Goal: Task Accomplishment & Management: Manage account settings

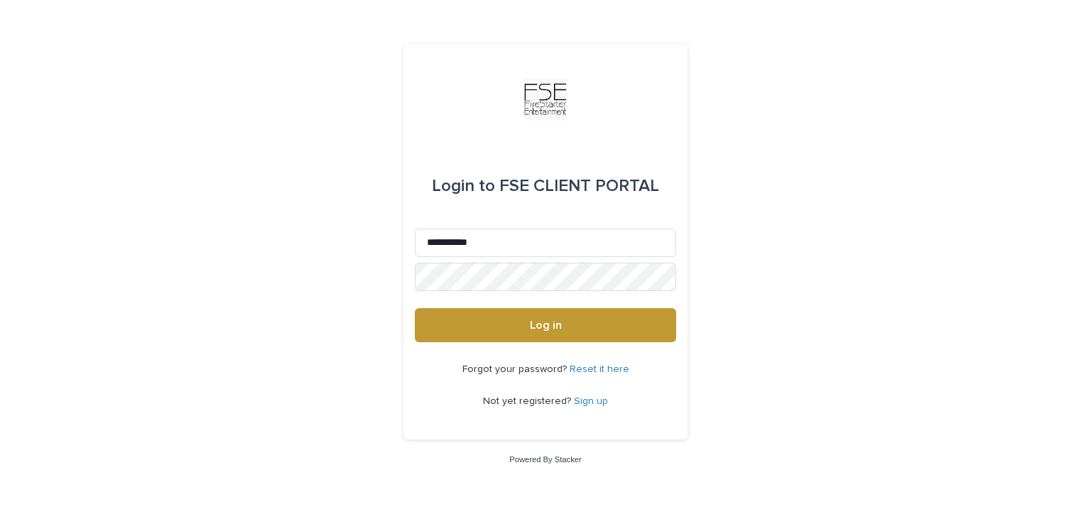
click at [530, 325] on span "Log in" at bounding box center [546, 325] width 32 height 11
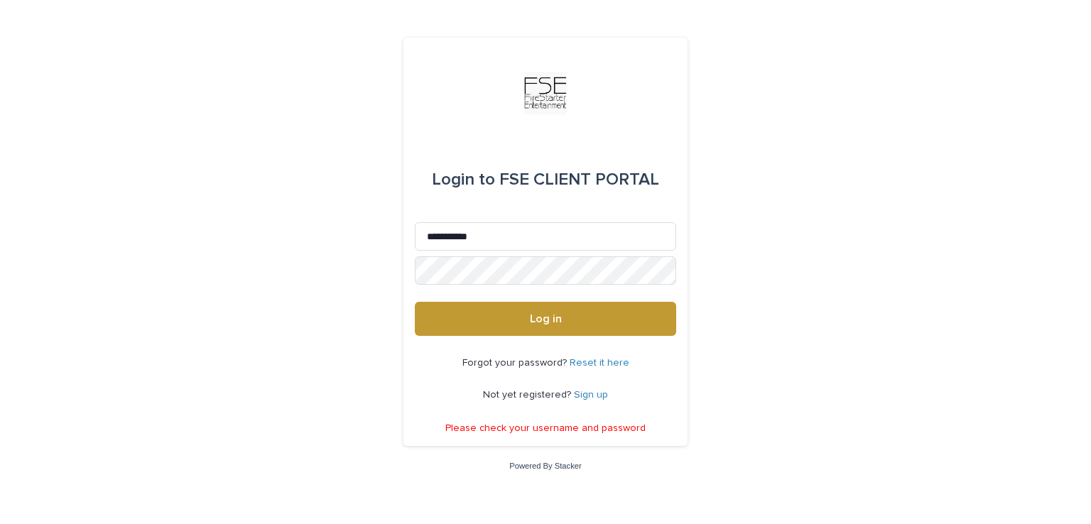
click at [530, 323] on span "Log in" at bounding box center [546, 318] width 32 height 11
click at [489, 240] on input "**********" at bounding box center [545, 236] width 261 height 28
type input "*"
type input "**********"
click at [512, 313] on button "Log in" at bounding box center [545, 319] width 261 height 34
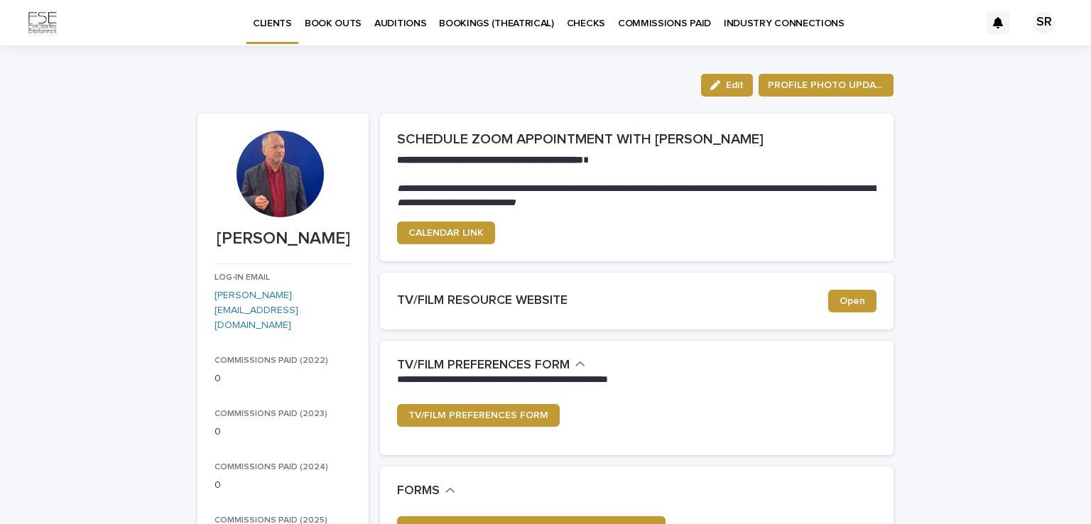
click at [338, 19] on p "BOOK OUTS" at bounding box center [333, 15] width 57 height 30
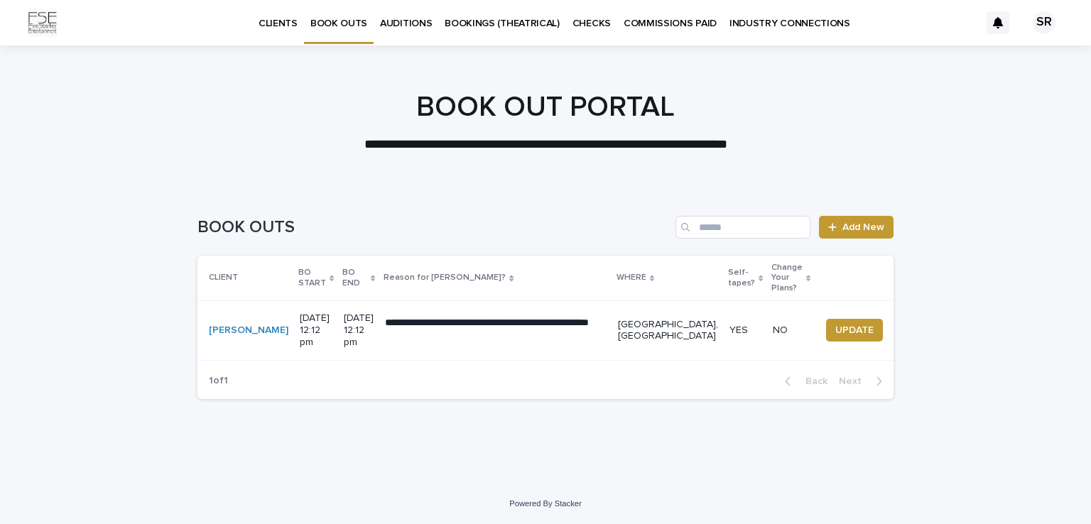
click at [867, 225] on span "Add New" at bounding box center [864, 227] width 42 height 10
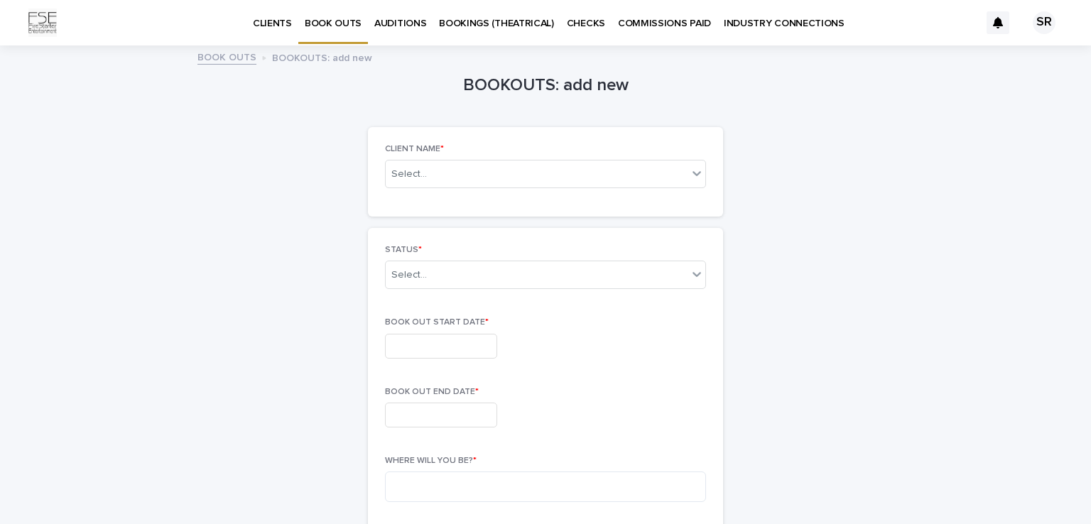
click at [693, 173] on icon at bounding box center [697, 173] width 9 height 5
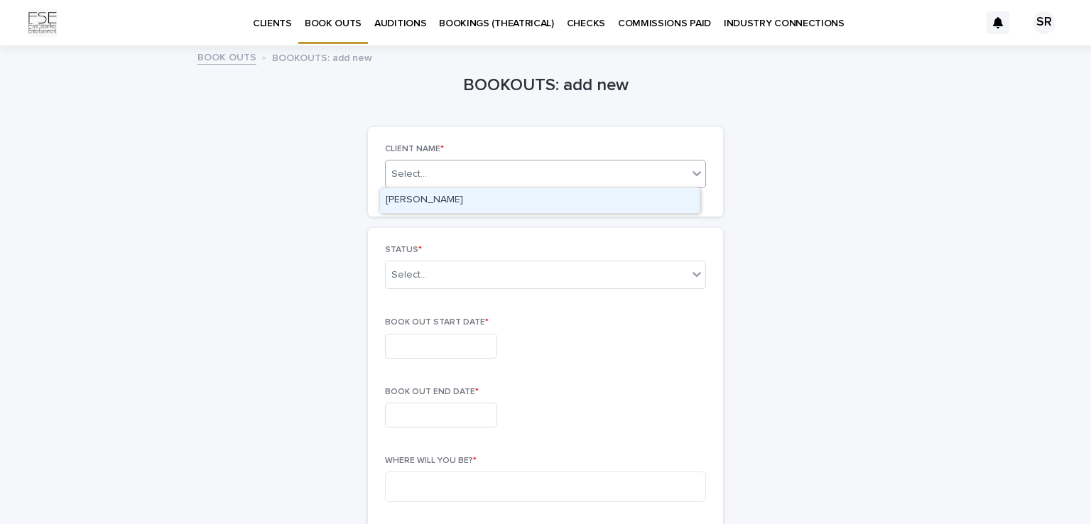
click at [531, 197] on div "[PERSON_NAME]" at bounding box center [540, 200] width 320 height 25
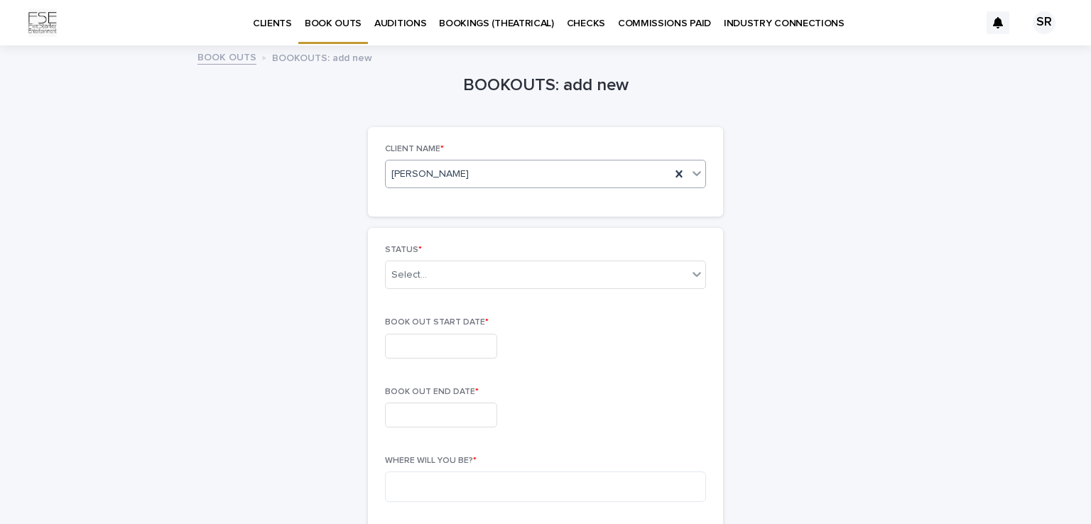
click at [691, 271] on icon at bounding box center [697, 274] width 14 height 14
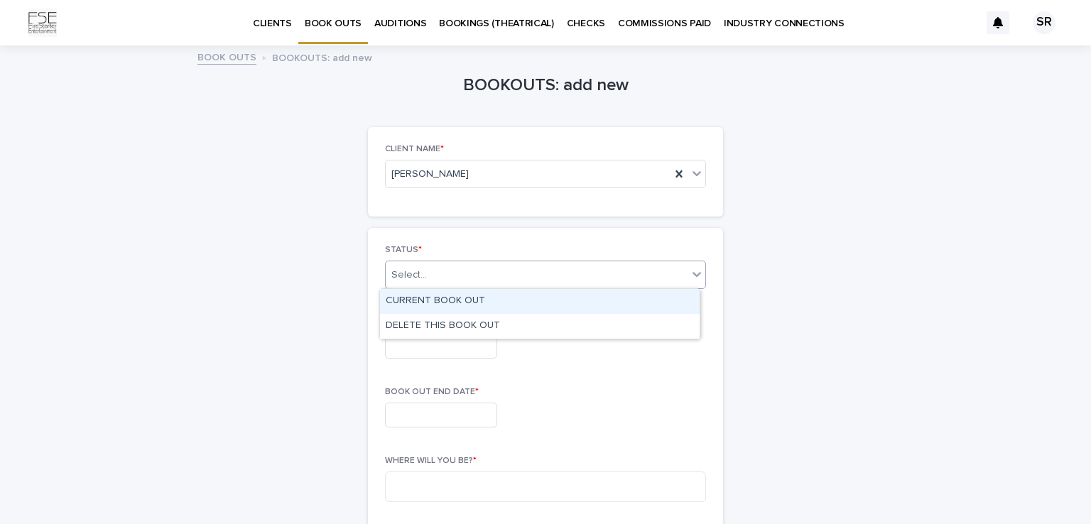
click at [433, 303] on div "CURRENT BOOK OUT" at bounding box center [540, 301] width 320 height 25
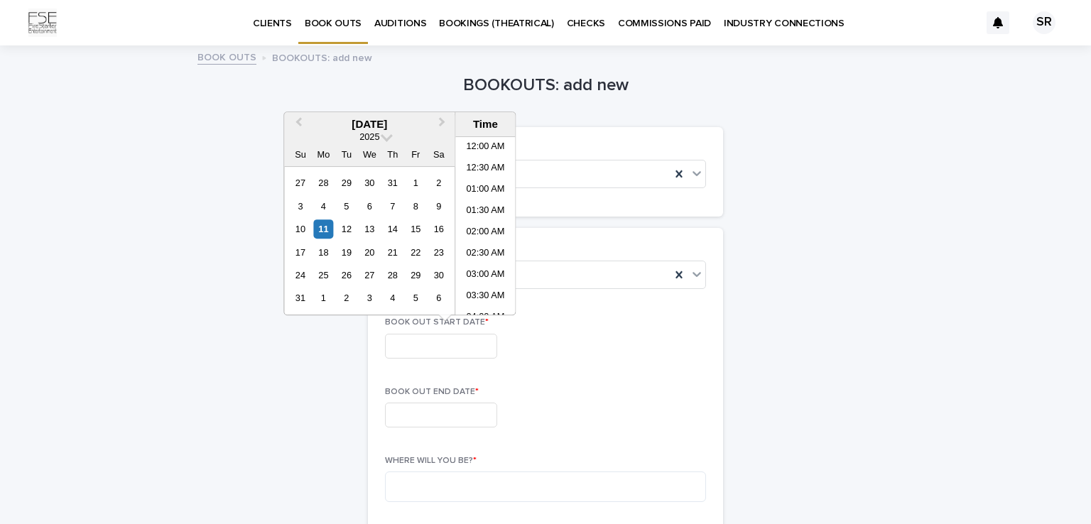
click at [428, 342] on input "text" at bounding box center [441, 346] width 112 height 25
click at [368, 253] on div "20" at bounding box center [369, 252] width 19 height 19
type input "**********"
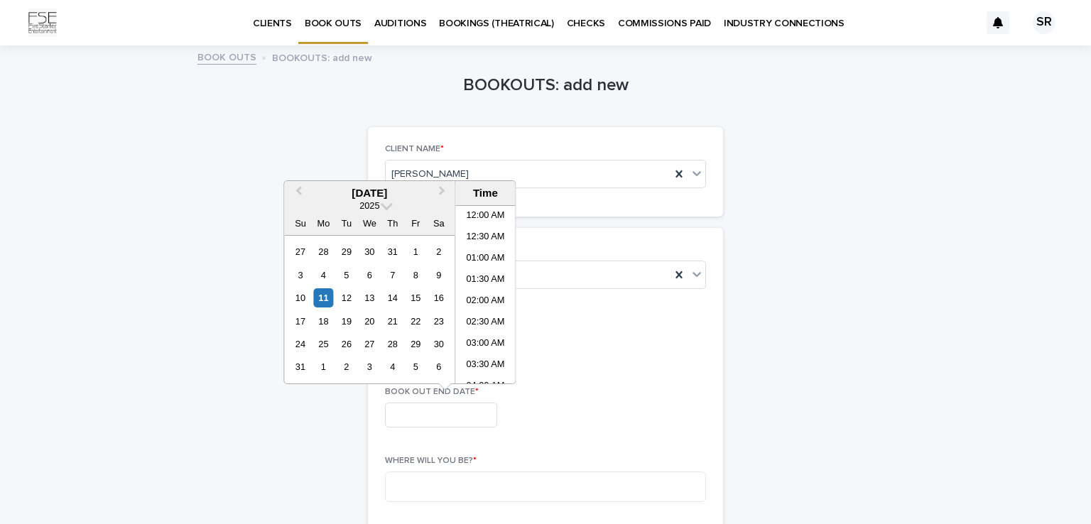
click at [399, 408] on input "text" at bounding box center [441, 415] width 112 height 25
click at [418, 316] on div "22" at bounding box center [415, 321] width 19 height 19
type input "**********"
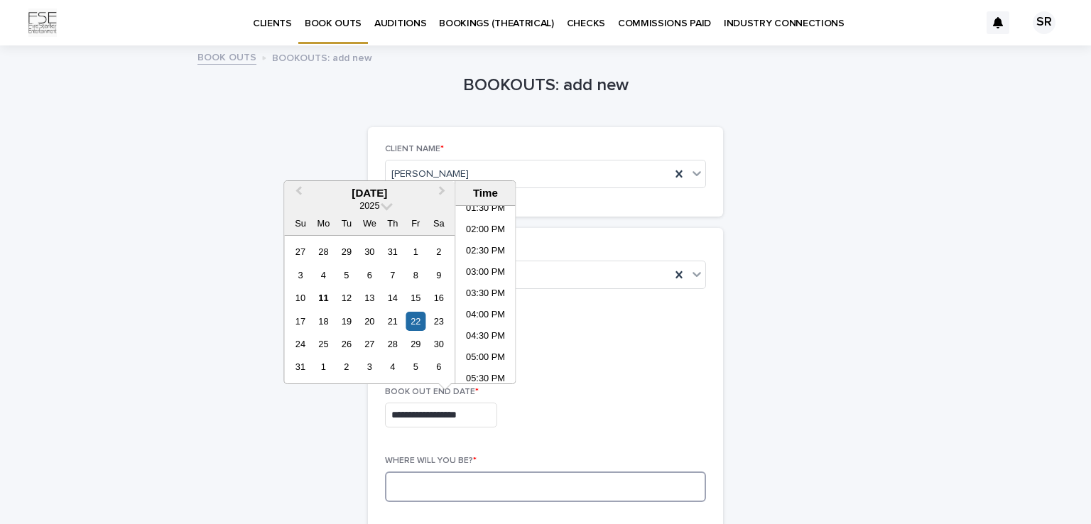
click at [436, 475] on textarea at bounding box center [545, 487] width 321 height 31
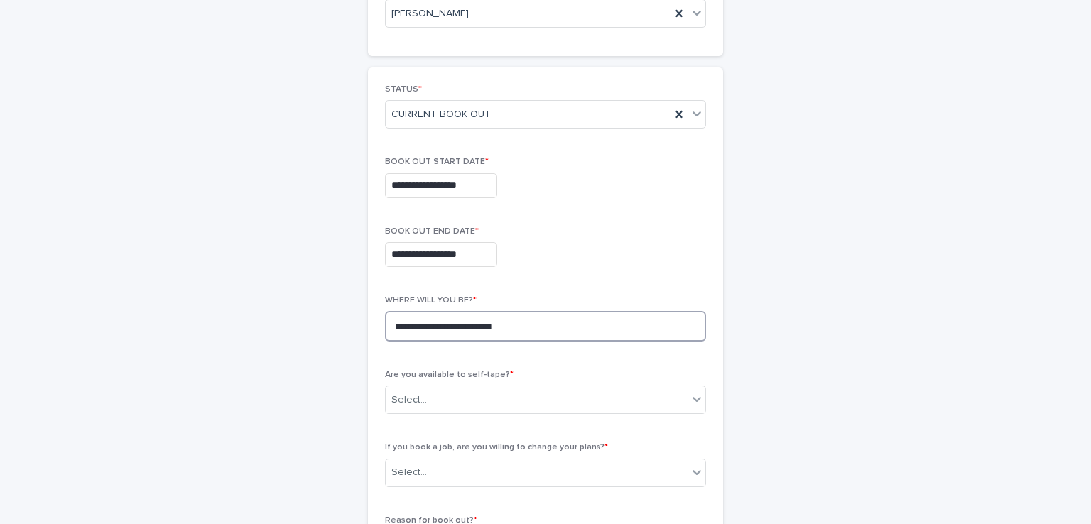
scroll to position [265, 0]
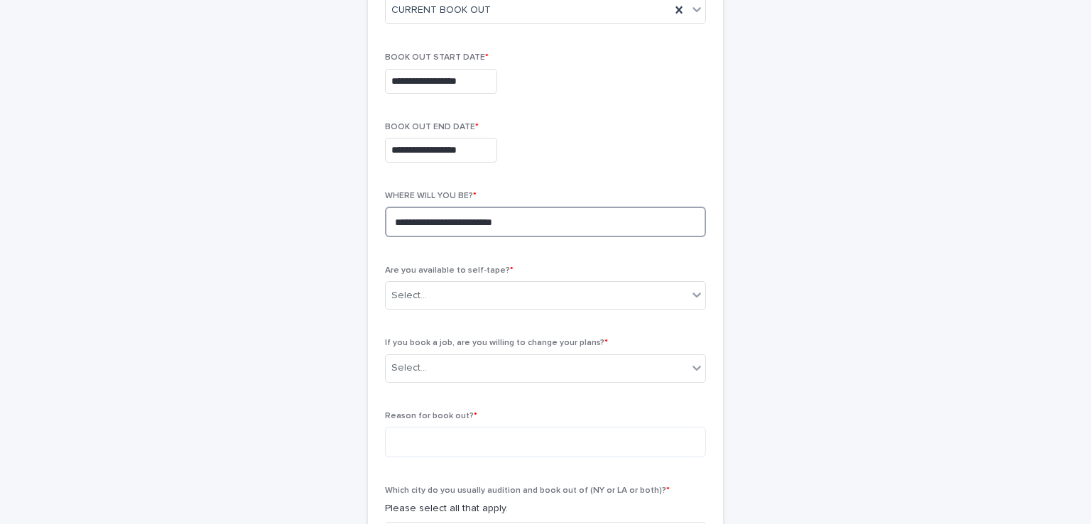
type textarea "**********"
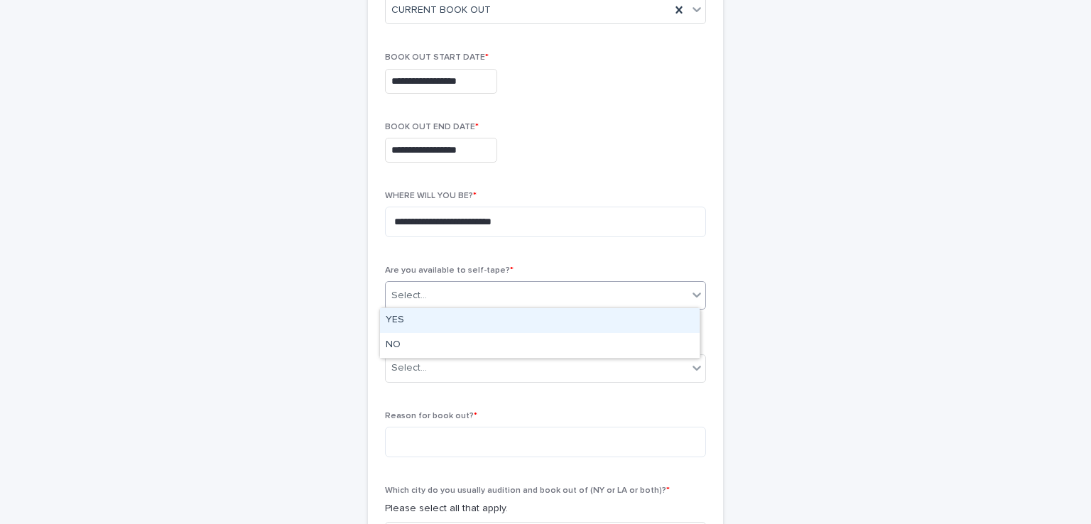
click at [690, 293] on icon at bounding box center [697, 295] width 14 height 14
click at [448, 320] on div "YES" at bounding box center [540, 320] width 320 height 25
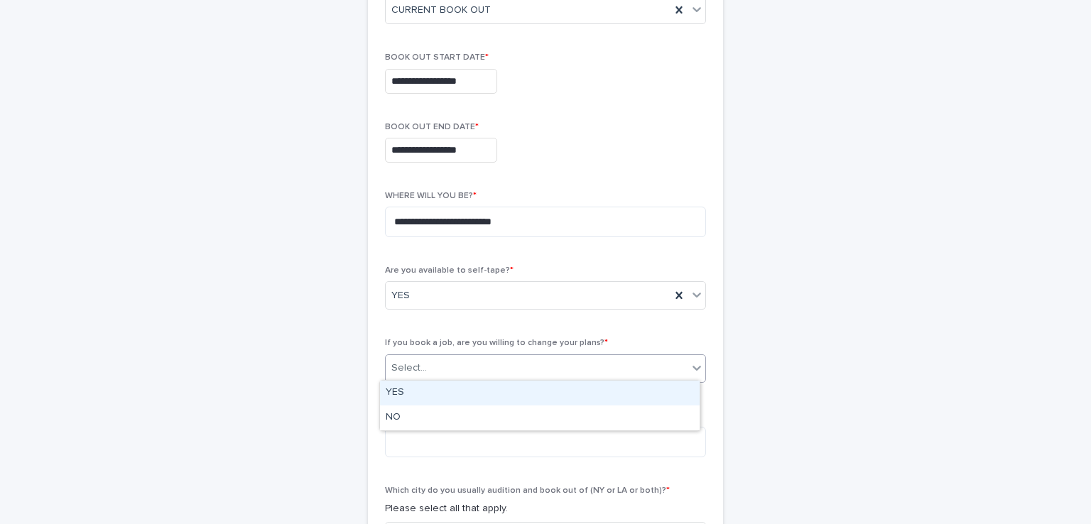
click at [693, 366] on icon at bounding box center [697, 368] width 9 height 5
click at [384, 393] on div "YES" at bounding box center [540, 393] width 320 height 25
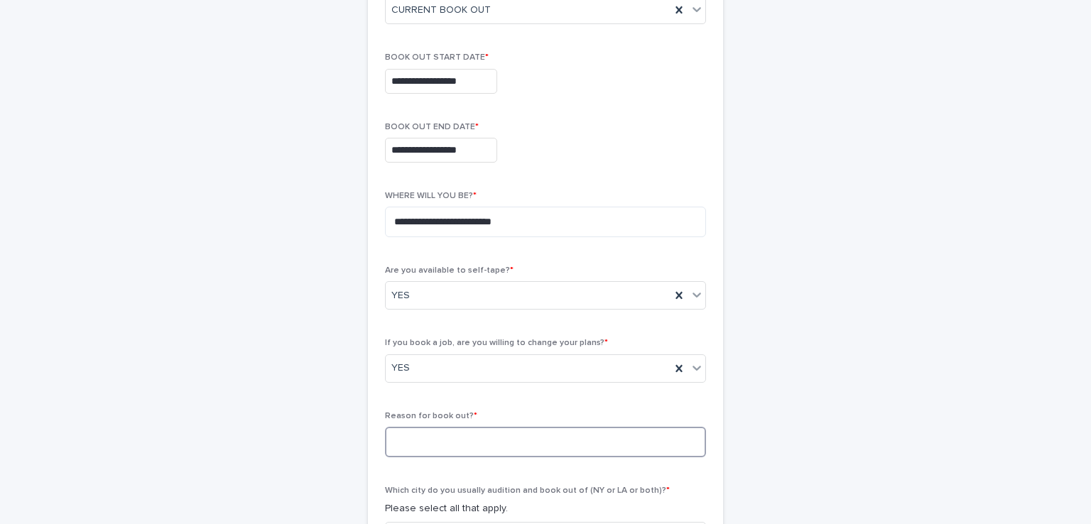
click at [401, 444] on textarea at bounding box center [545, 442] width 321 height 31
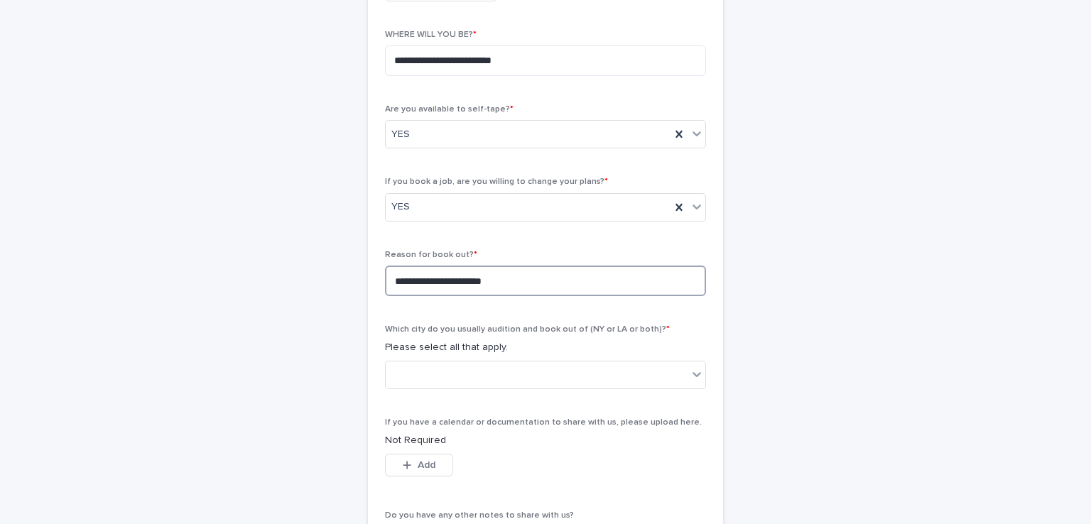
scroll to position [483, 0]
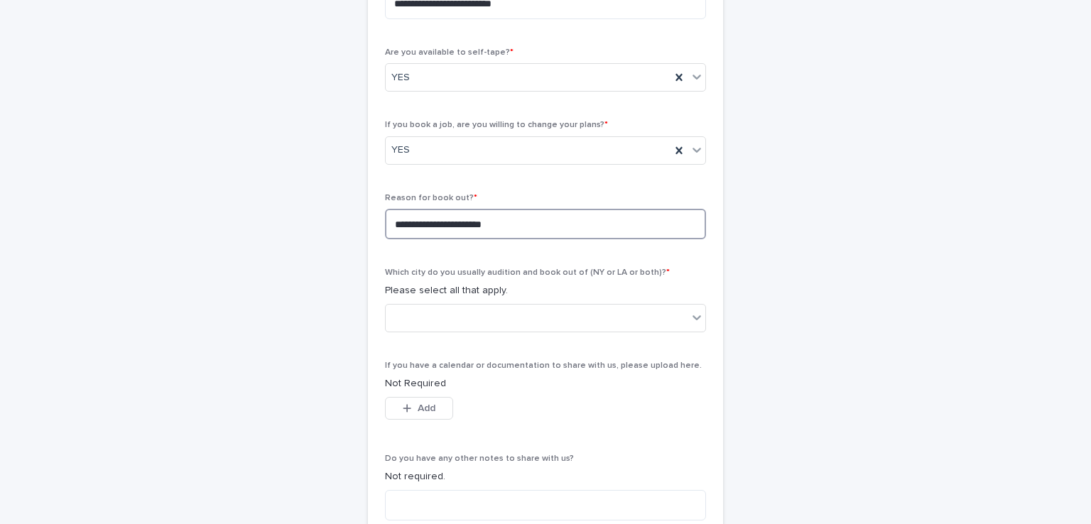
type textarea "**********"
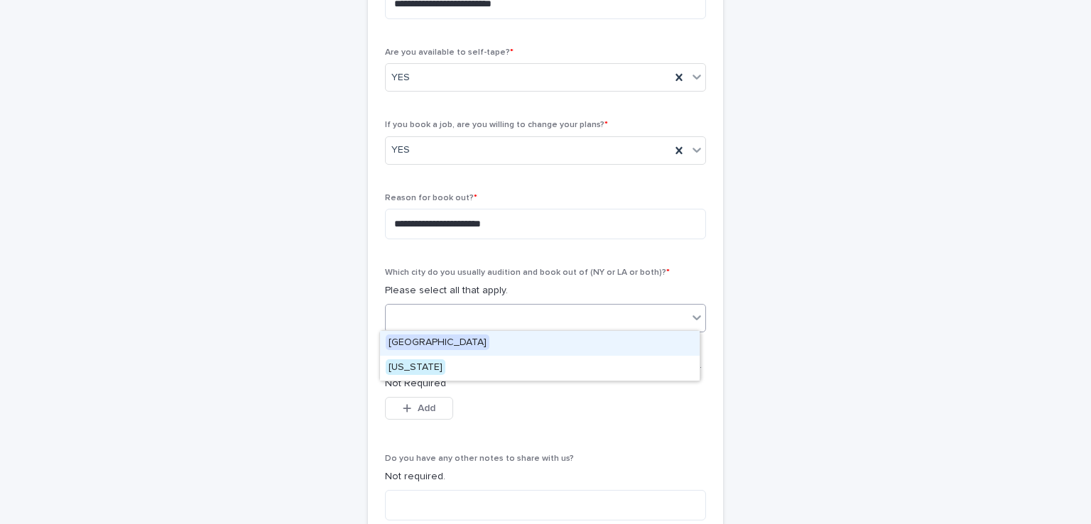
click at [441, 306] on div at bounding box center [537, 317] width 302 height 23
click at [436, 339] on span "[GEOGRAPHIC_DATA]" at bounding box center [438, 343] width 104 height 16
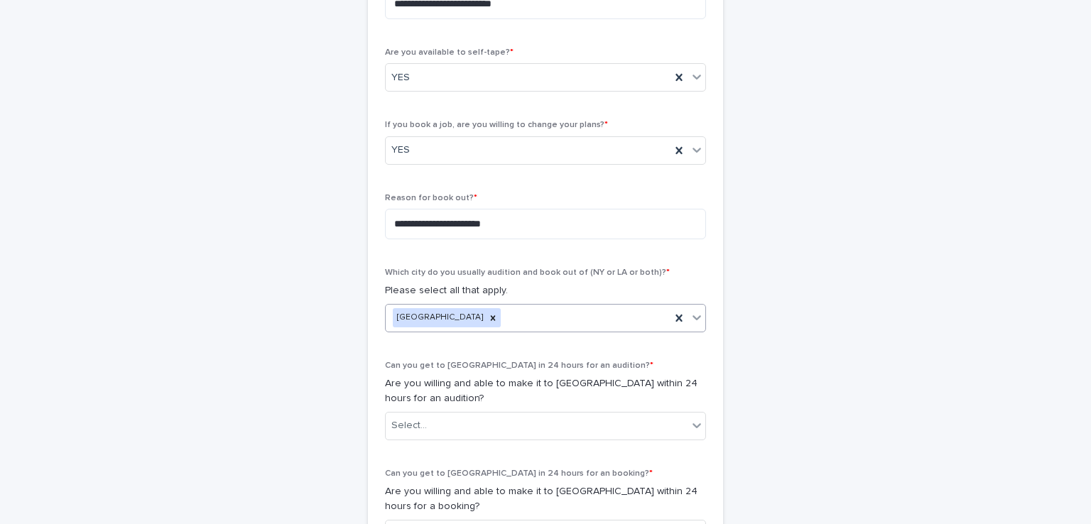
scroll to position [590, 0]
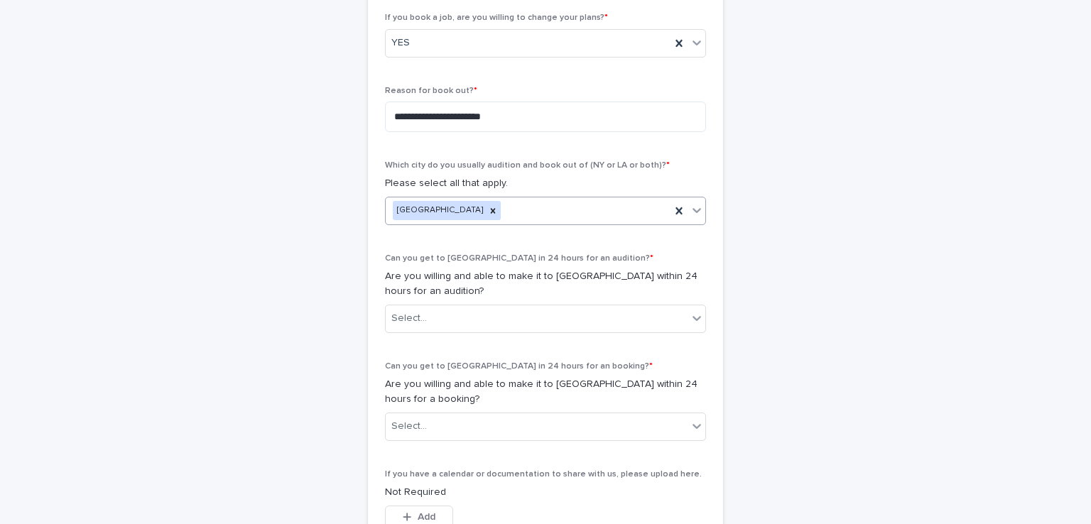
click at [690, 315] on icon at bounding box center [697, 318] width 14 height 14
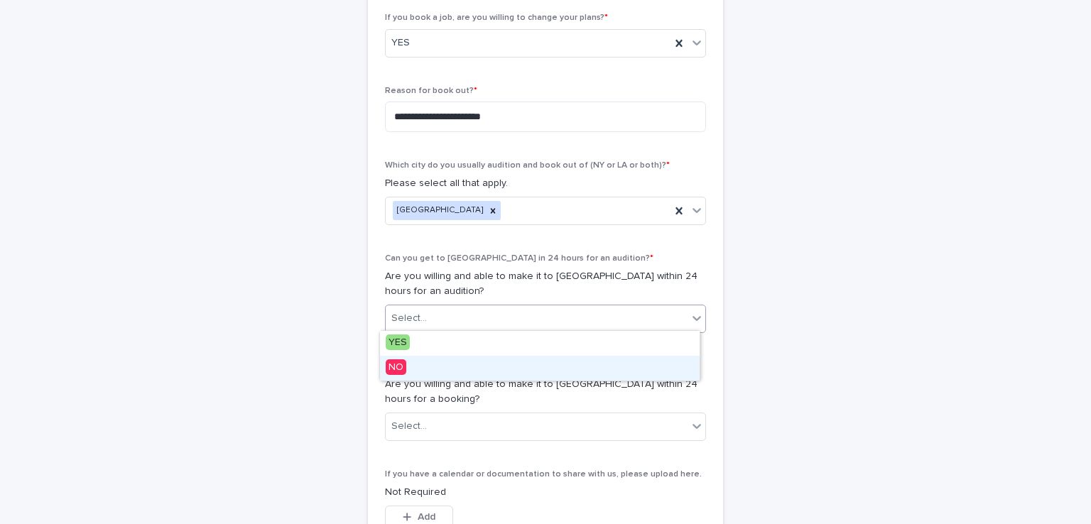
click at [395, 368] on span "NO" at bounding box center [396, 368] width 21 height 16
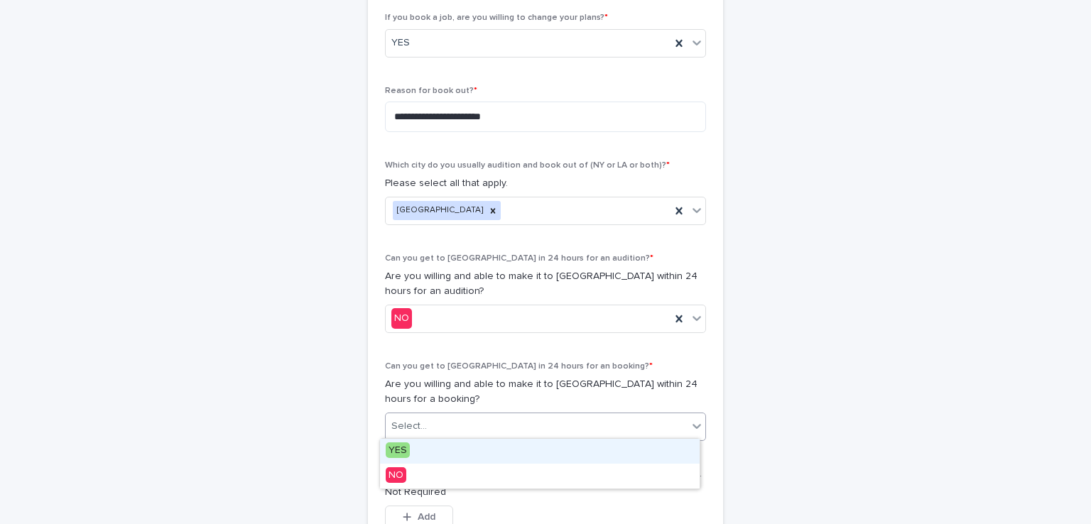
click at [691, 423] on icon at bounding box center [697, 426] width 14 height 14
click at [402, 447] on span "YES" at bounding box center [398, 451] width 24 height 16
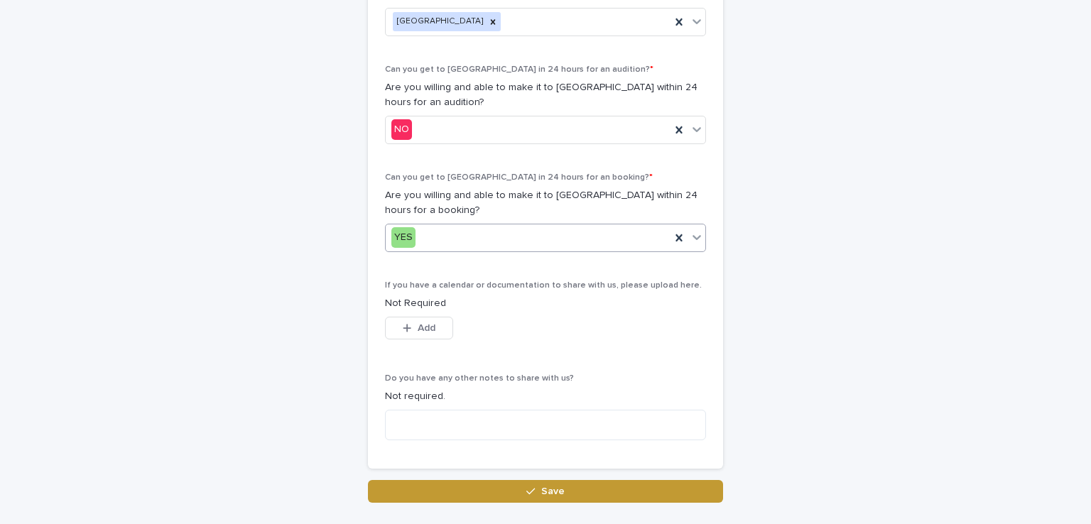
scroll to position [837, 0]
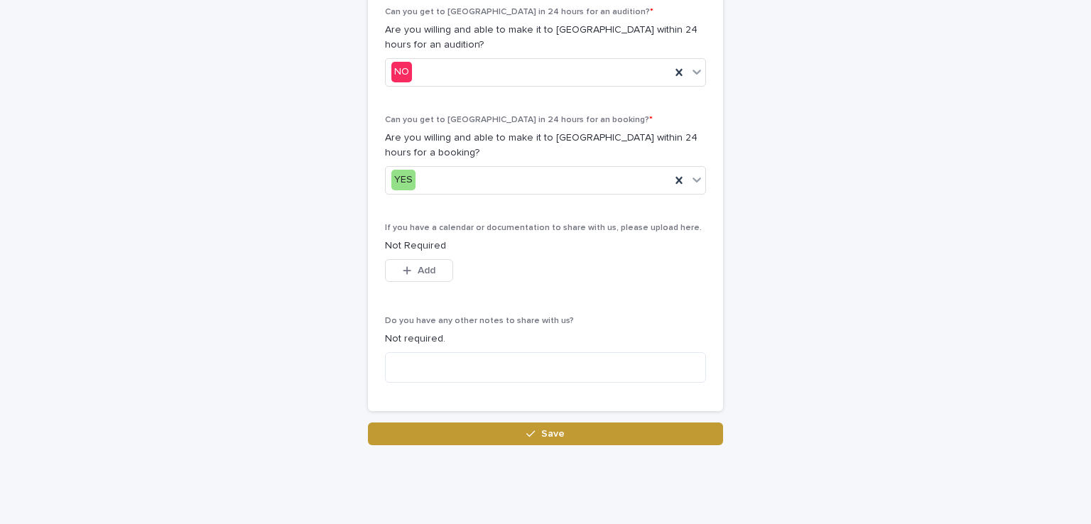
click at [588, 426] on button "Save" at bounding box center [545, 434] width 355 height 23
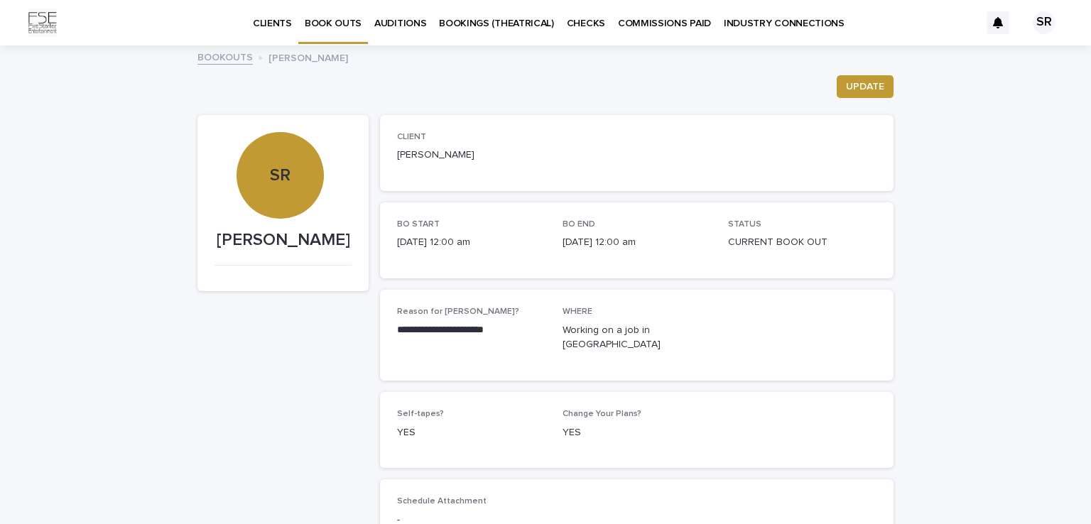
click at [977, 411] on div "**********" at bounding box center [545, 372] width 1091 height 651
click at [293, 58] on p "[PERSON_NAME]" at bounding box center [309, 57] width 80 height 16
click at [218, 58] on link "BOOKOUTS" at bounding box center [225, 56] width 55 height 16
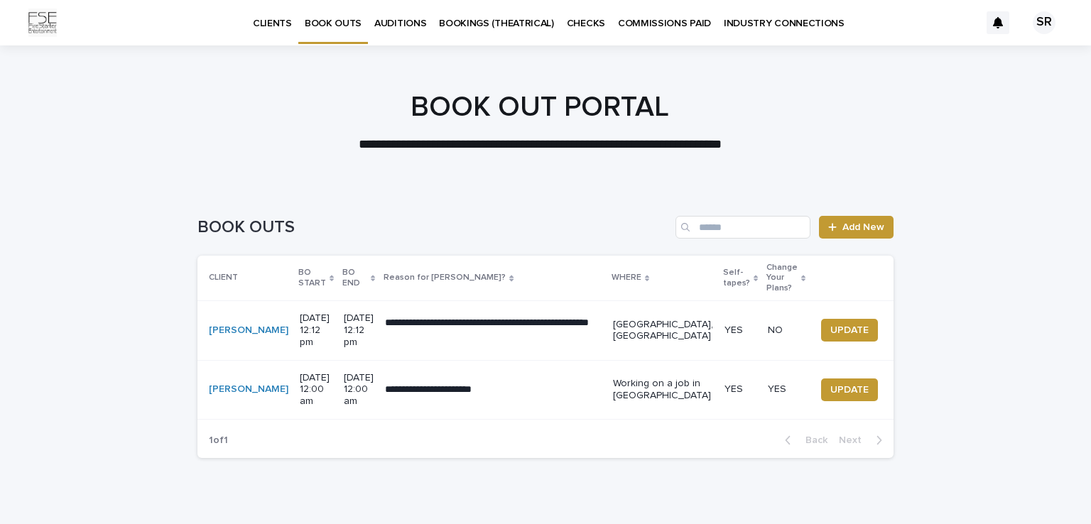
click at [831, 323] on span "UPDATE" at bounding box center [850, 330] width 38 height 14
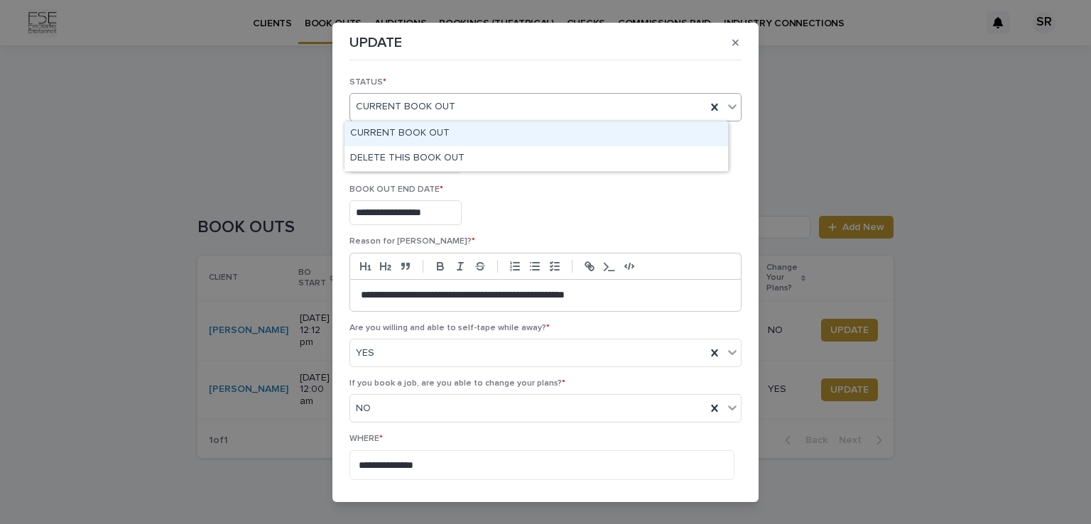
click at [725, 104] on icon at bounding box center [732, 106] width 14 height 14
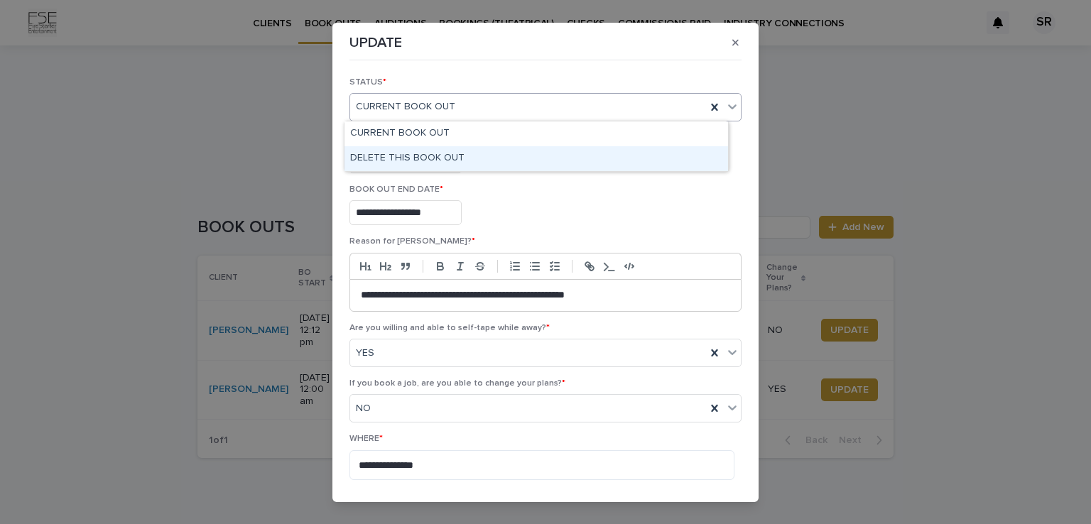
click at [438, 159] on div "DELETE THIS BOOK OUT" at bounding box center [537, 158] width 384 height 25
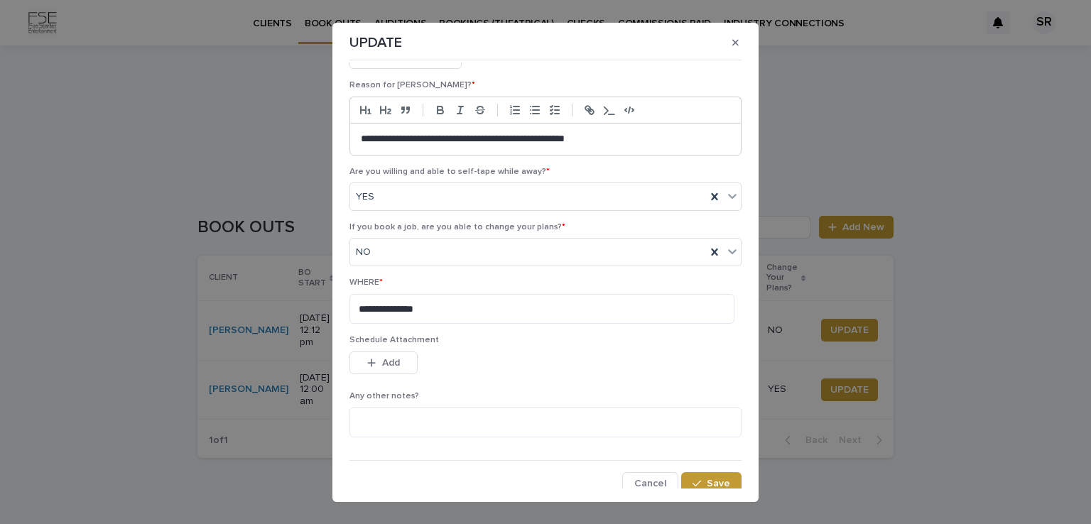
scroll to position [161, 0]
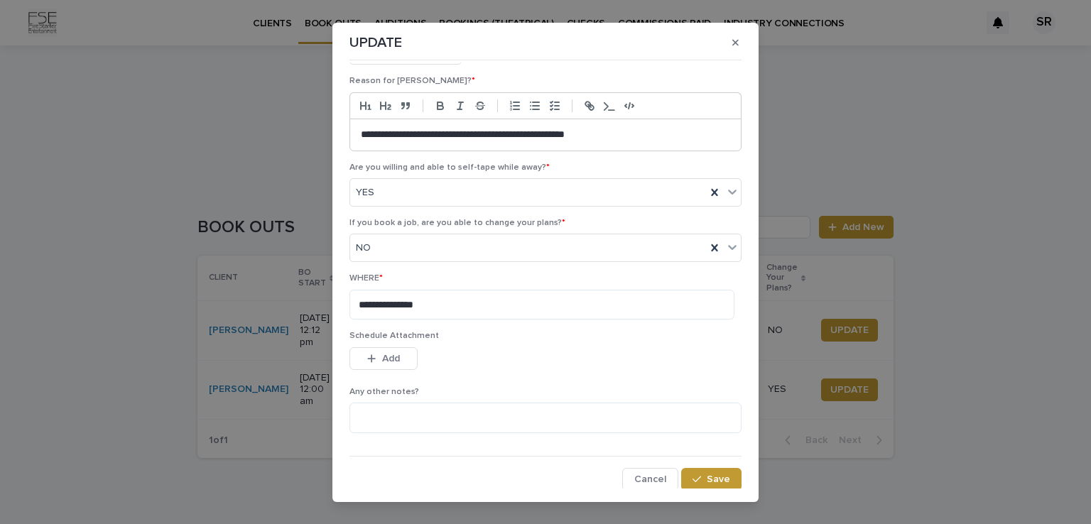
click at [693, 475] on icon "button" at bounding box center [697, 480] width 9 height 10
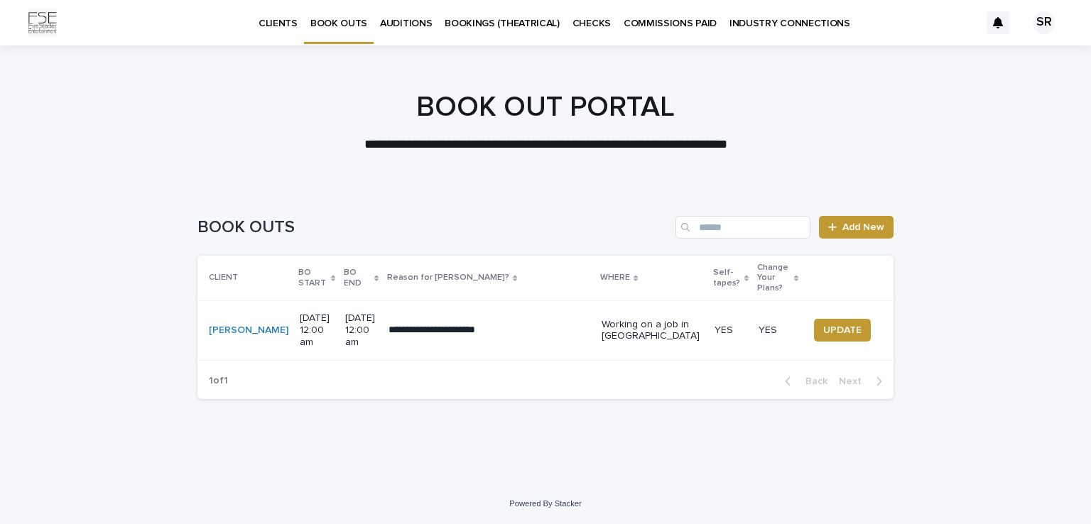
click at [689, 475] on div "**********" at bounding box center [545, 336] width 1091 height 296
click at [281, 23] on p "CLIENTS" at bounding box center [278, 15] width 39 height 30
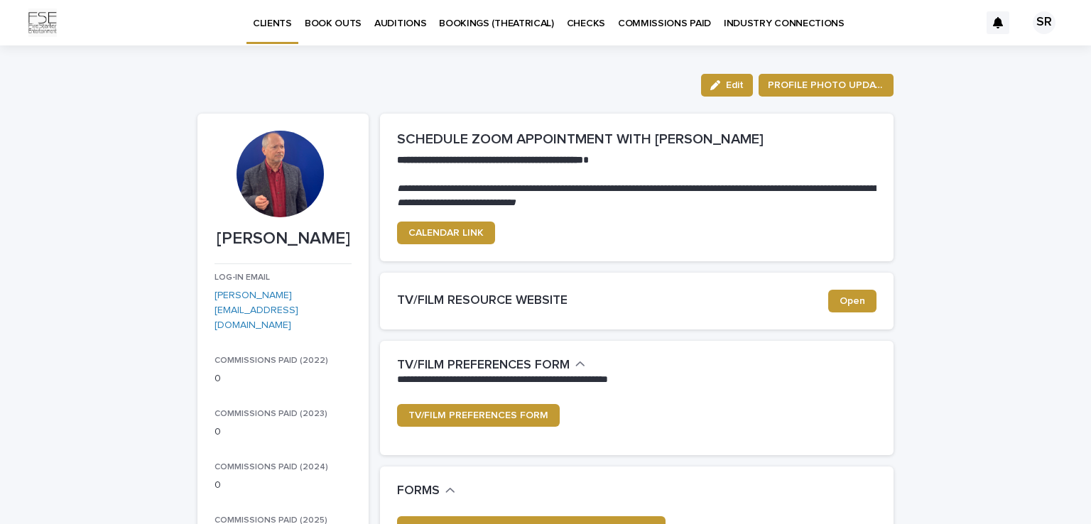
click at [264, 186] on div at bounding box center [280, 174] width 87 height 87
click at [828, 79] on span "PROFILE PHOTO UPDATE" at bounding box center [826, 85] width 117 height 14
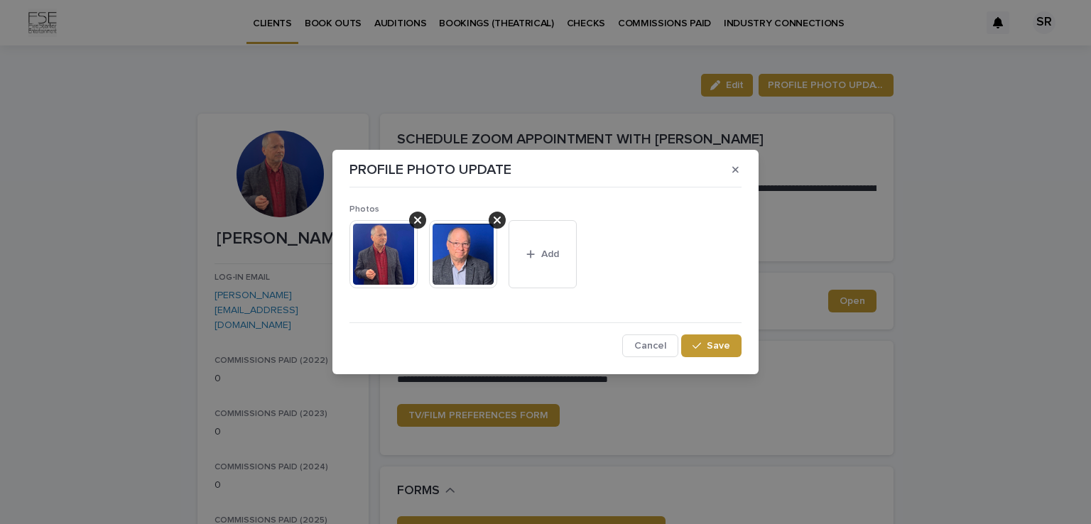
click at [534, 251] on icon "button" at bounding box center [531, 254] width 9 height 10
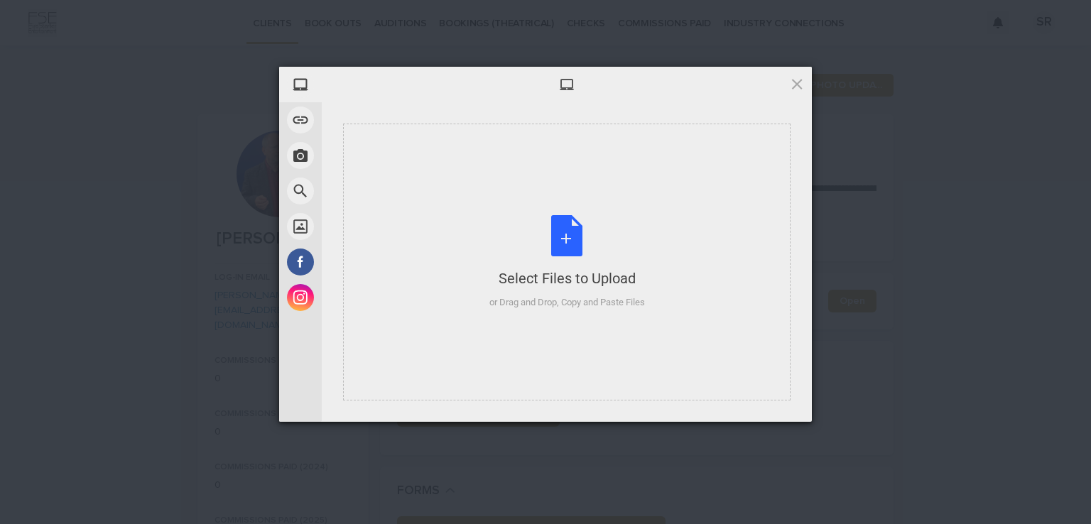
click at [557, 305] on div "or Drag and Drop, Copy and Paste Files" at bounding box center [568, 303] width 156 height 14
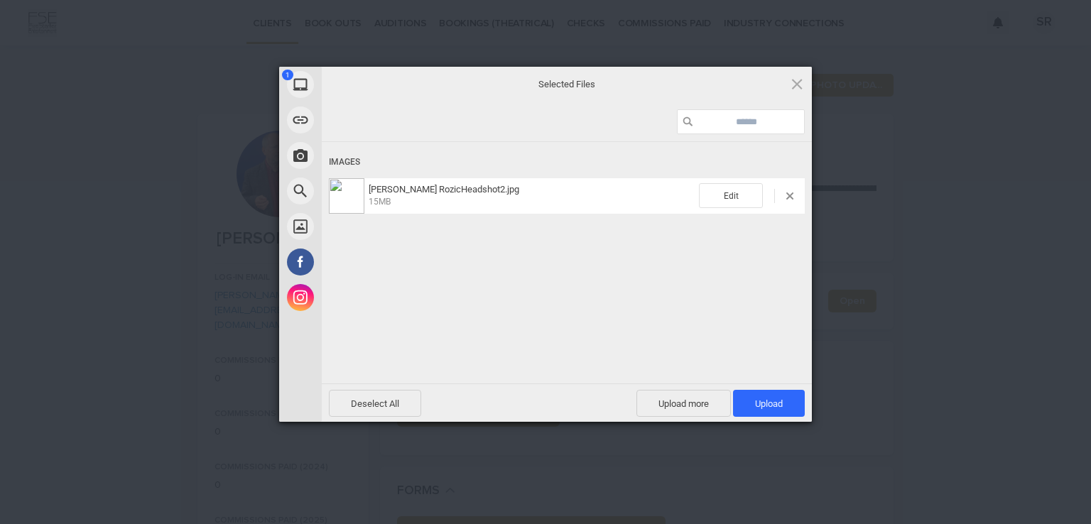
click at [770, 399] on span "Upload 1" at bounding box center [769, 404] width 28 height 11
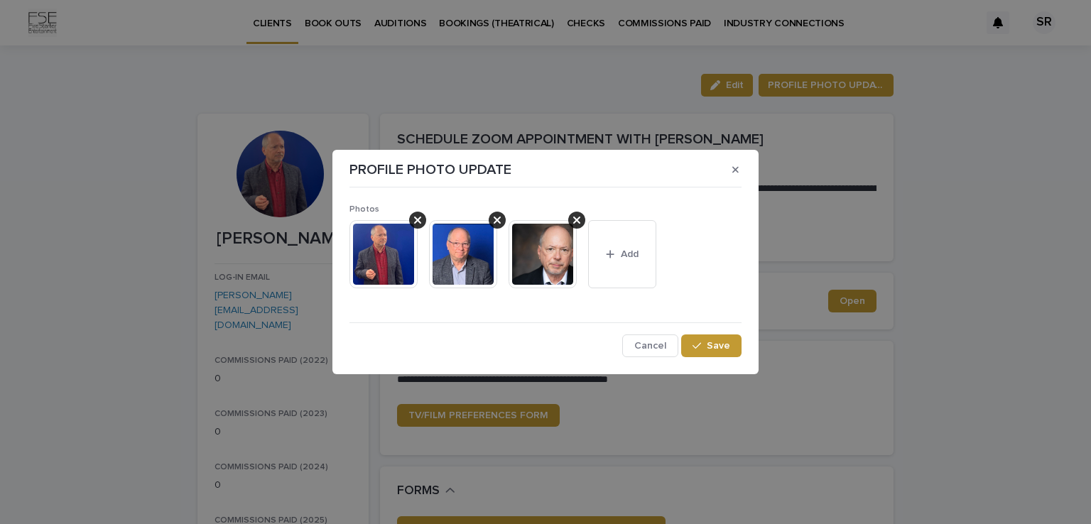
click at [496, 221] on icon at bounding box center [497, 220] width 7 height 7
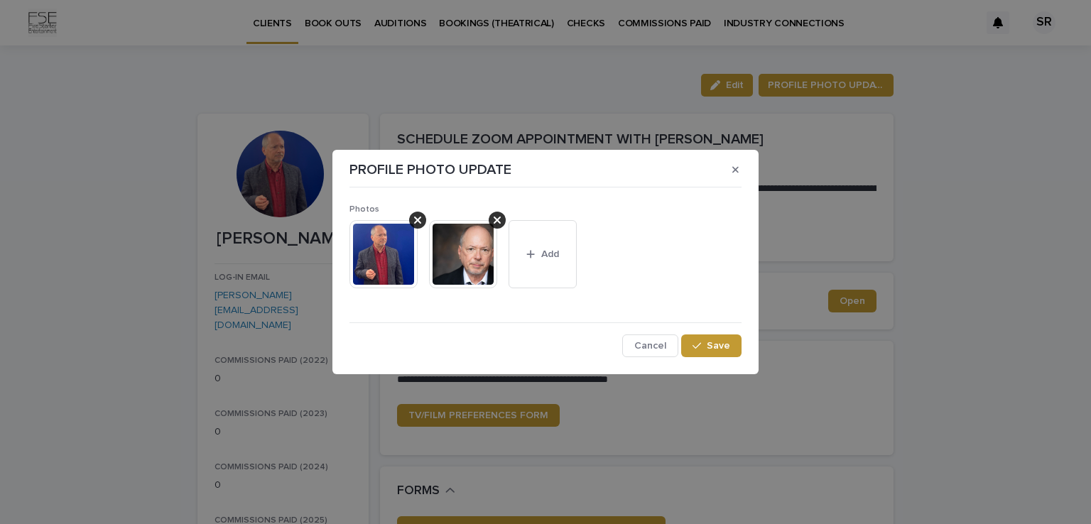
click at [416, 220] on icon at bounding box center [417, 220] width 7 height 7
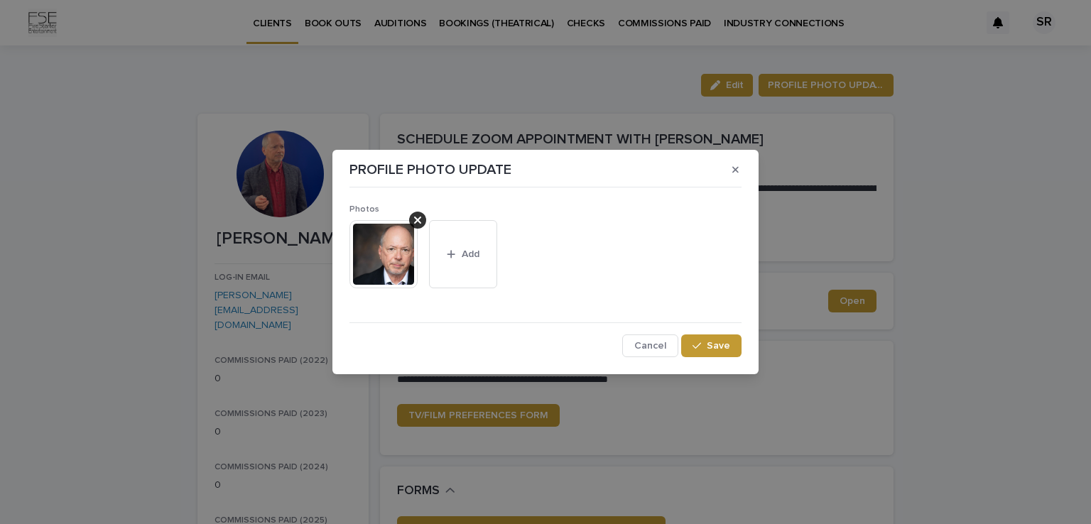
click at [452, 249] on icon "button" at bounding box center [451, 254] width 9 height 10
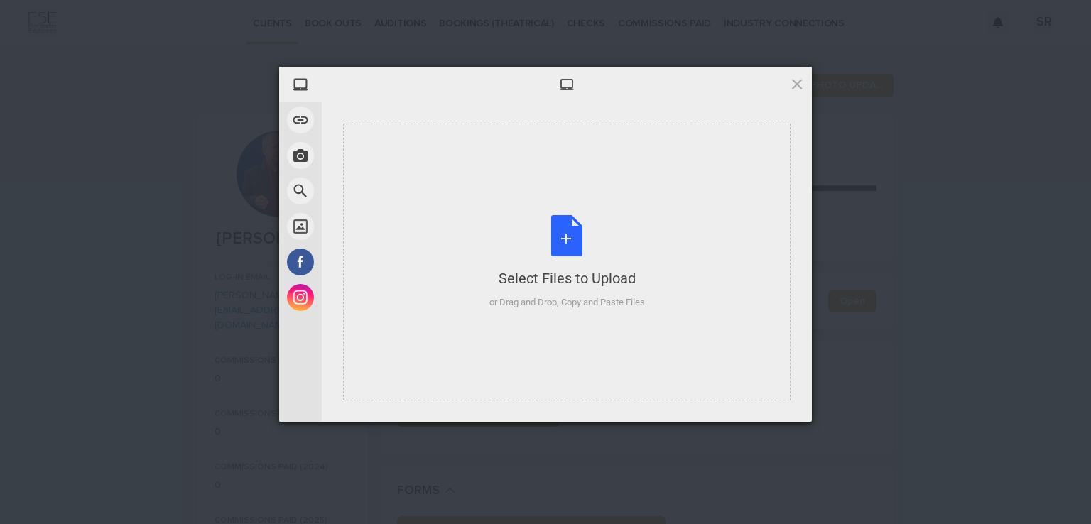
click at [542, 300] on div "or Drag and Drop, Copy and Paste Files" at bounding box center [568, 303] width 156 height 14
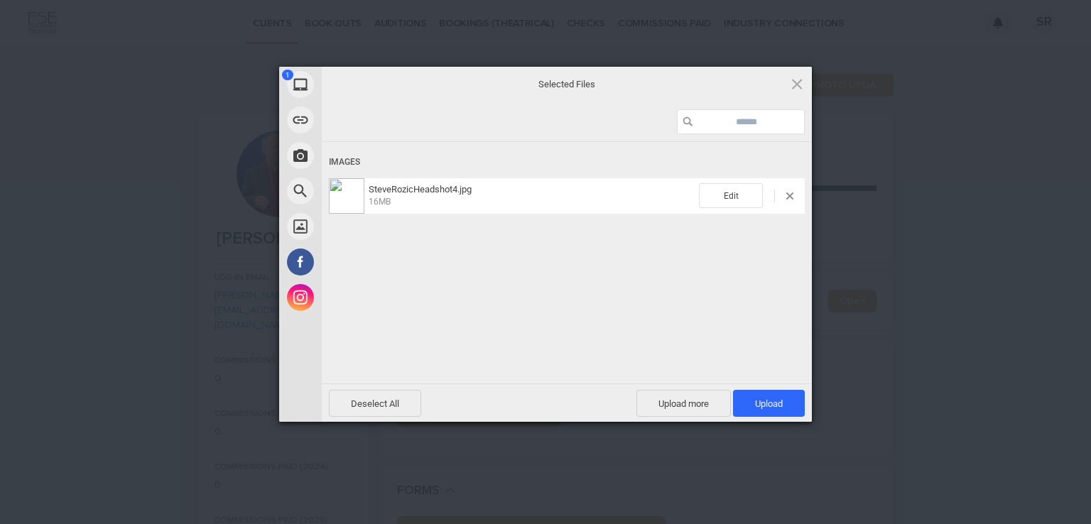
click at [391, 401] on span "Deselect All" at bounding box center [375, 403] width 92 height 27
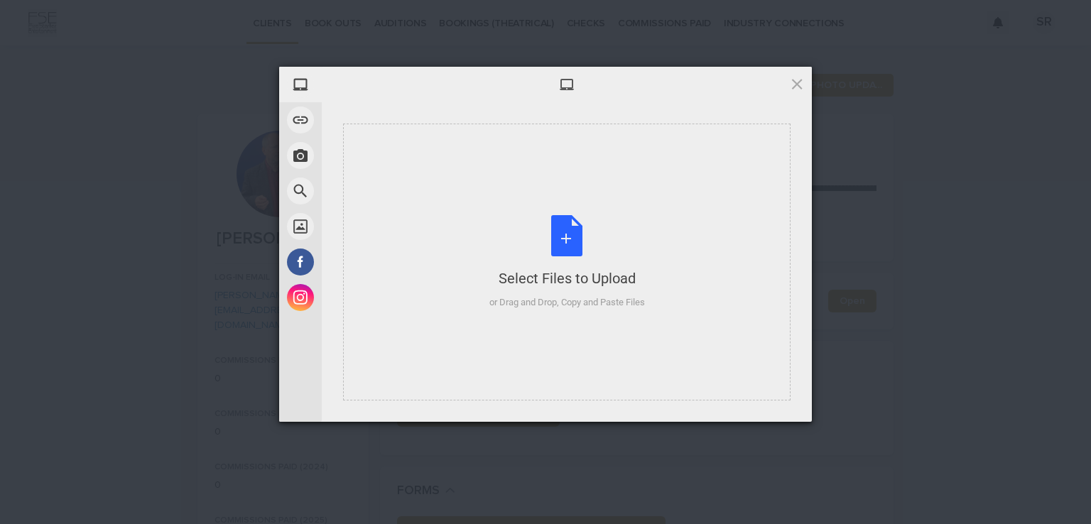
click at [545, 298] on div "or Drag and Drop, Copy and Paste Files" at bounding box center [568, 303] width 156 height 14
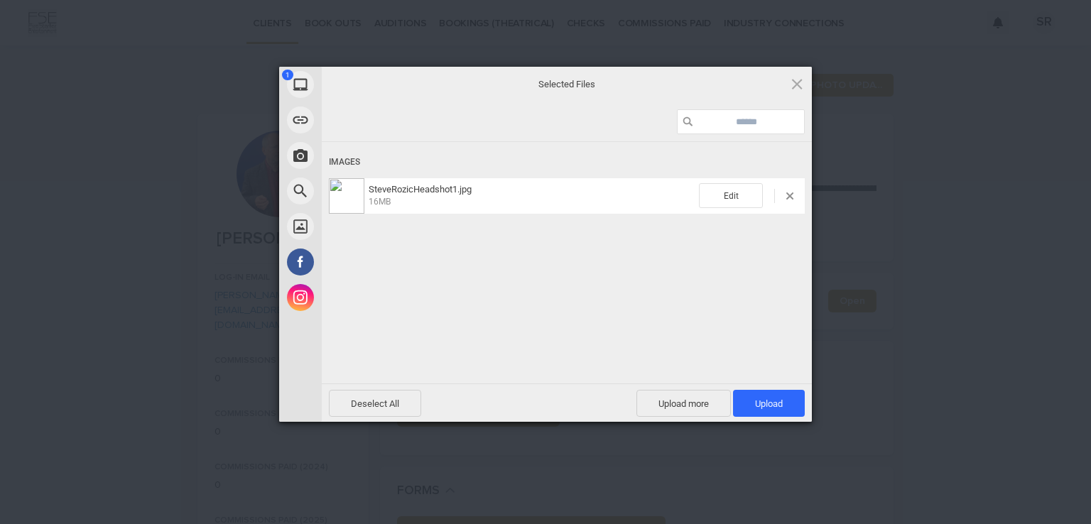
click at [786, 398] on span "Upload 1" at bounding box center [769, 403] width 72 height 27
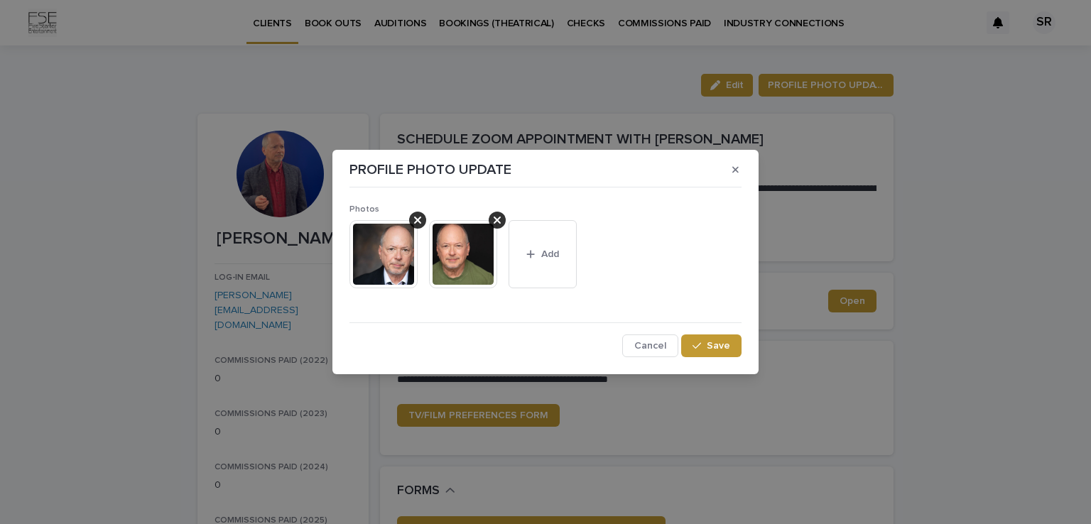
click at [531, 244] on button "Add" at bounding box center [543, 254] width 68 height 68
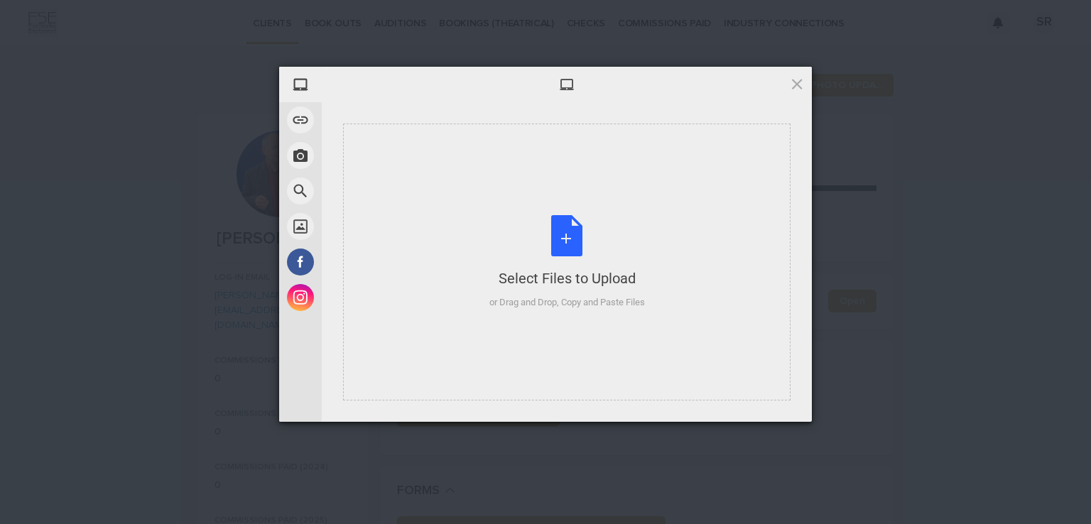
click at [538, 305] on div "or Drag and Drop, Copy and Paste Files" at bounding box center [568, 303] width 156 height 14
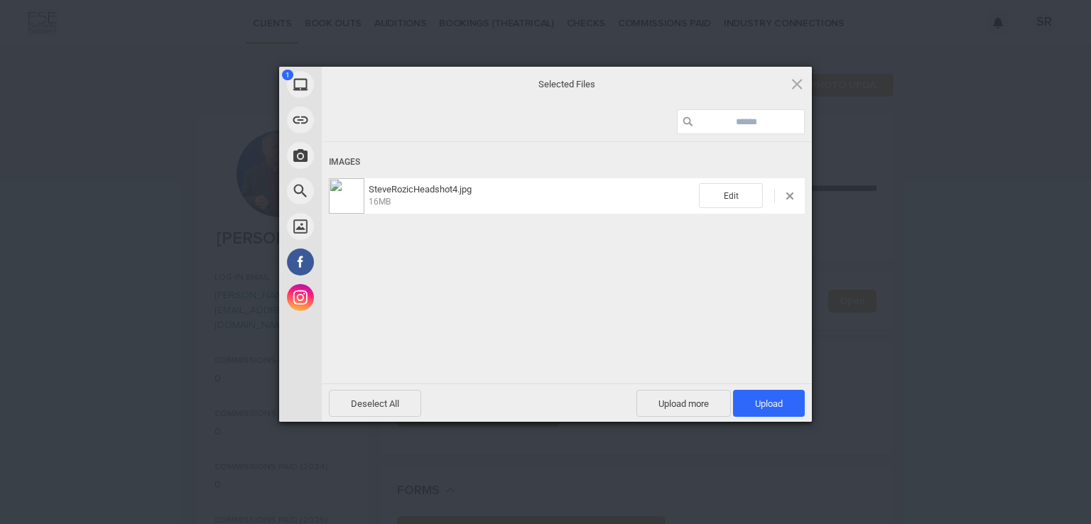
click at [787, 406] on span "Upload 1" at bounding box center [769, 403] width 72 height 27
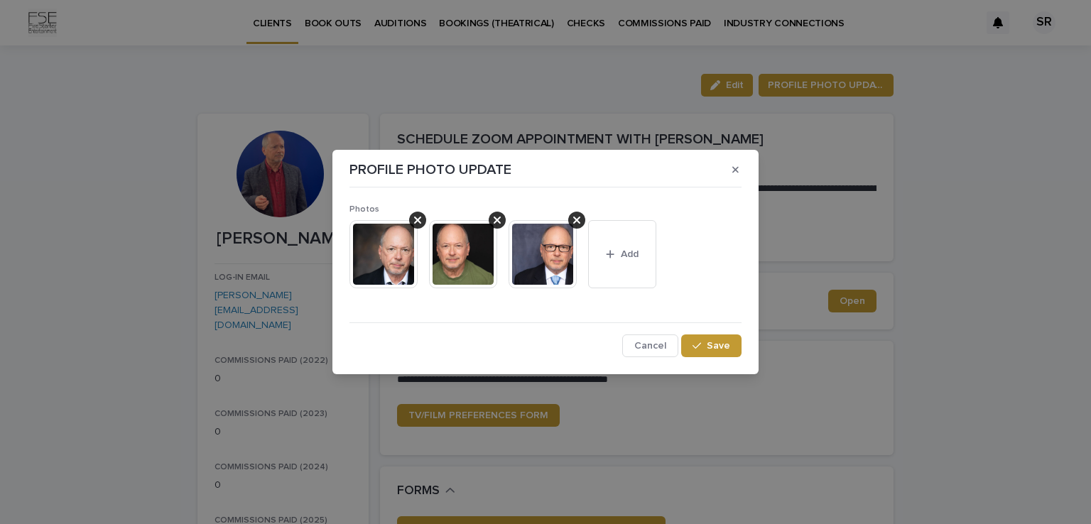
click at [613, 261] on button "Add" at bounding box center [622, 254] width 68 height 68
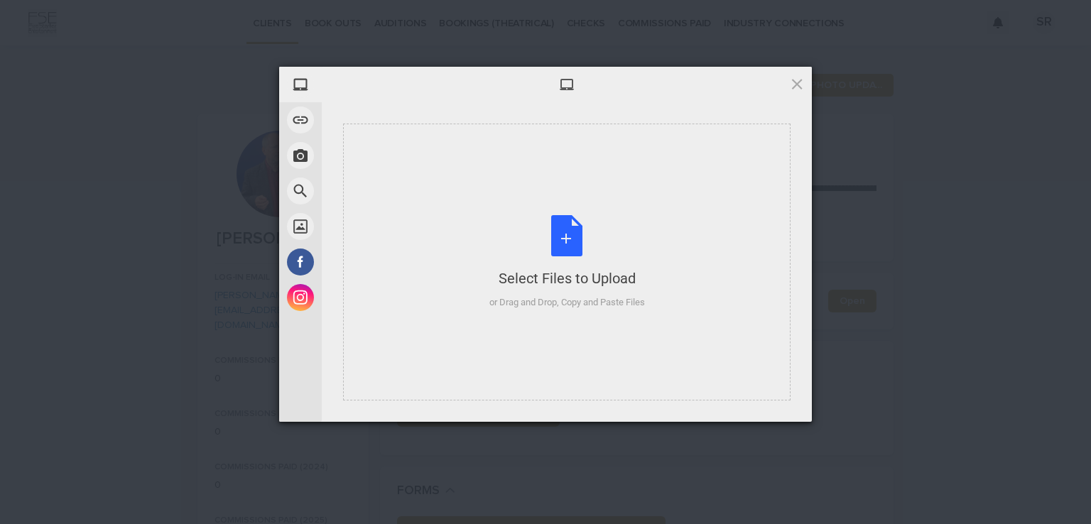
click at [590, 302] on div "or Drag and Drop, Copy and Paste Files" at bounding box center [568, 303] width 156 height 14
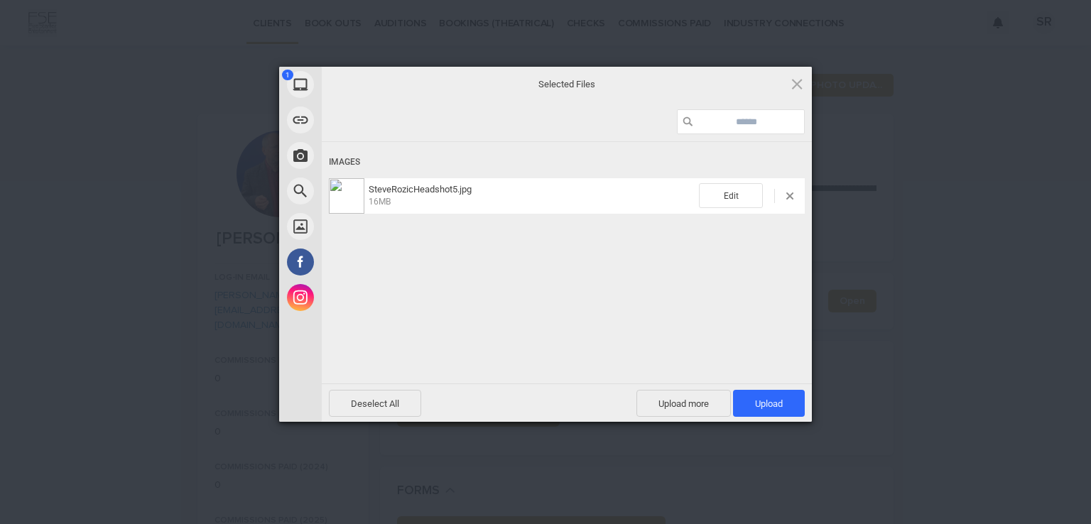
click at [773, 397] on span "Upload 1" at bounding box center [769, 403] width 72 height 27
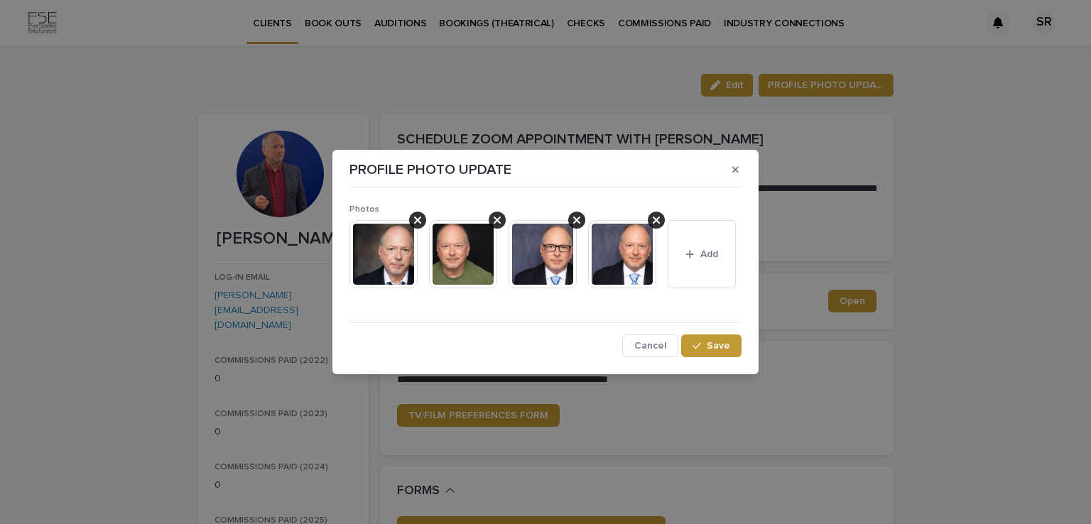
click at [689, 248] on button "Add" at bounding box center [702, 254] width 68 height 68
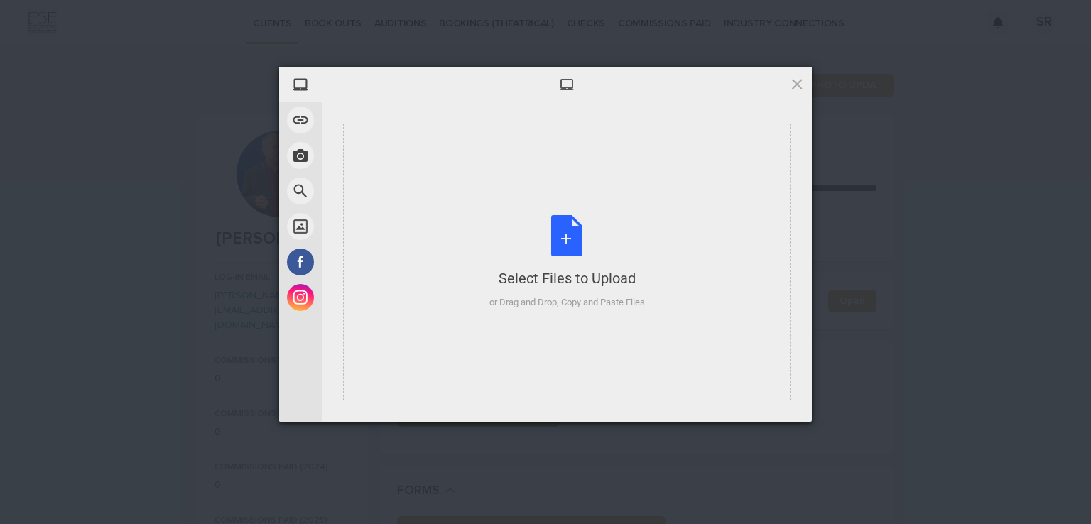
click at [626, 300] on div "or Drag and Drop, Copy and Paste Files" at bounding box center [568, 303] width 156 height 14
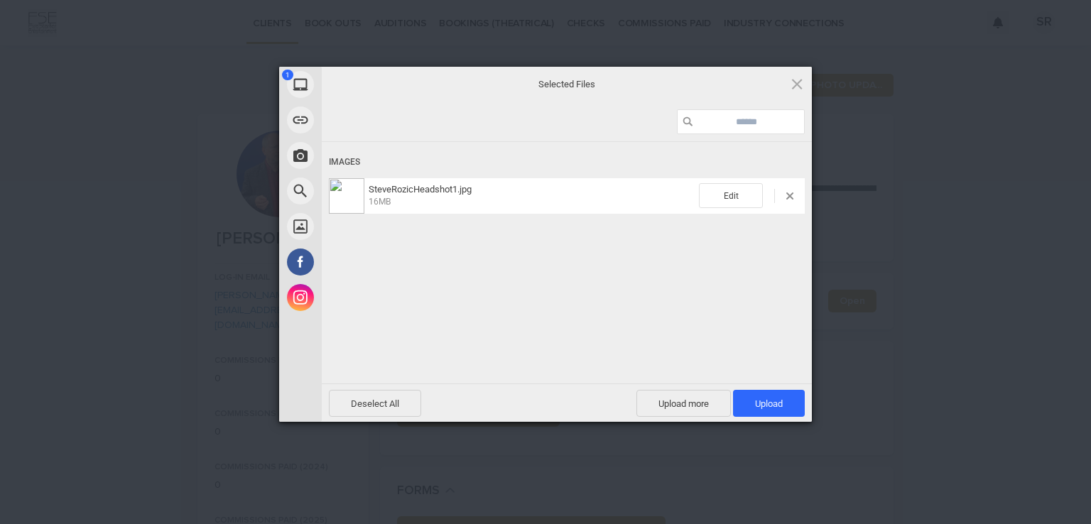
click at [731, 196] on span "Edit" at bounding box center [731, 195] width 64 height 25
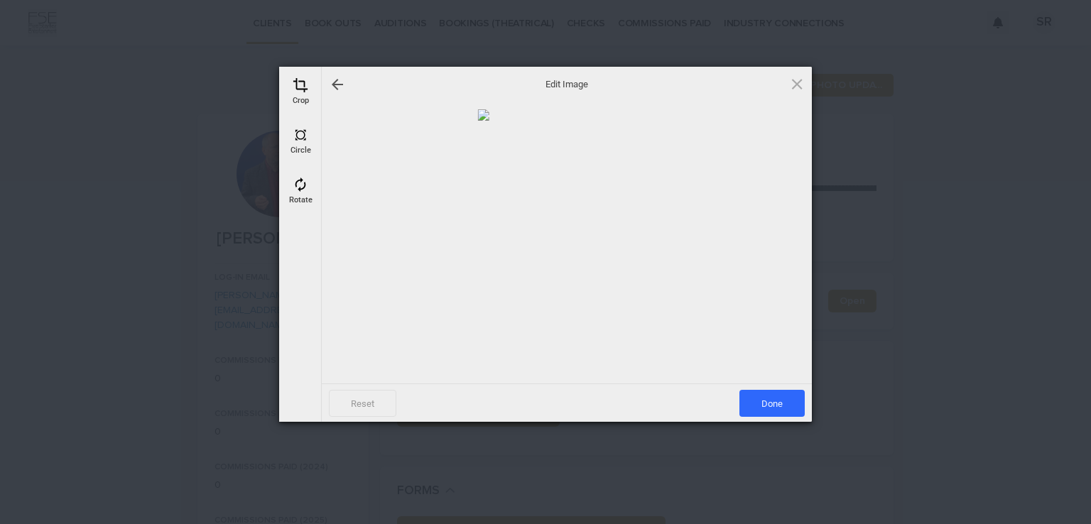
click at [337, 85] on div at bounding box center [337, 84] width 17 height 17
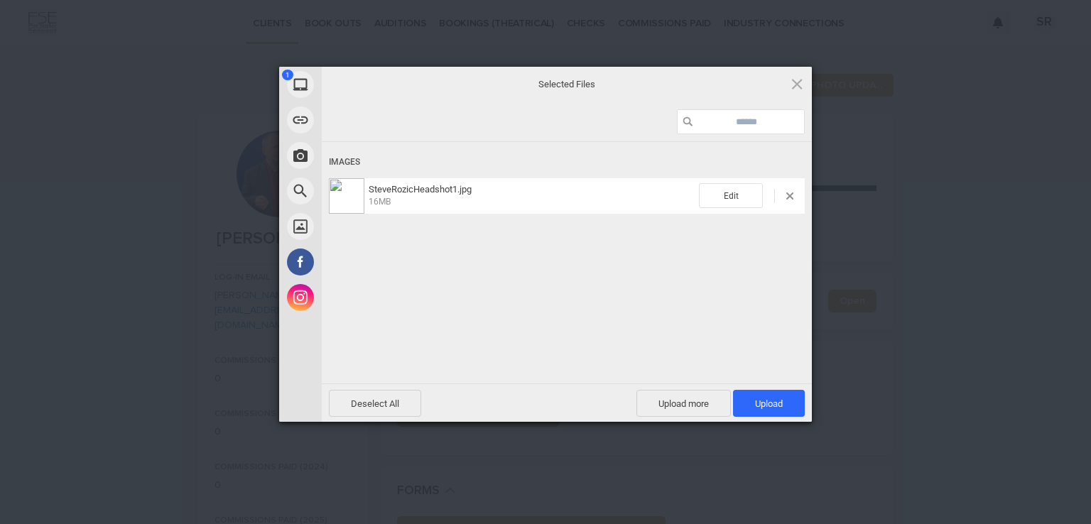
click at [683, 399] on span "Upload more" at bounding box center [684, 403] width 95 height 27
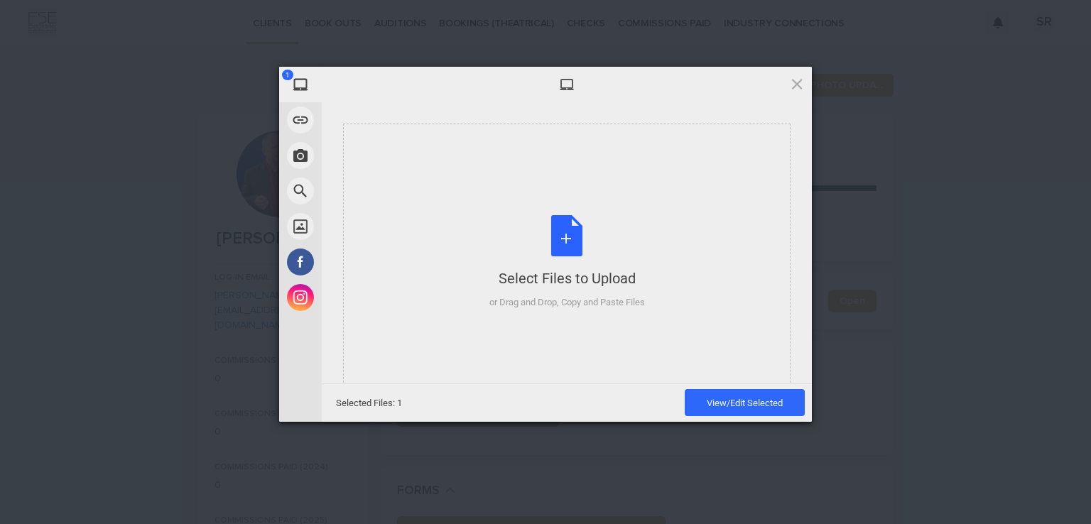
click at [583, 302] on div "or Drag and Drop, Copy and Paste Files" at bounding box center [568, 303] width 156 height 14
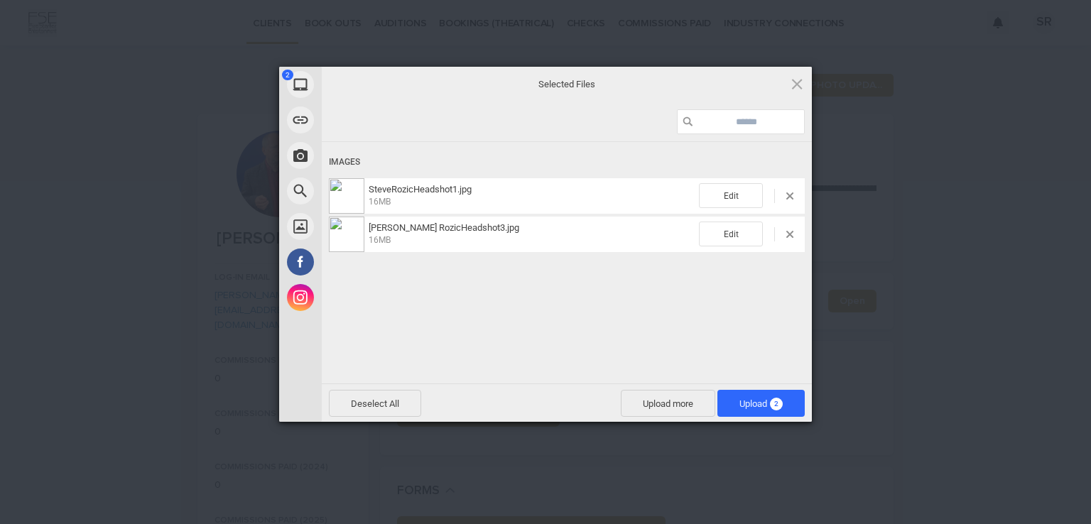
click at [788, 231] on span at bounding box center [790, 234] width 7 height 7
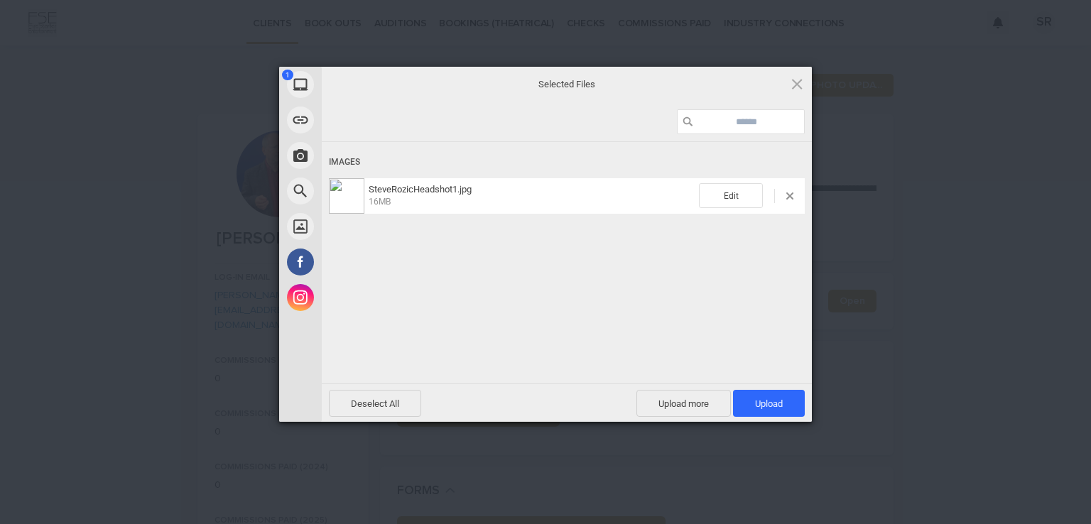
click at [788, 194] on span at bounding box center [790, 196] width 7 height 7
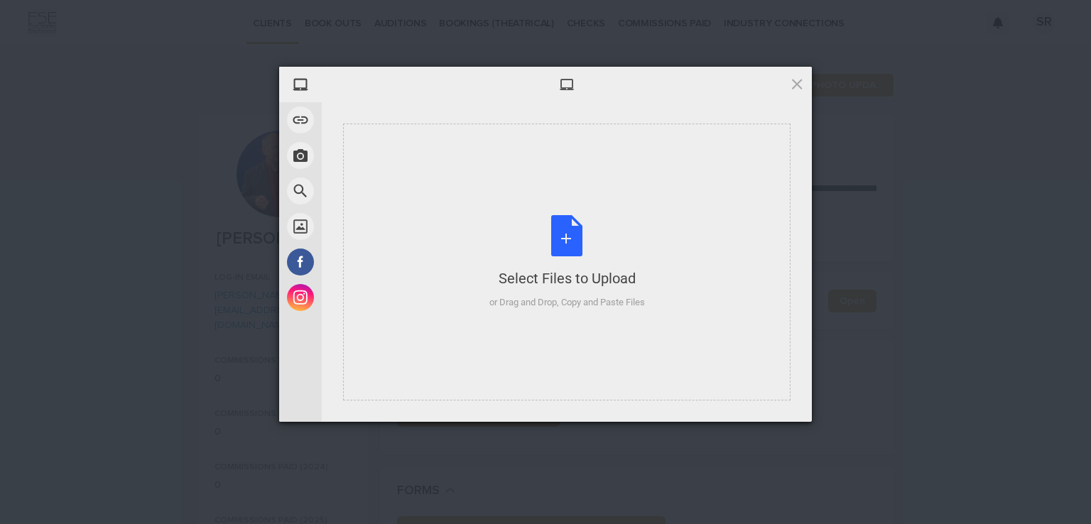
click at [568, 302] on div "or Drag and Drop, Copy and Paste Files" at bounding box center [568, 303] width 156 height 14
click at [793, 83] on span at bounding box center [797, 84] width 16 height 16
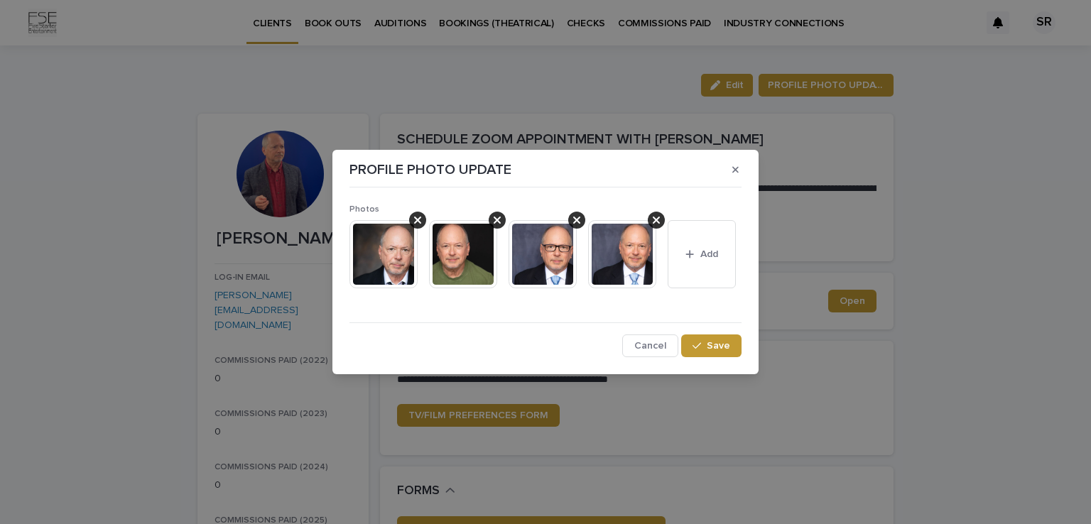
click at [455, 237] on img at bounding box center [463, 254] width 68 height 68
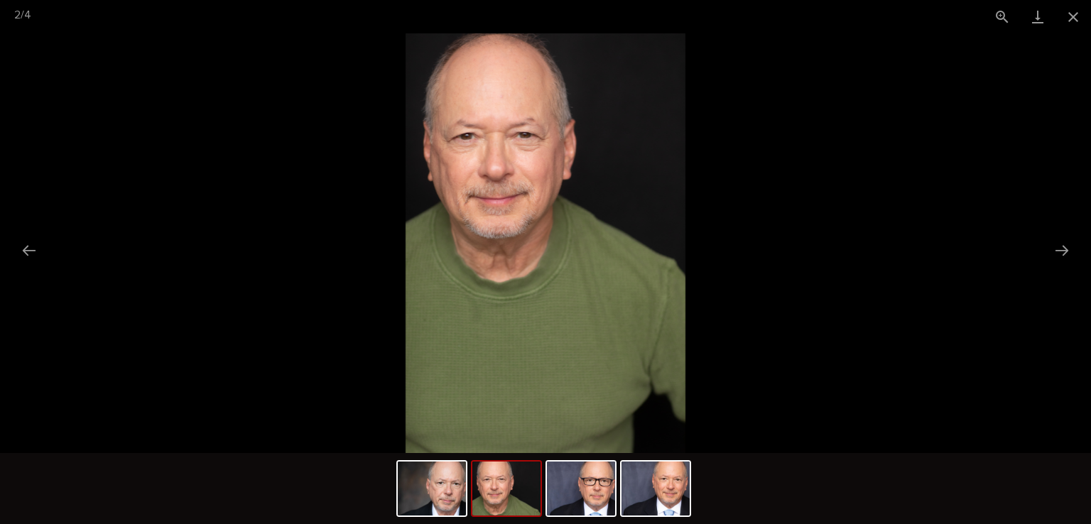
click at [1034, 18] on link "Download" at bounding box center [1038, 16] width 36 height 33
click at [33, 244] on button "Previous slide" at bounding box center [29, 251] width 30 height 28
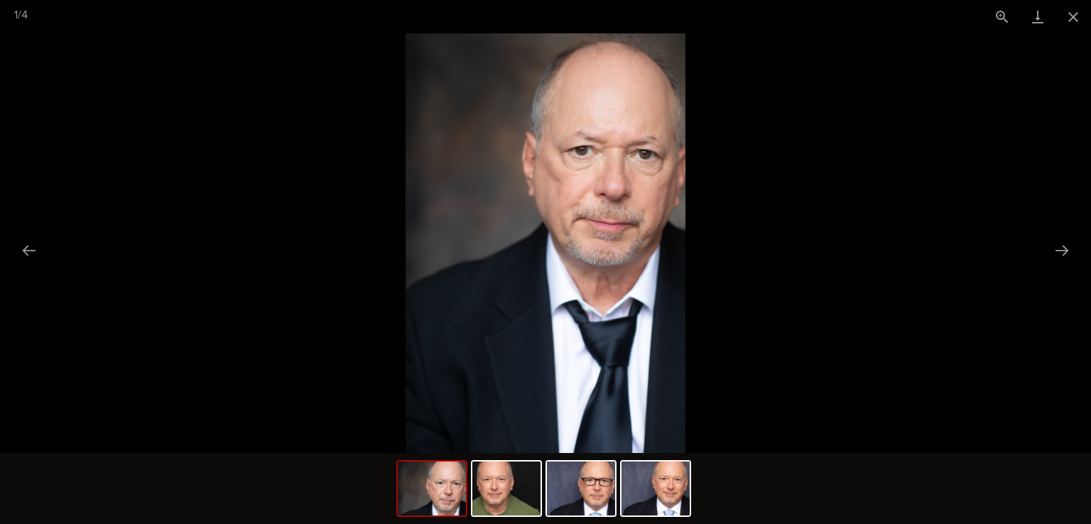
click at [33, 244] on button "Previous slide" at bounding box center [29, 251] width 30 height 28
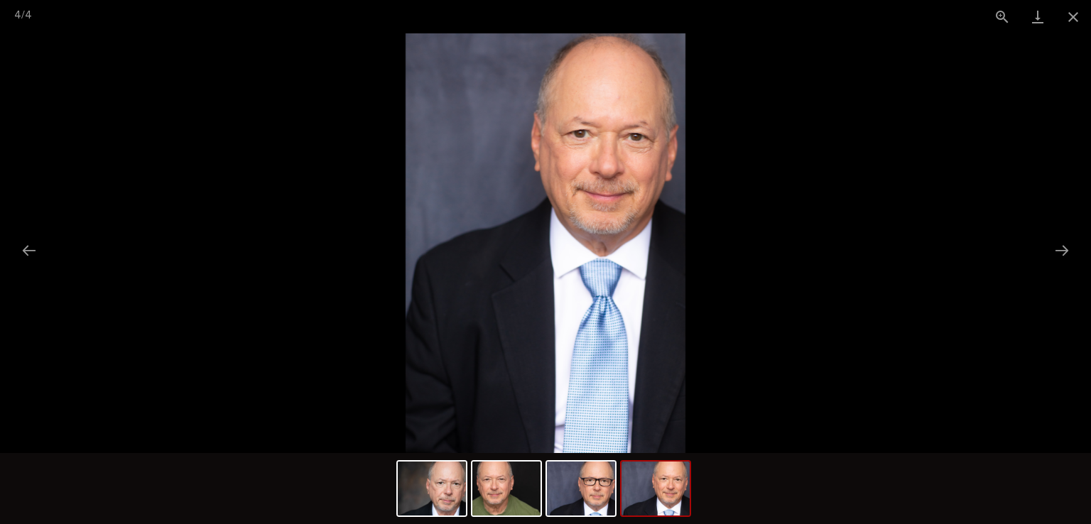
click at [33, 244] on button "Previous slide" at bounding box center [29, 251] width 30 height 28
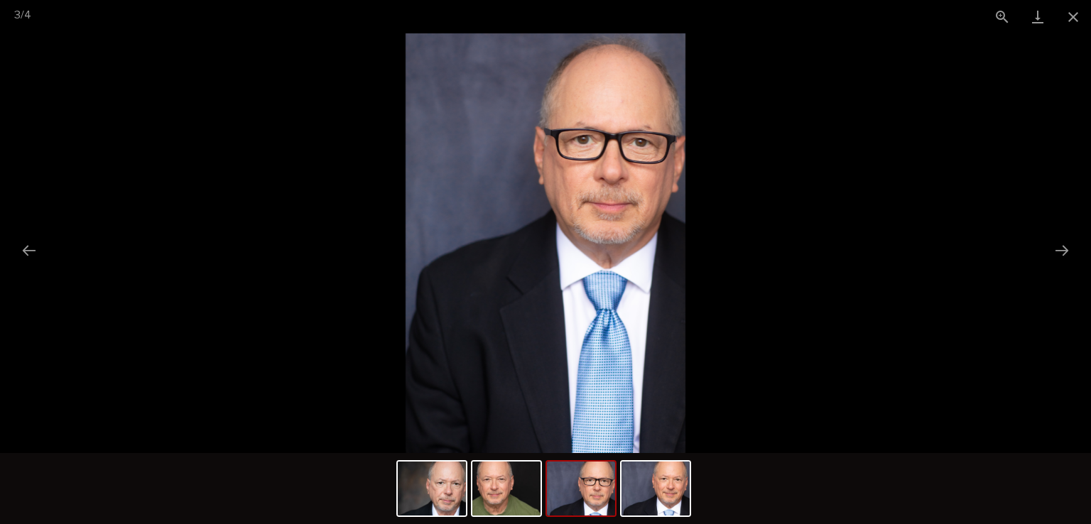
click at [33, 244] on button "Previous slide" at bounding box center [29, 251] width 30 height 28
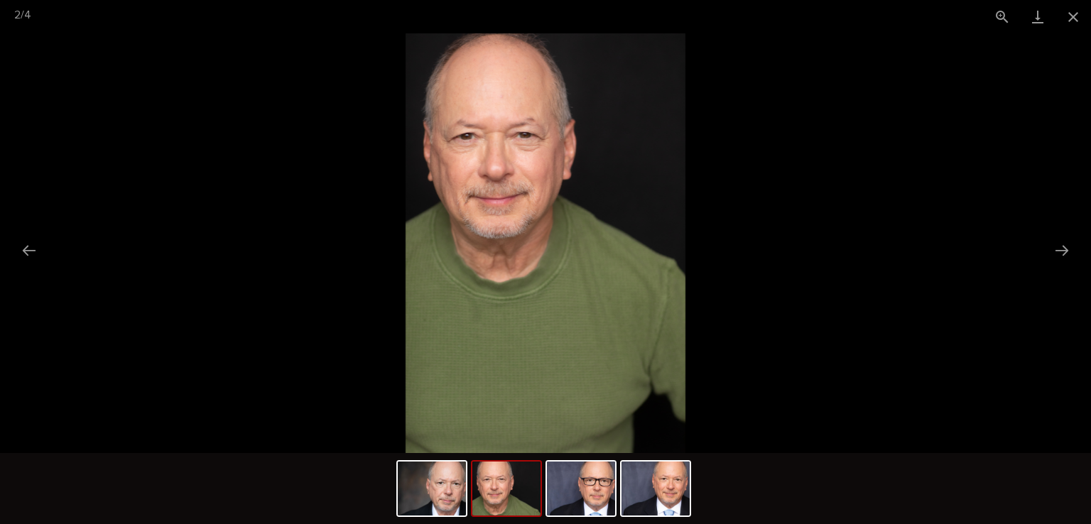
click at [33, 244] on button "Previous slide" at bounding box center [29, 251] width 30 height 28
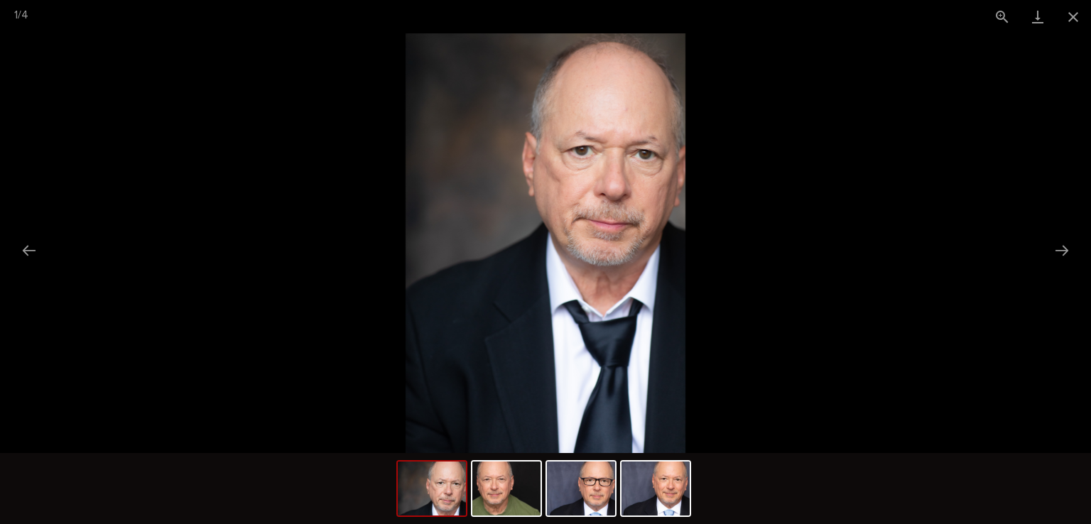
click at [1068, 13] on button "Close gallery" at bounding box center [1074, 16] width 36 height 33
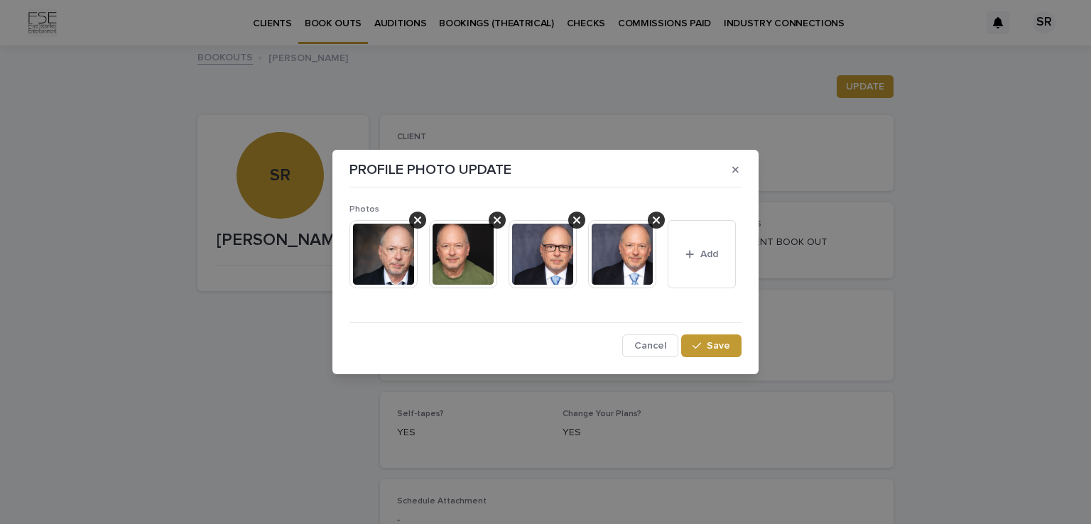
click at [359, 408] on div "PROFILE PHOTO UPDATE Photos This file cannot be opened Download File Add Cancel…" at bounding box center [545, 262] width 1091 height 524
click at [725, 344] on span "Save" at bounding box center [718, 346] width 23 height 10
click at [730, 169] on button "button" at bounding box center [735, 169] width 23 height 23
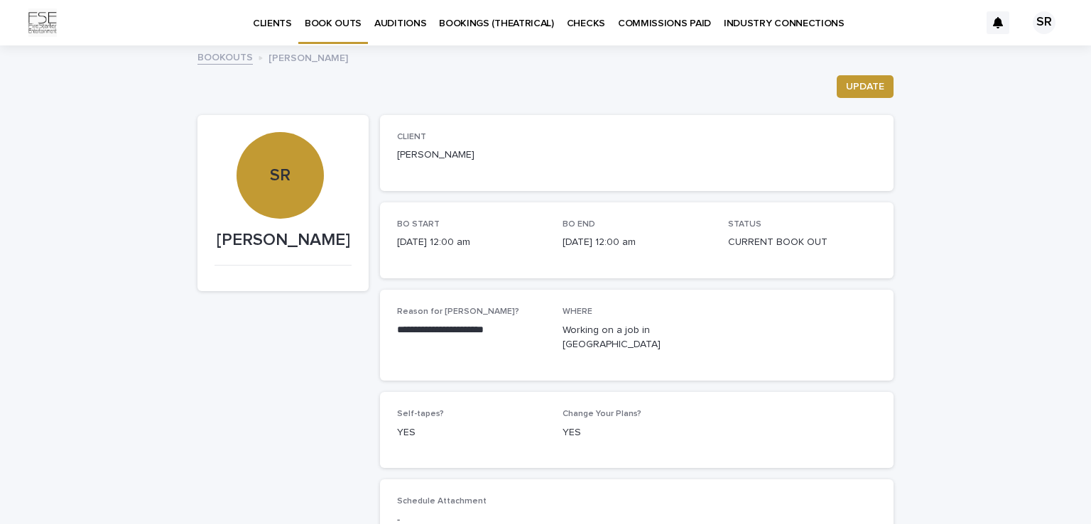
click at [273, 168] on div "SR" at bounding box center [280, 131] width 87 height 107
click at [279, 241] on p "[PERSON_NAME]" at bounding box center [283, 240] width 137 height 21
click at [860, 86] on span "UPDATE" at bounding box center [865, 87] width 38 height 14
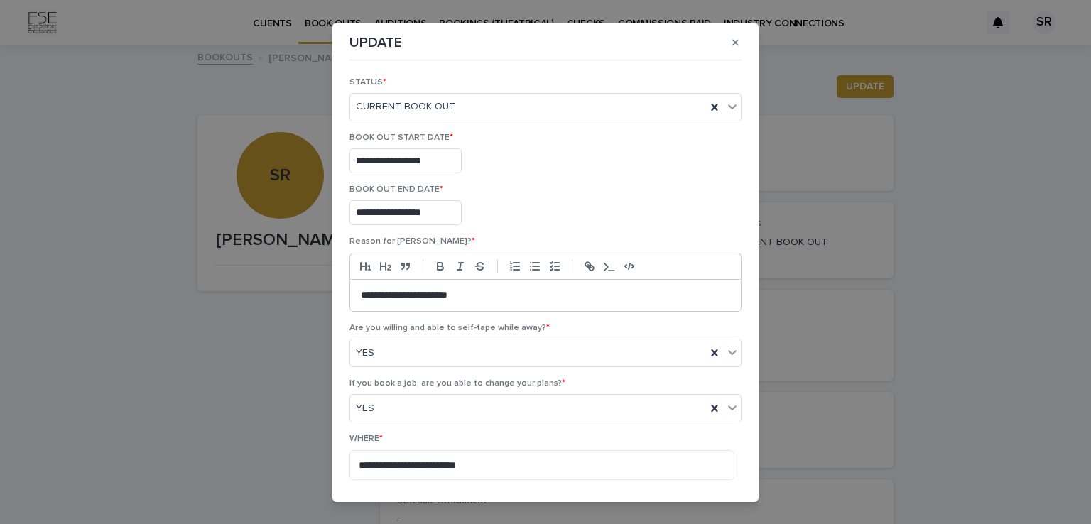
click at [860, 86] on div "**********" at bounding box center [545, 262] width 1091 height 524
click at [733, 40] on button "button" at bounding box center [735, 42] width 23 height 23
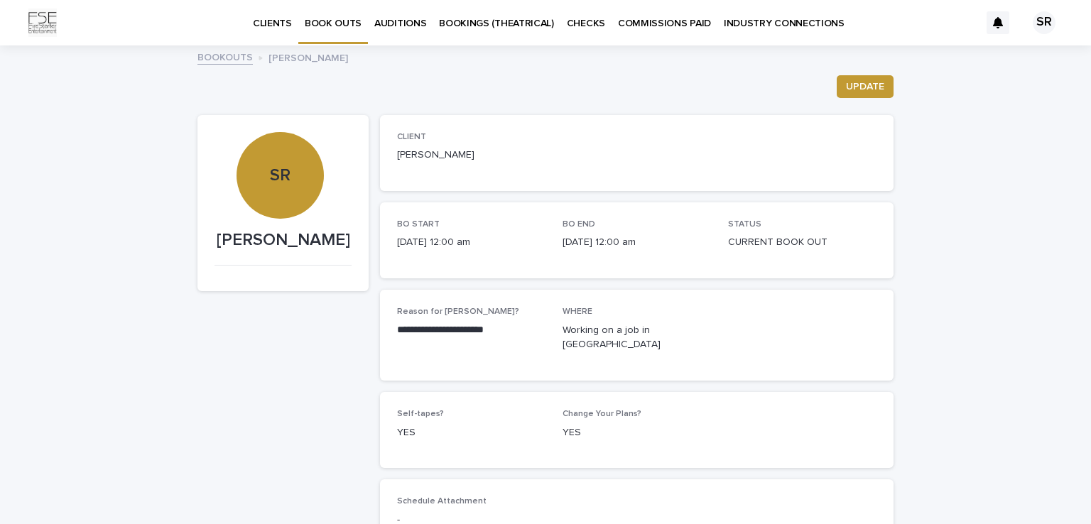
click at [281, 18] on p "CLIENTS" at bounding box center [272, 15] width 39 height 30
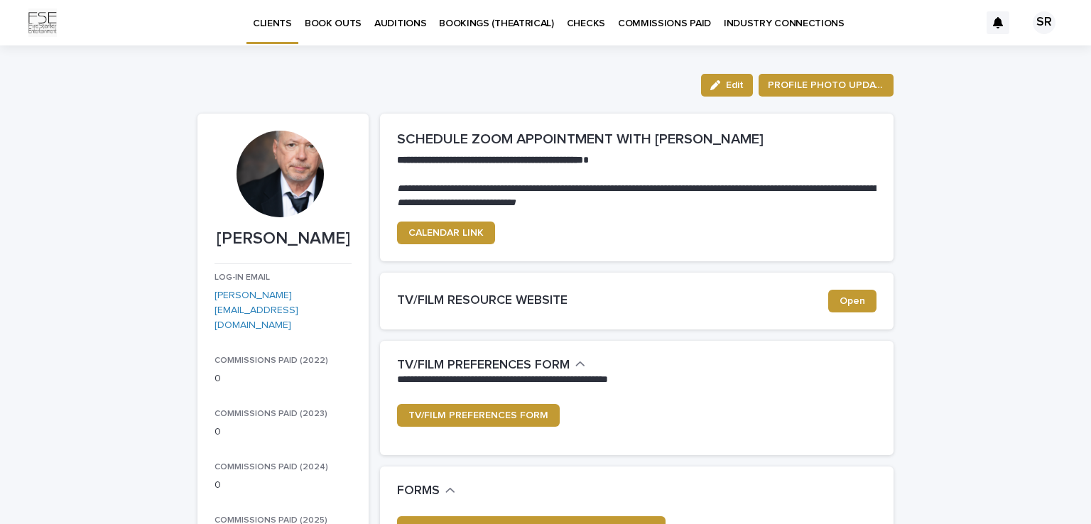
click at [792, 78] on span "PROFILE PHOTO UPDATE" at bounding box center [826, 85] width 117 height 14
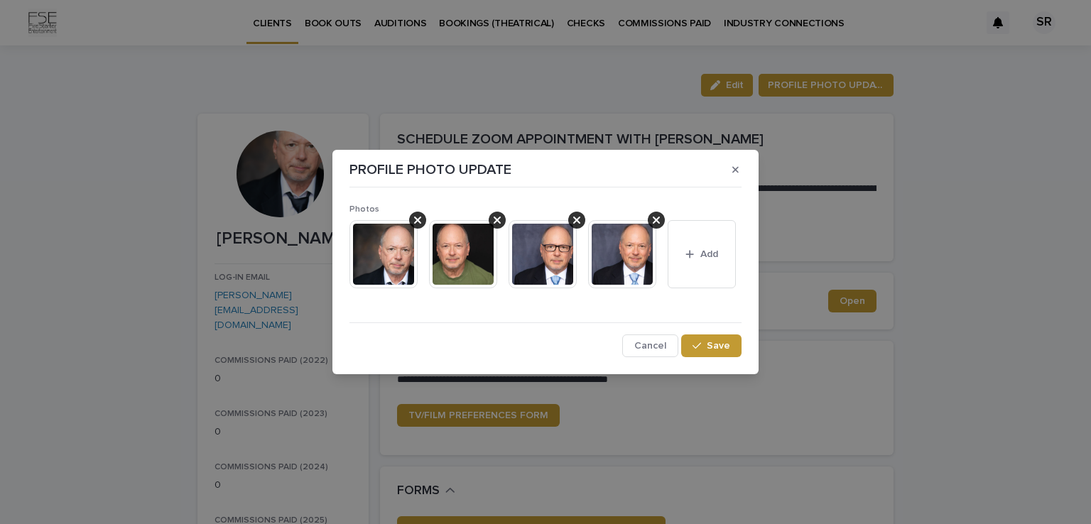
click at [469, 245] on img at bounding box center [463, 254] width 68 height 68
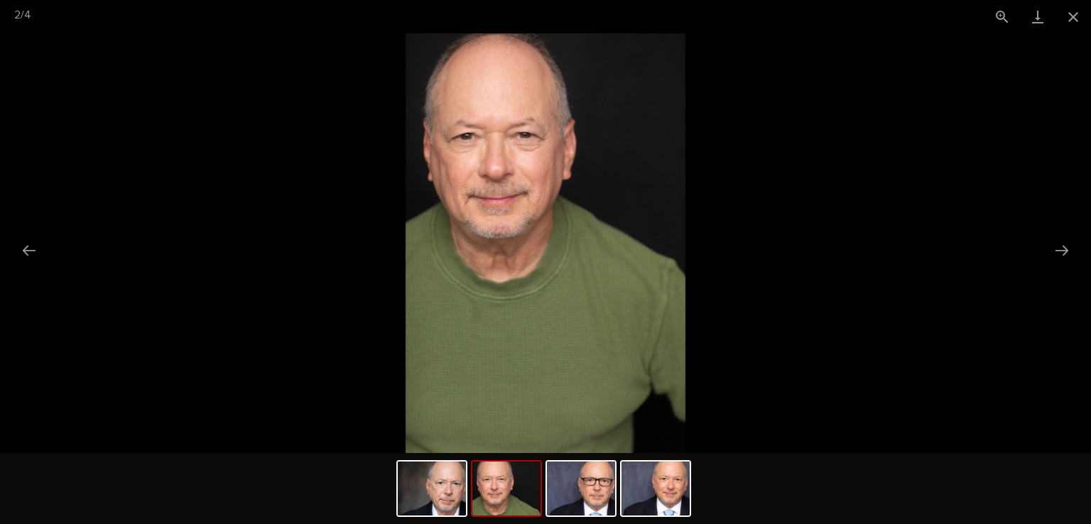
click at [1073, 18] on button "Close gallery" at bounding box center [1074, 16] width 36 height 33
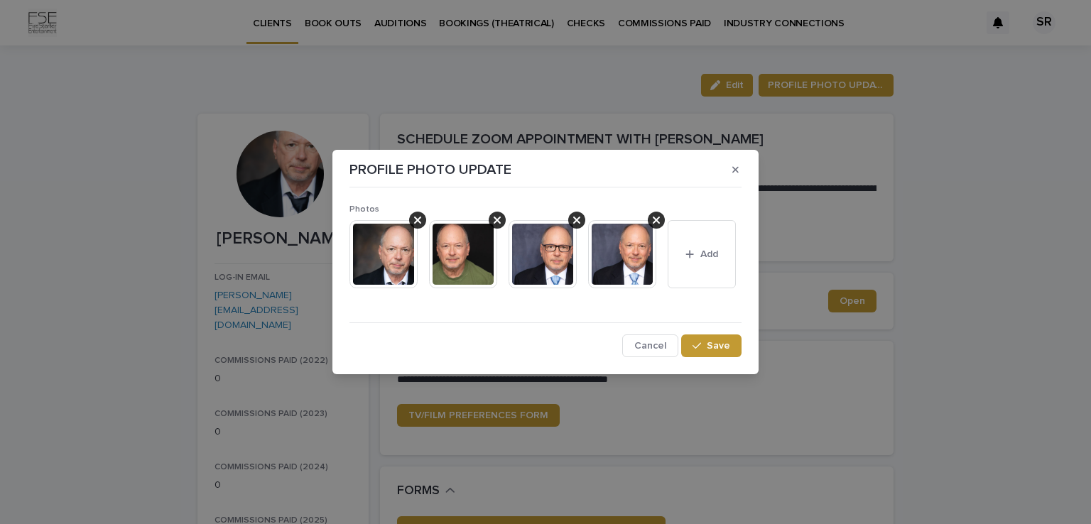
click at [459, 246] on img at bounding box center [463, 254] width 68 height 68
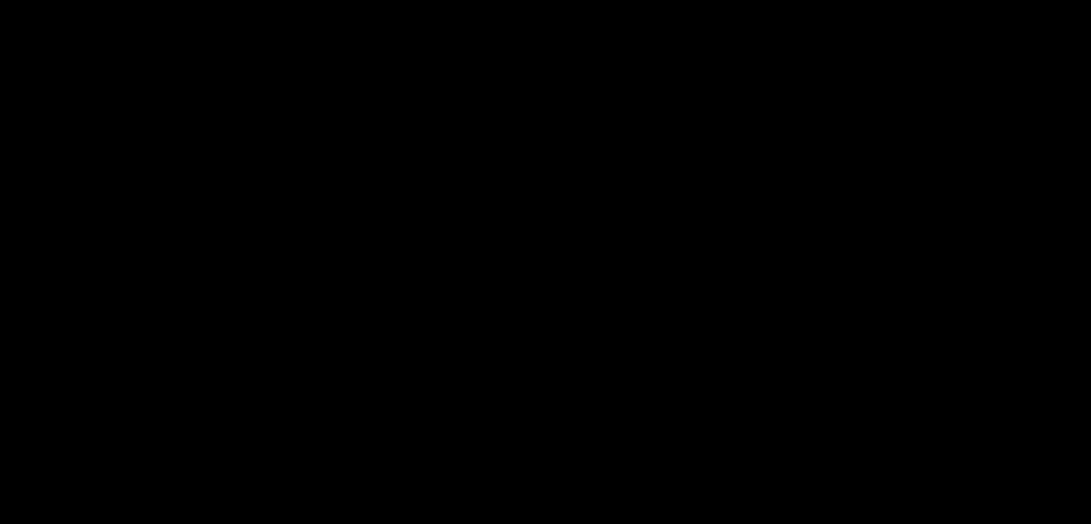
click at [459, 246] on img at bounding box center [546, 243] width 280 height 420
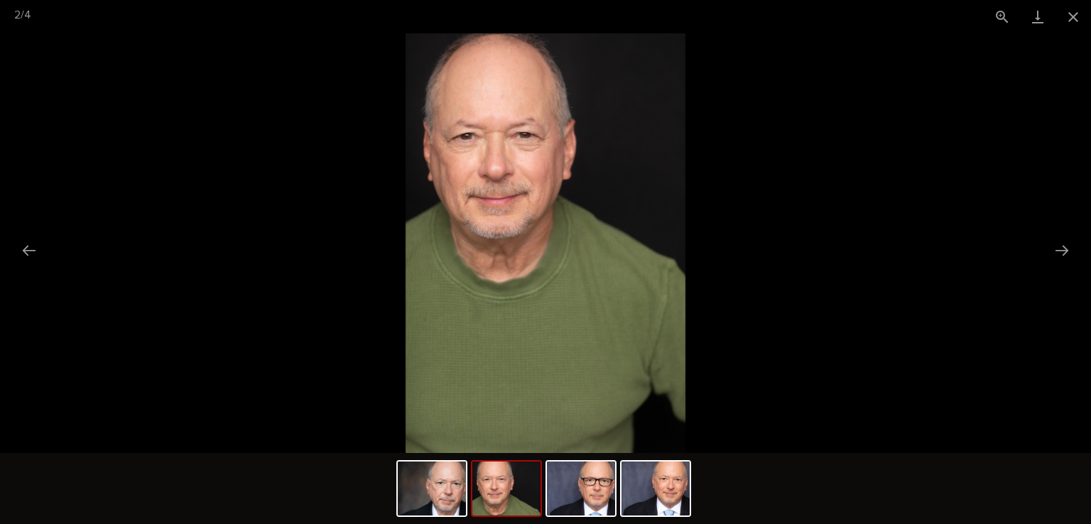
click at [1072, 21] on button "Close gallery" at bounding box center [1074, 16] width 36 height 33
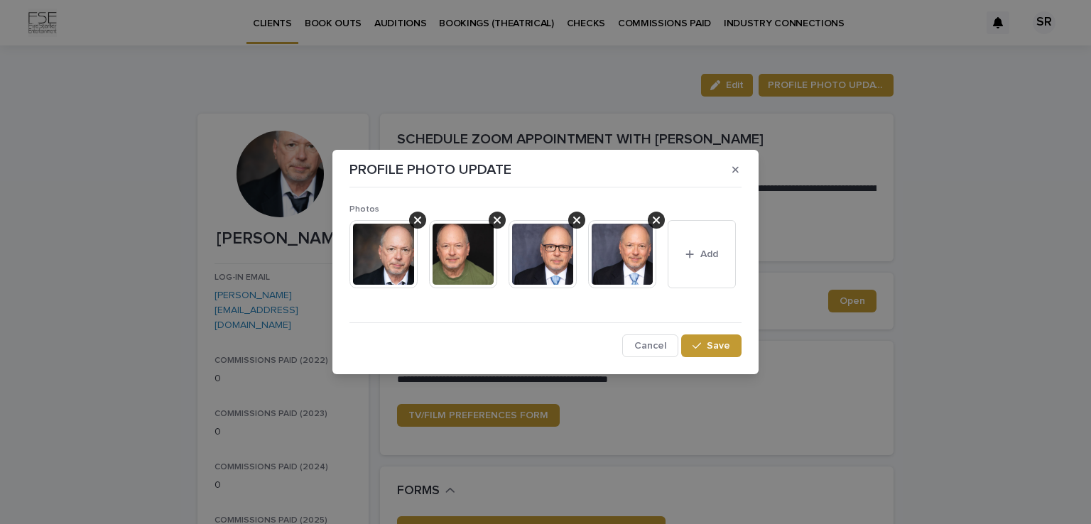
click at [713, 346] on span "Save" at bounding box center [718, 346] width 23 height 10
click at [812, 0] on html "**********" at bounding box center [545, 262] width 1091 height 524
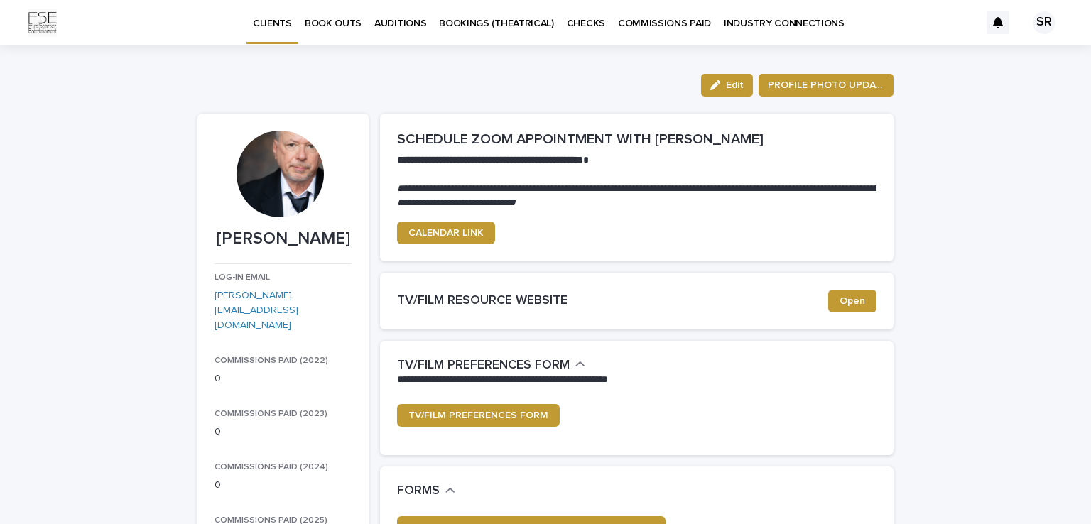
click at [801, 83] on span "PROFILE PHOTO UPDATE" at bounding box center [826, 85] width 117 height 14
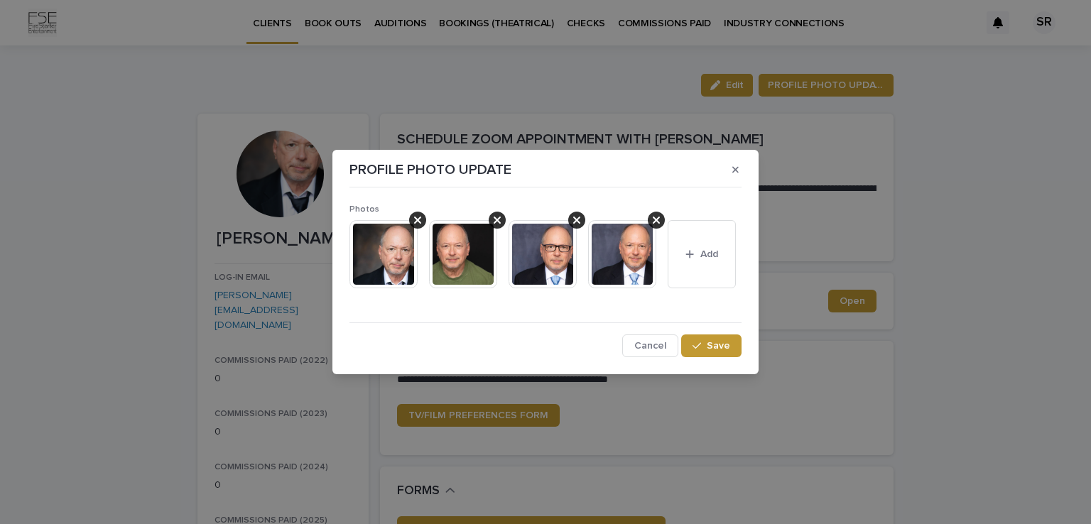
click at [473, 247] on img at bounding box center [463, 254] width 68 height 68
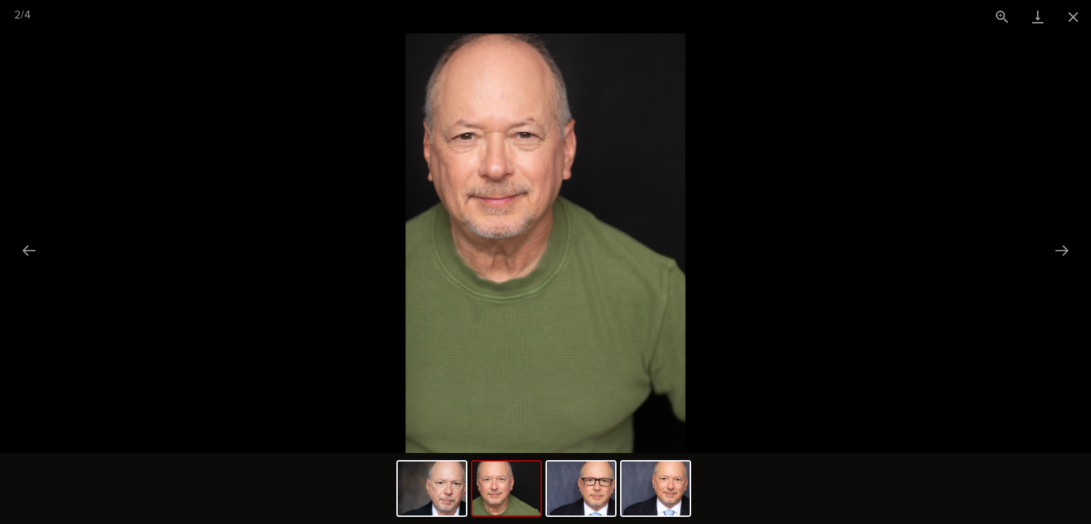
click at [462, 247] on img at bounding box center [546, 243] width 280 height 420
click at [1033, 12] on link "Download" at bounding box center [1038, 16] width 36 height 33
click at [1071, 16] on button "Close gallery" at bounding box center [1074, 16] width 36 height 33
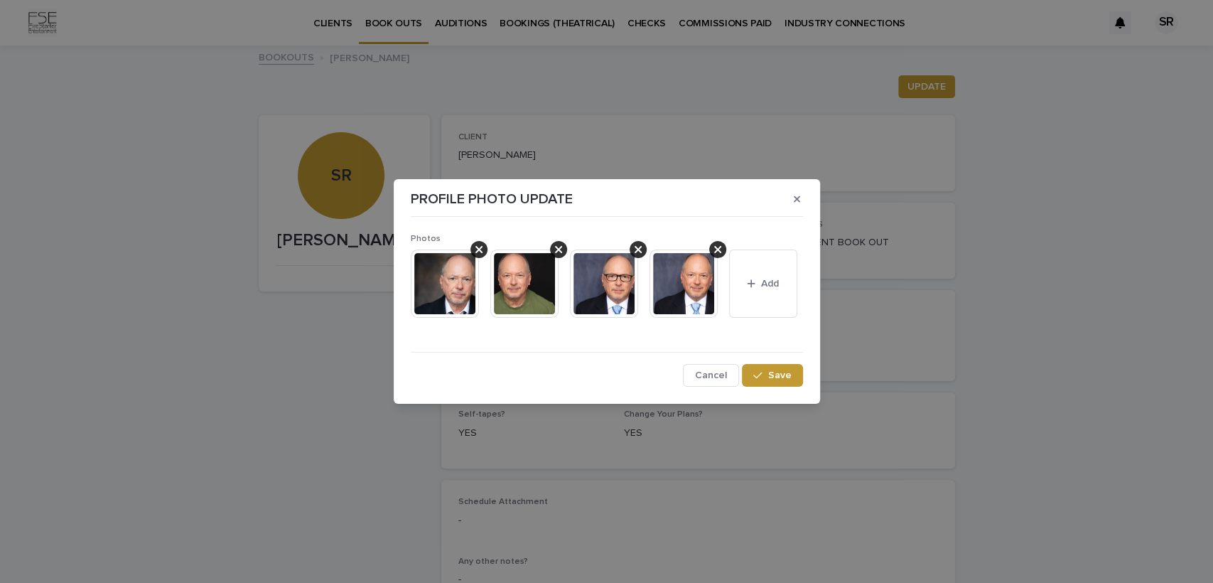
click at [335, 26] on div "PROFILE PHOTO UPDATE Photos This file cannot be opened Download File Add Cancel…" at bounding box center [606, 291] width 1213 height 583
click at [334, 21] on div "PROFILE PHOTO UPDATE Photos This file cannot be opened Download File Add Cancel…" at bounding box center [606, 291] width 1213 height 583
click at [776, 367] on button "Save" at bounding box center [772, 375] width 60 height 23
click at [799, 195] on button "button" at bounding box center [796, 199] width 23 height 23
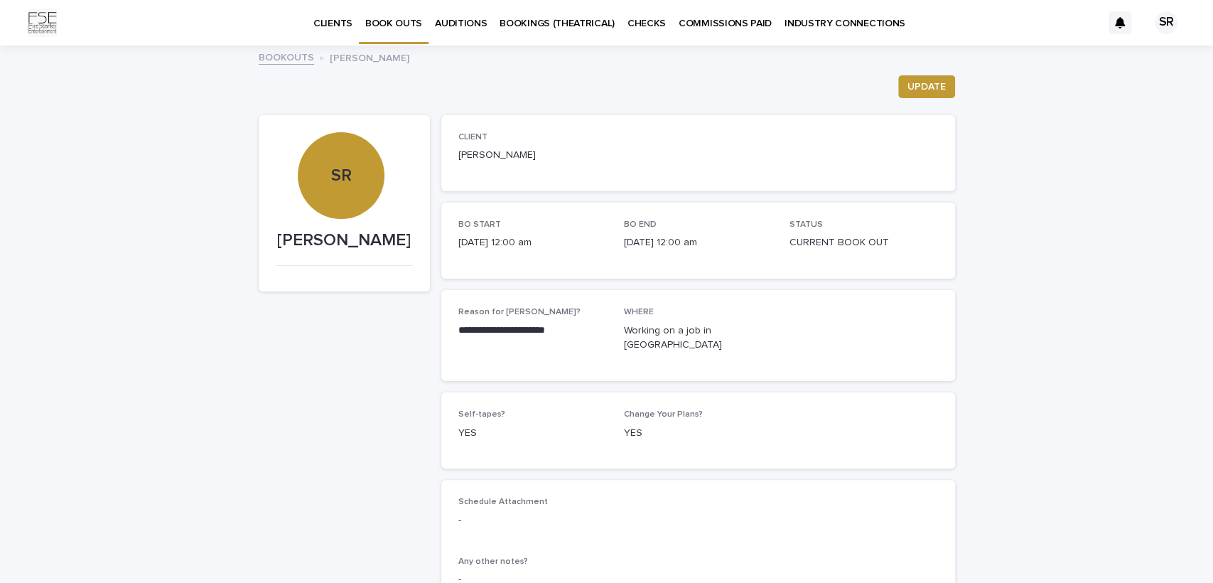
click at [313, 190] on div "SR" at bounding box center [341, 175] width 87 height 87
click at [328, 23] on p "CLIENTS" at bounding box center [332, 15] width 39 height 30
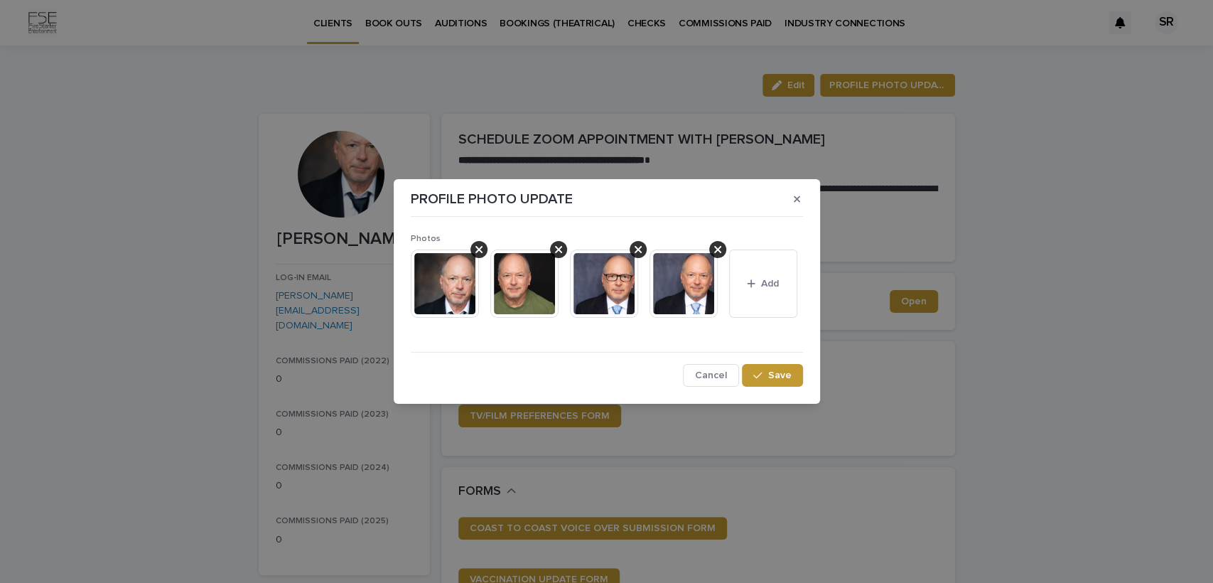
click at [518, 292] on img at bounding box center [524, 283] width 68 height 68
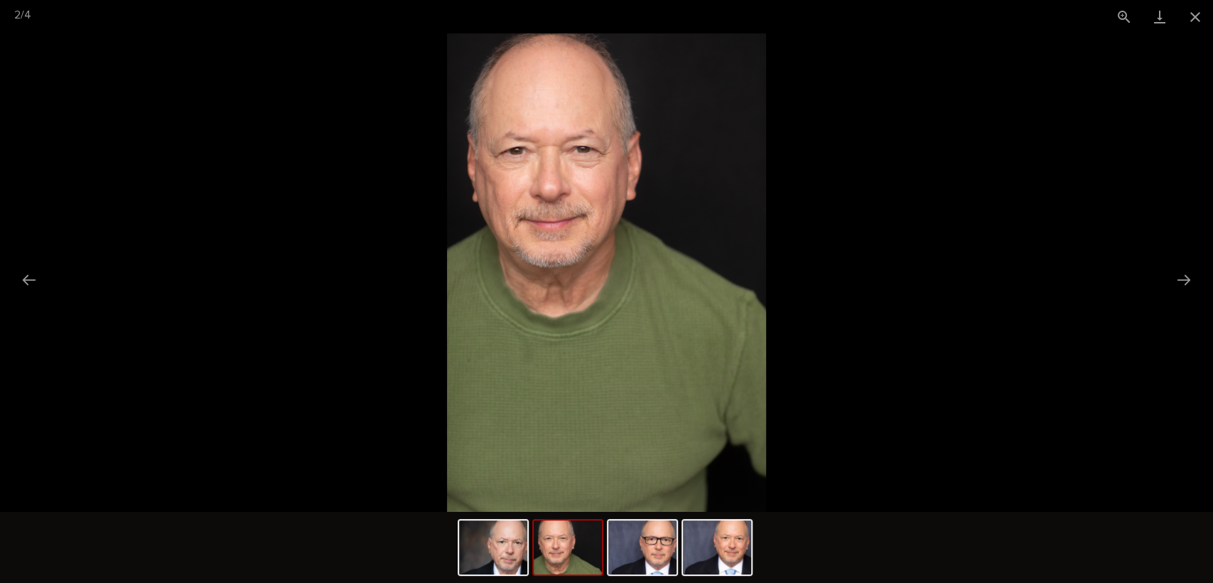
click at [1091, 6] on button "Close gallery" at bounding box center [1195, 16] width 36 height 33
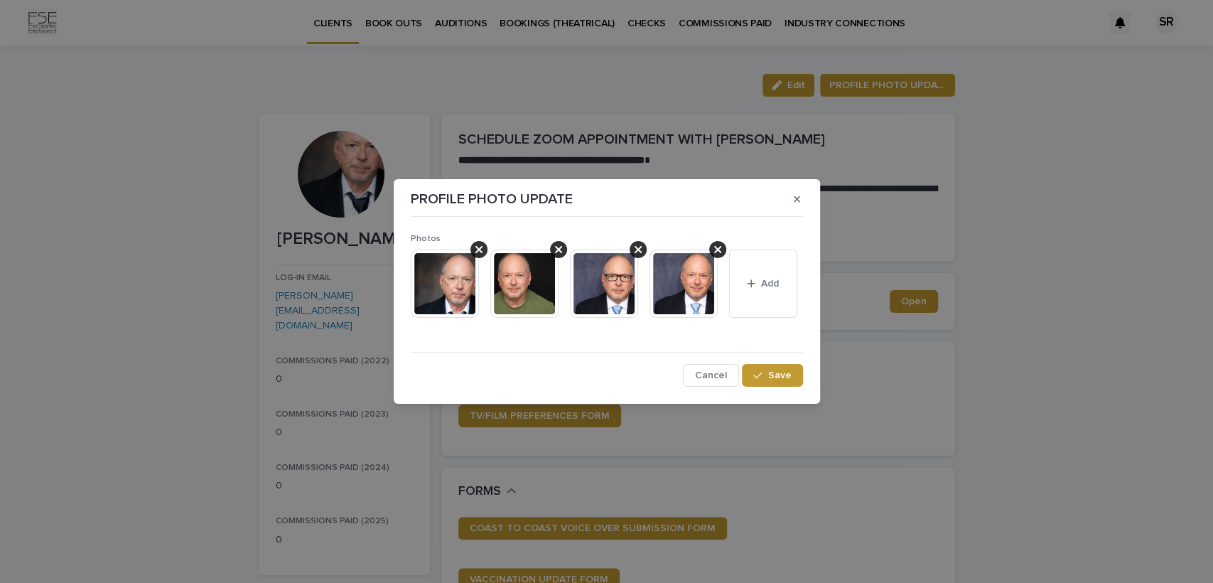
click at [752, 377] on button "Save" at bounding box center [772, 375] width 60 height 23
click at [801, 199] on button "button" at bounding box center [796, 199] width 23 height 23
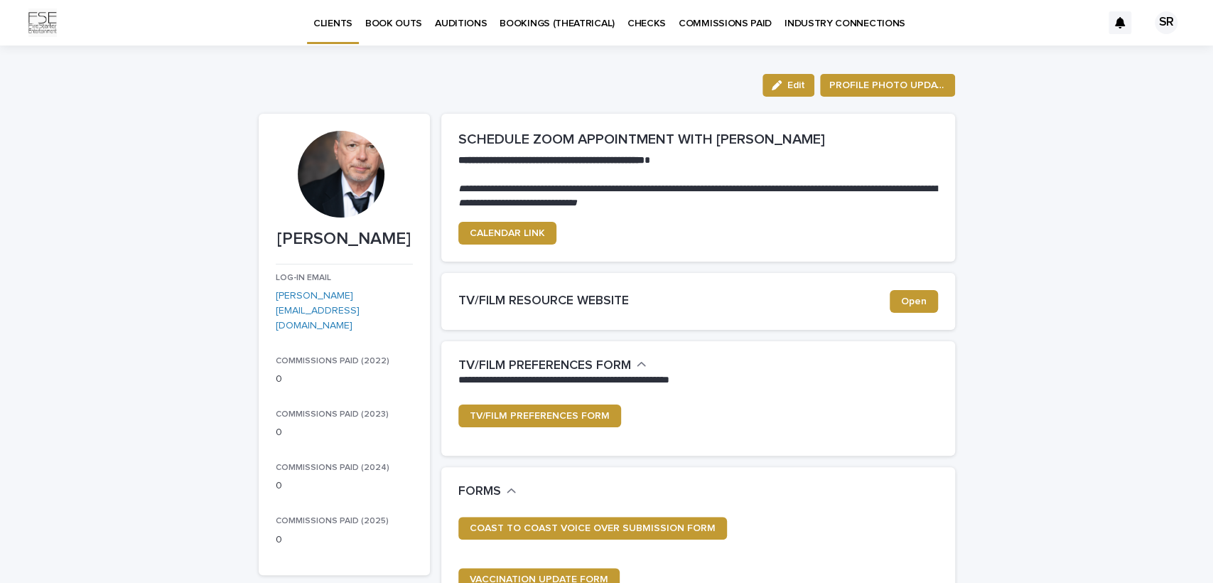
click at [779, 77] on button "Edit" at bounding box center [788, 85] width 52 height 23
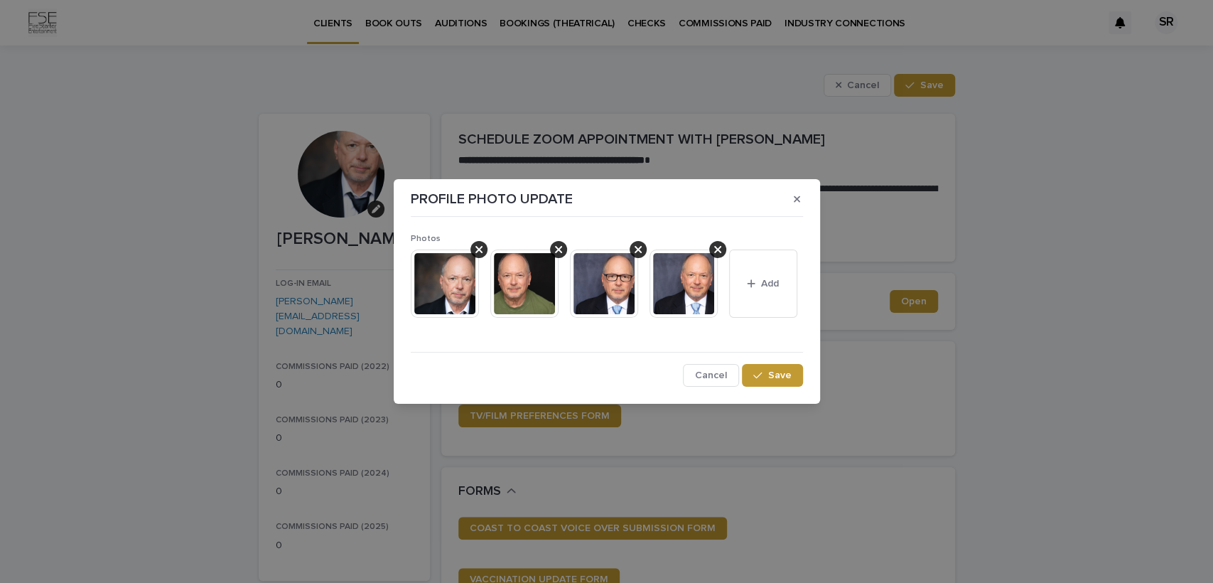
click at [530, 257] on img at bounding box center [524, 283] width 68 height 68
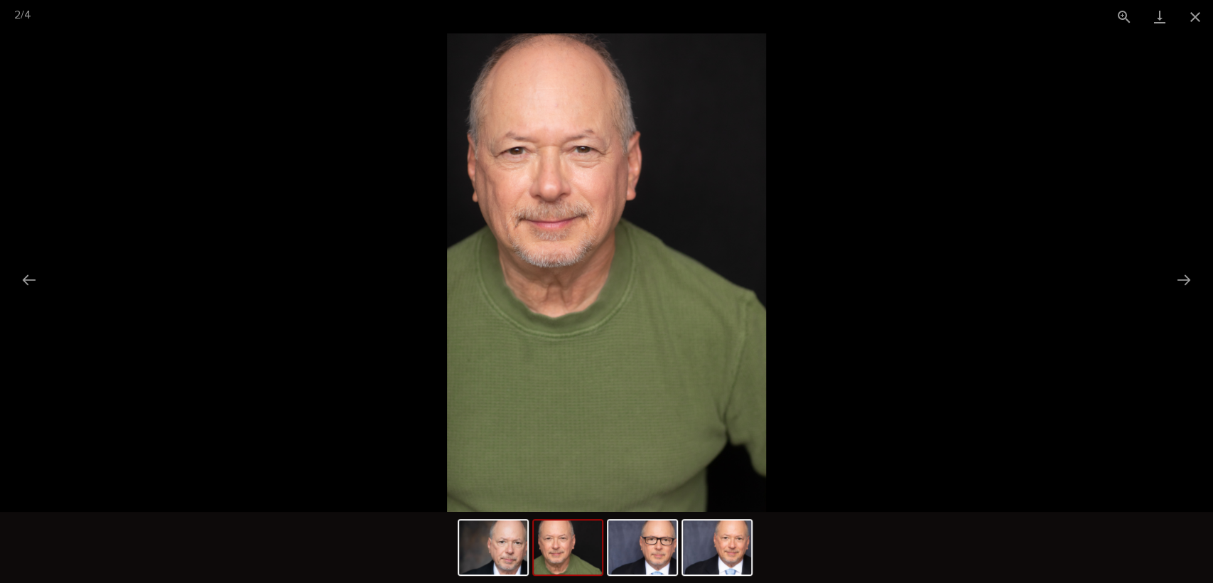
click at [531, 257] on img at bounding box center [606, 272] width 319 height 478
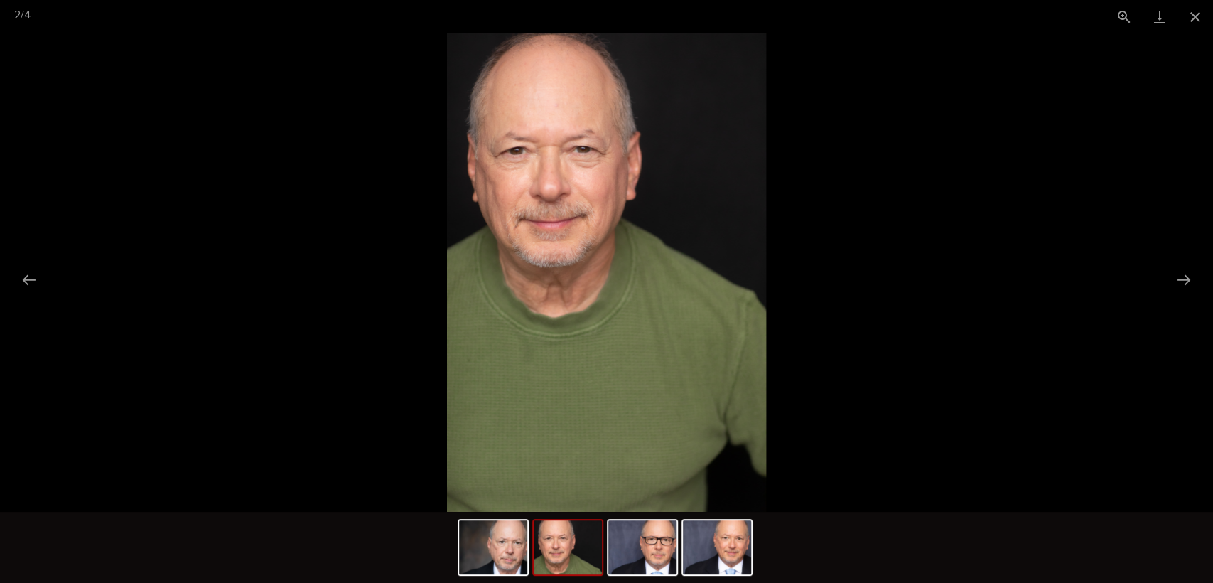
click at [1091, 21] on button "Close gallery" at bounding box center [1195, 16] width 36 height 33
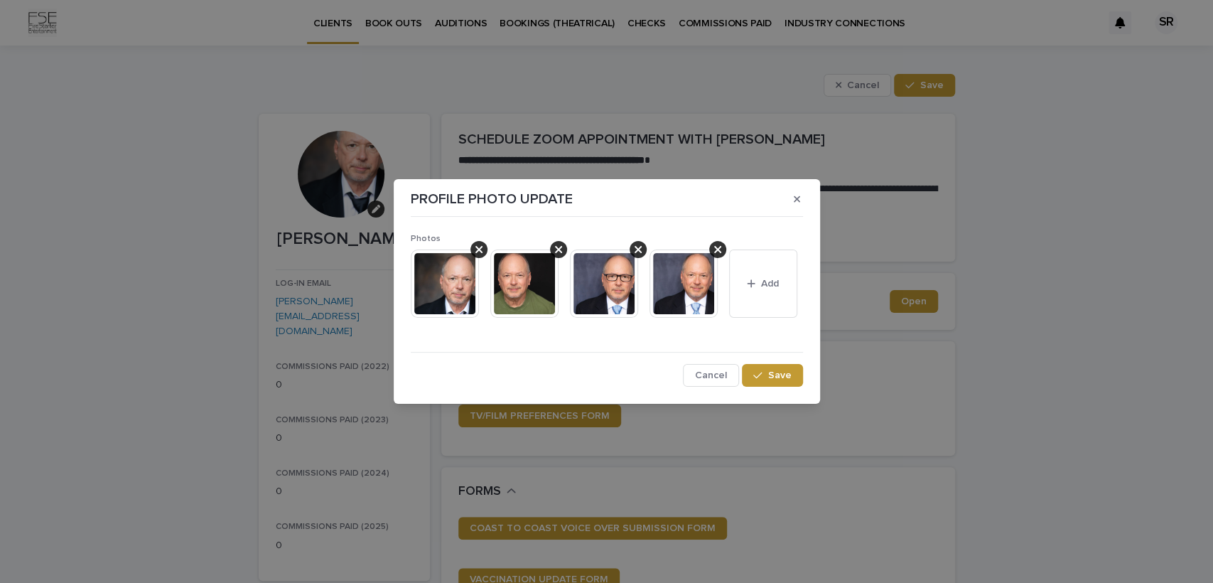
click at [369, 206] on div "PROFILE PHOTO UPDATE Photos This file cannot be opened Download File Add Cancel…" at bounding box center [606, 291] width 1213 height 583
click at [770, 369] on button "Save" at bounding box center [772, 375] width 60 height 23
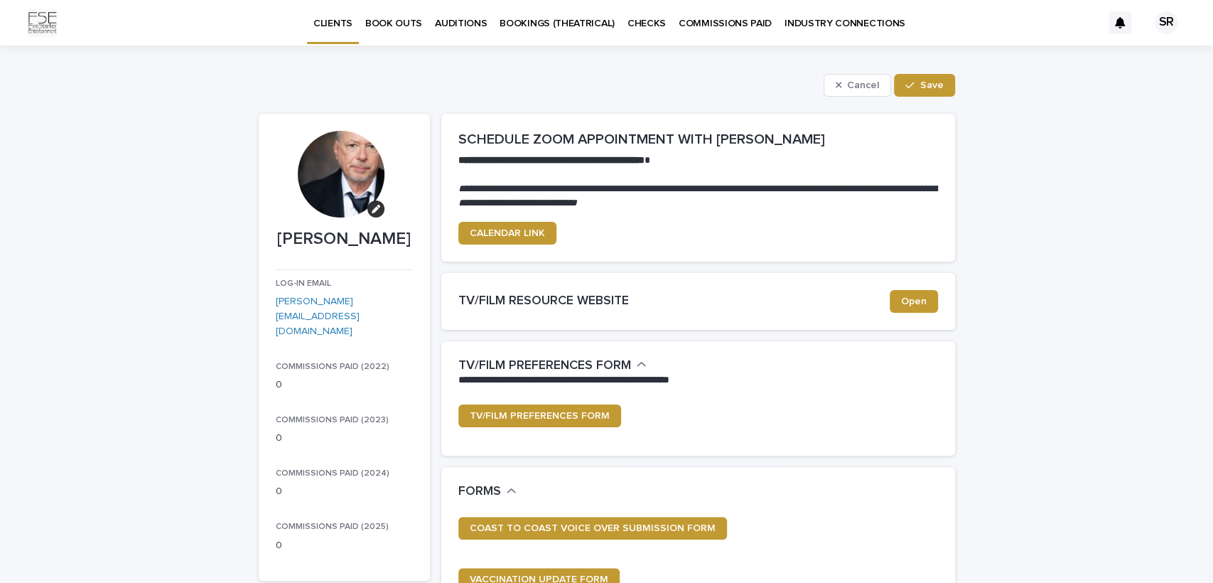
click at [372, 205] on icon "button" at bounding box center [376, 209] width 9 height 9
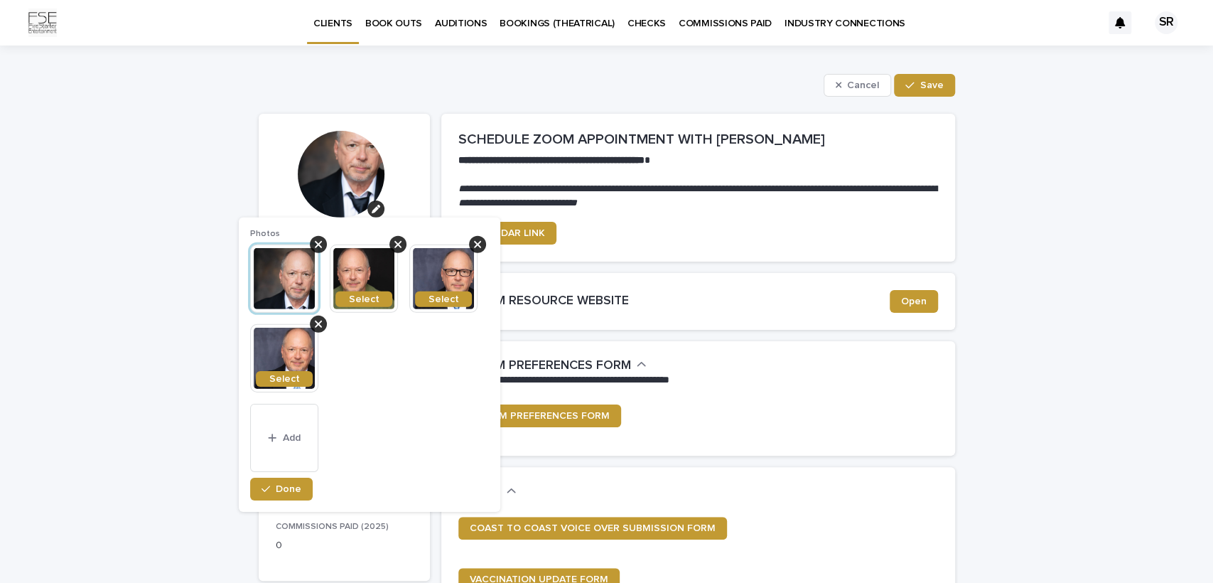
click at [362, 266] on img at bounding box center [364, 278] width 68 height 68
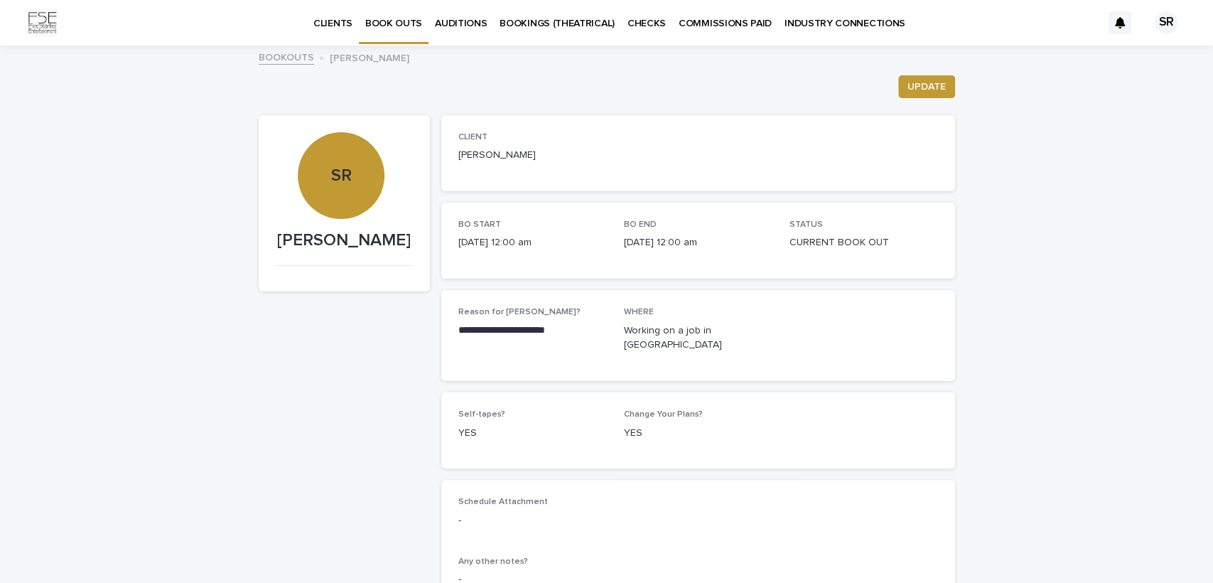
click at [338, 18] on p "CLIENTS" at bounding box center [332, 15] width 39 height 30
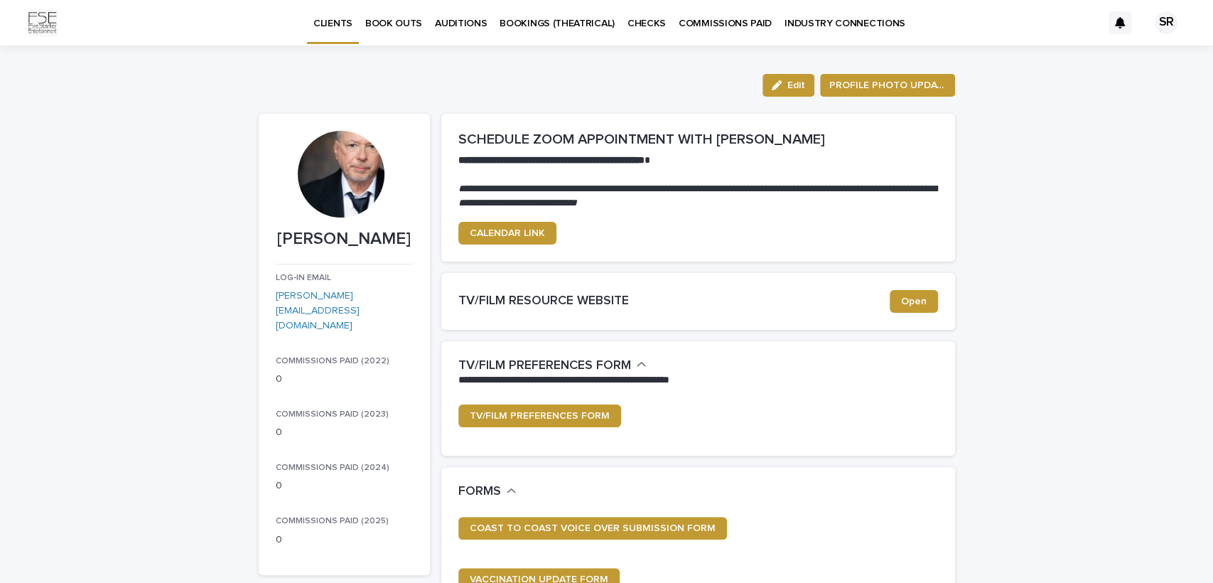
click at [793, 78] on button "Edit" at bounding box center [788, 85] width 52 height 23
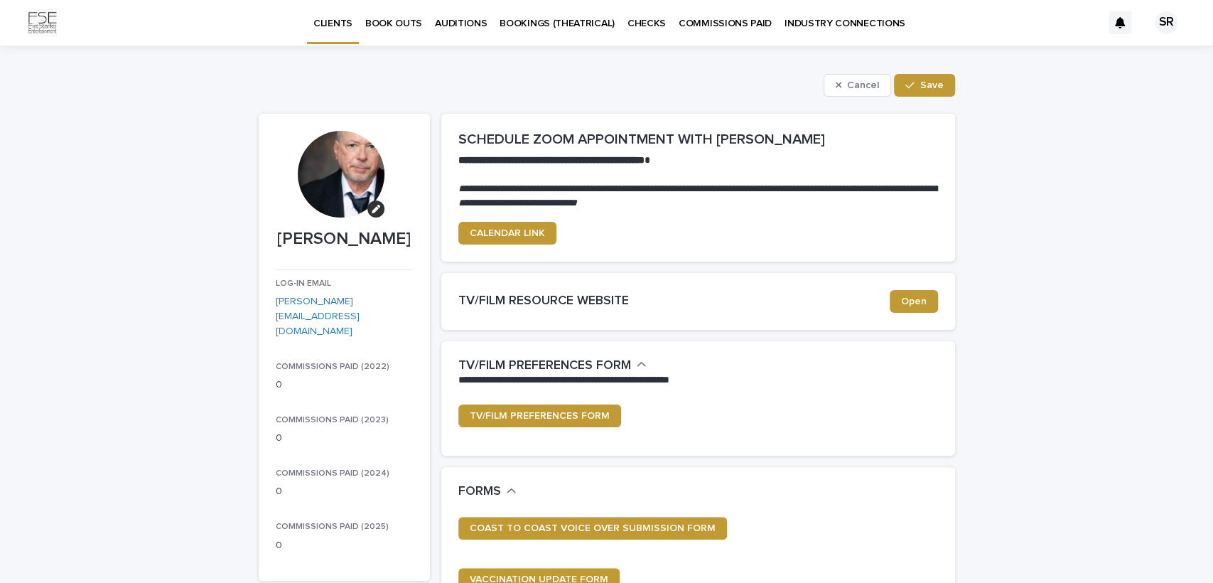
click at [372, 208] on icon "button" at bounding box center [376, 209] width 9 height 9
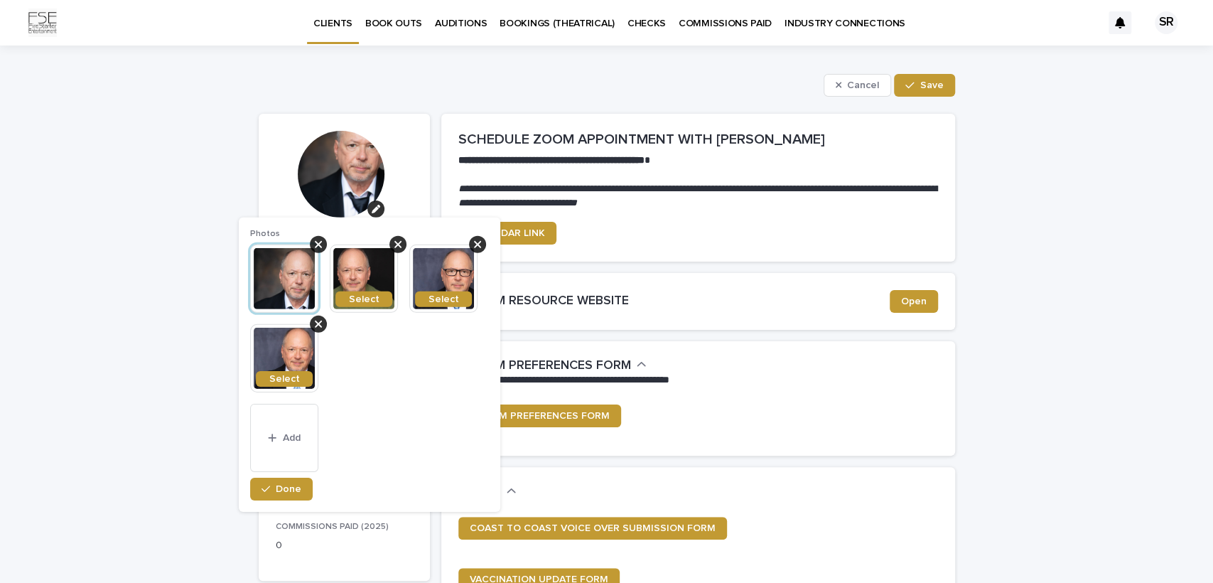
click at [368, 296] on span "Select" at bounding box center [364, 299] width 31 height 10
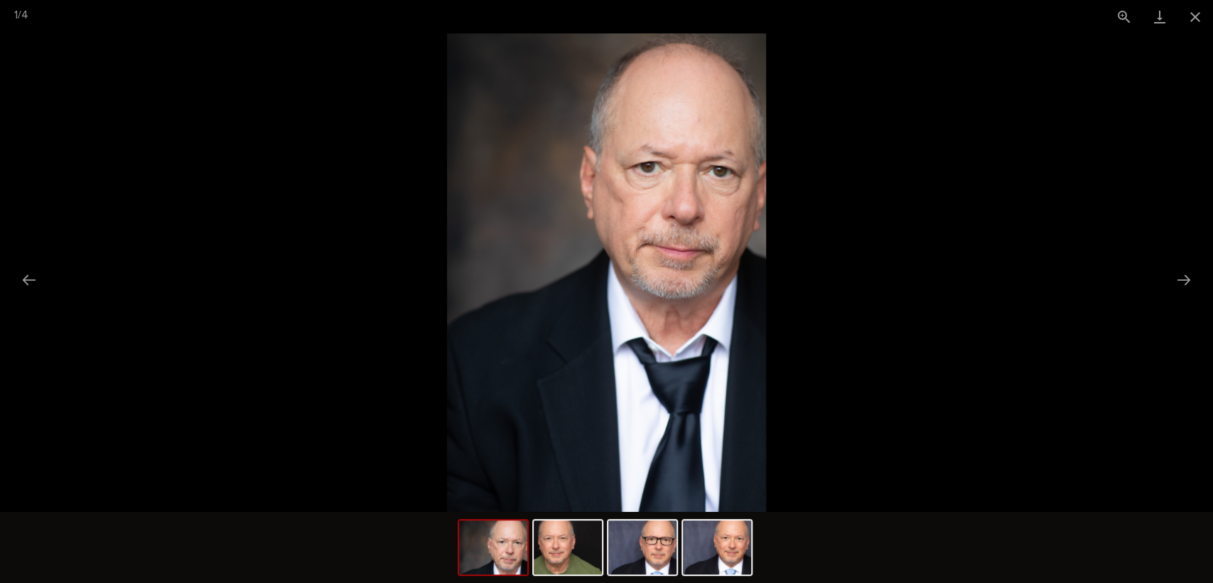
click at [590, 524] on img at bounding box center [568, 547] width 68 height 54
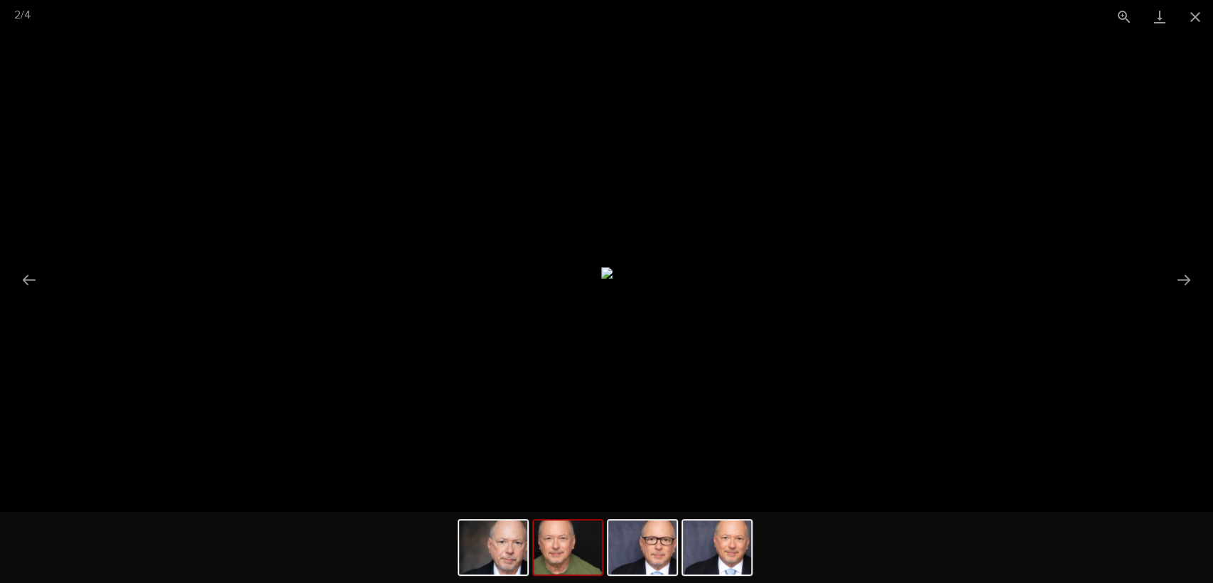
click at [1091, 14] on button "Close gallery" at bounding box center [1195, 16] width 36 height 33
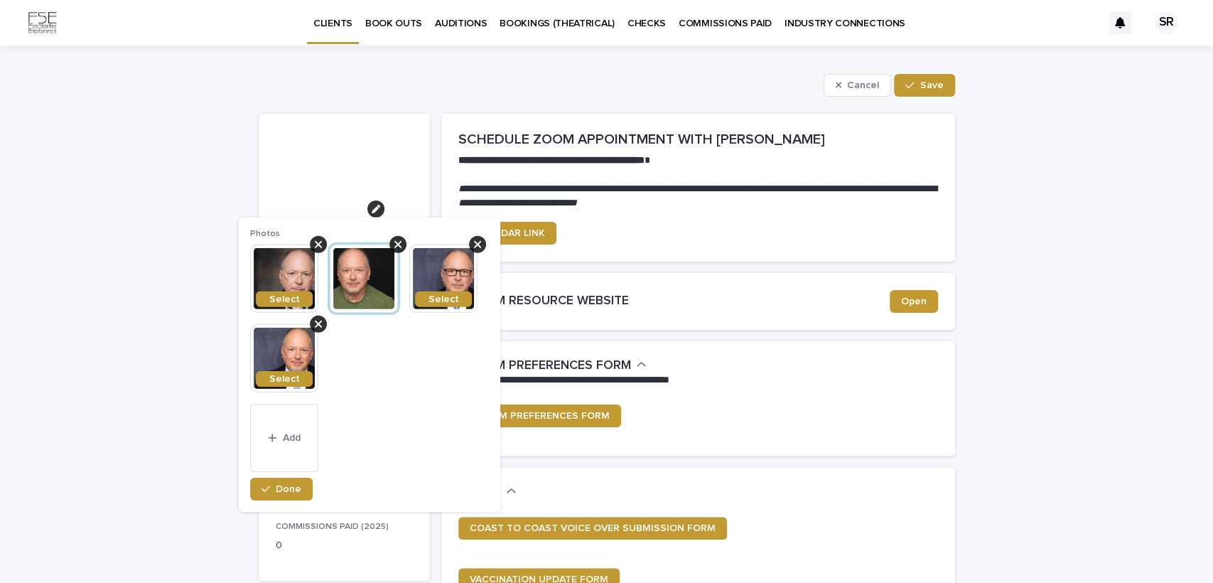
click at [377, 30] on link "BOOK OUTS" at bounding box center [394, 22] width 70 height 44
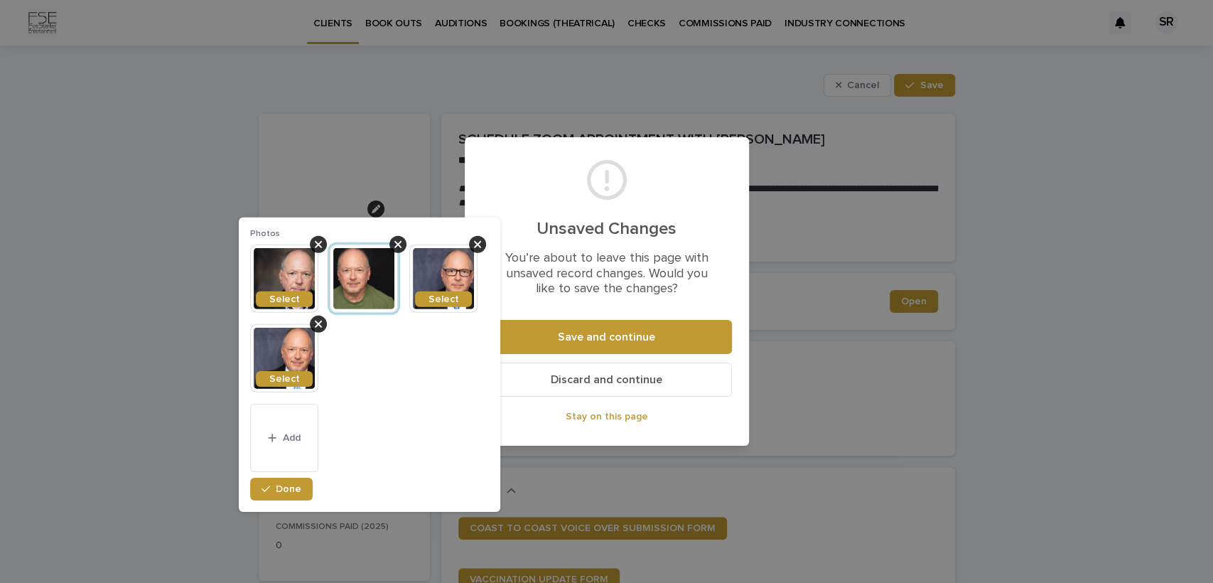
click at [615, 416] on span "Stay on this page" at bounding box center [607, 416] width 82 height 10
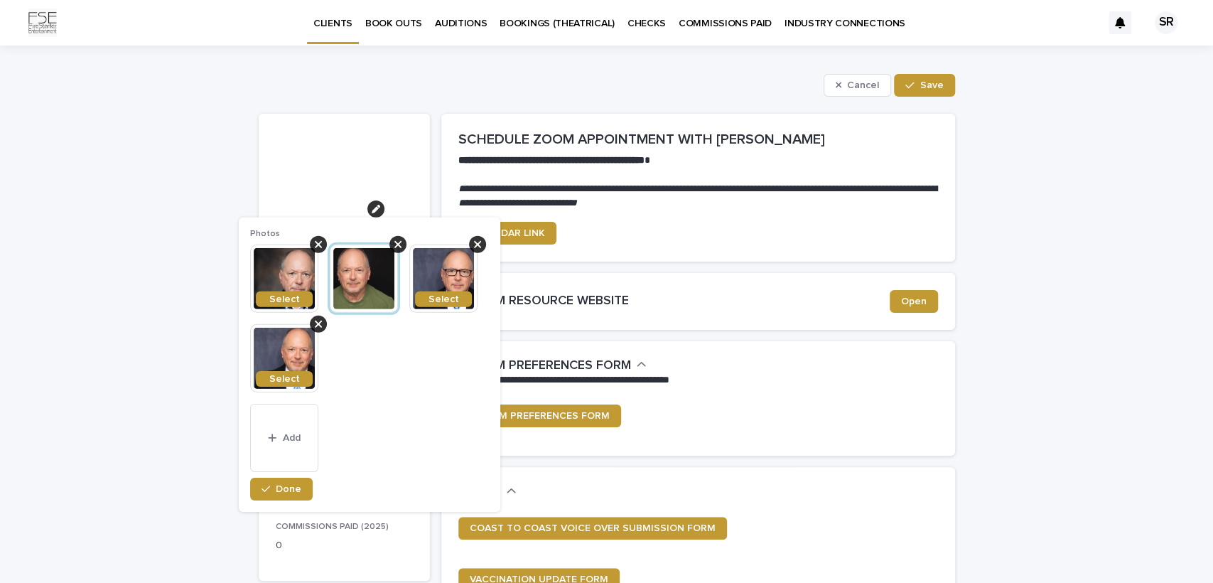
click at [285, 485] on span "Done" at bounding box center [289, 489] width 26 height 10
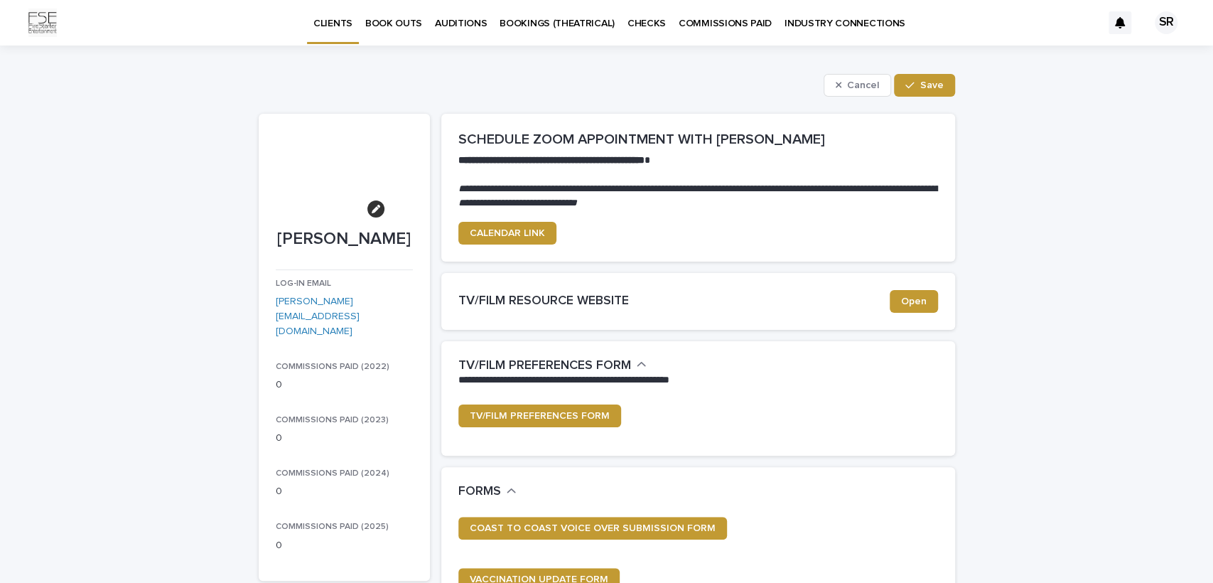
click at [372, 210] on icon "button" at bounding box center [376, 209] width 9 height 9
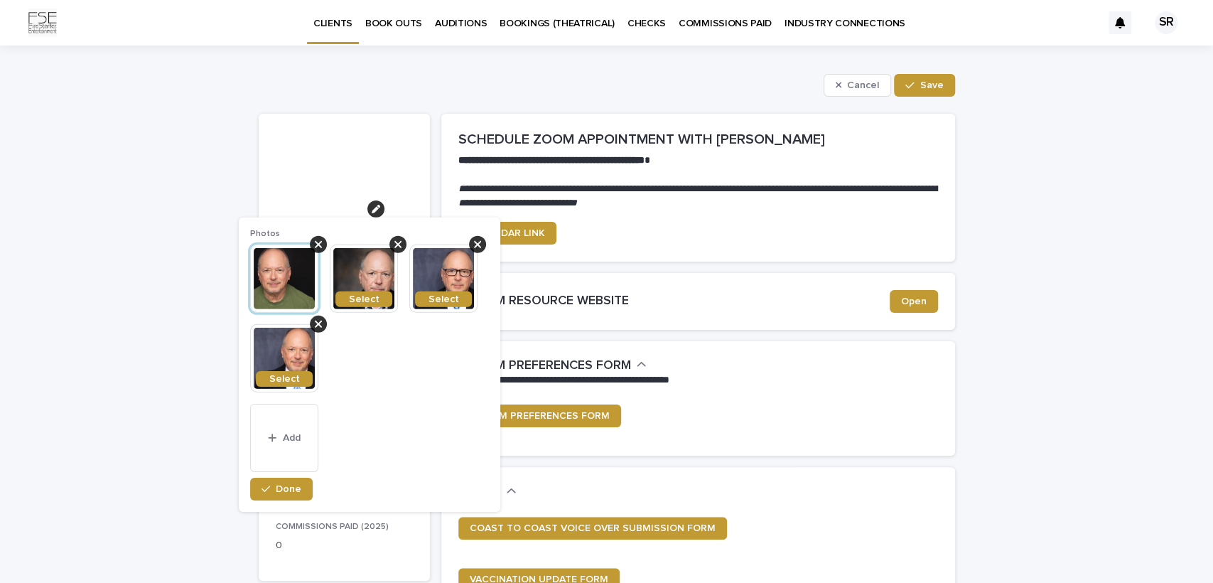
drag, startPoint x: 334, startPoint y: 171, endPoint x: 352, endPoint y: 188, distance: 25.1
click at [352, 188] on div at bounding box center [341, 174] width 87 height 87
drag, startPoint x: 318, startPoint y: 144, endPoint x: 341, endPoint y: 155, distance: 25.4
click at [344, 155] on div at bounding box center [341, 174] width 87 height 87
drag, startPoint x: 333, startPoint y: 156, endPoint x: 347, endPoint y: 173, distance: 22.3
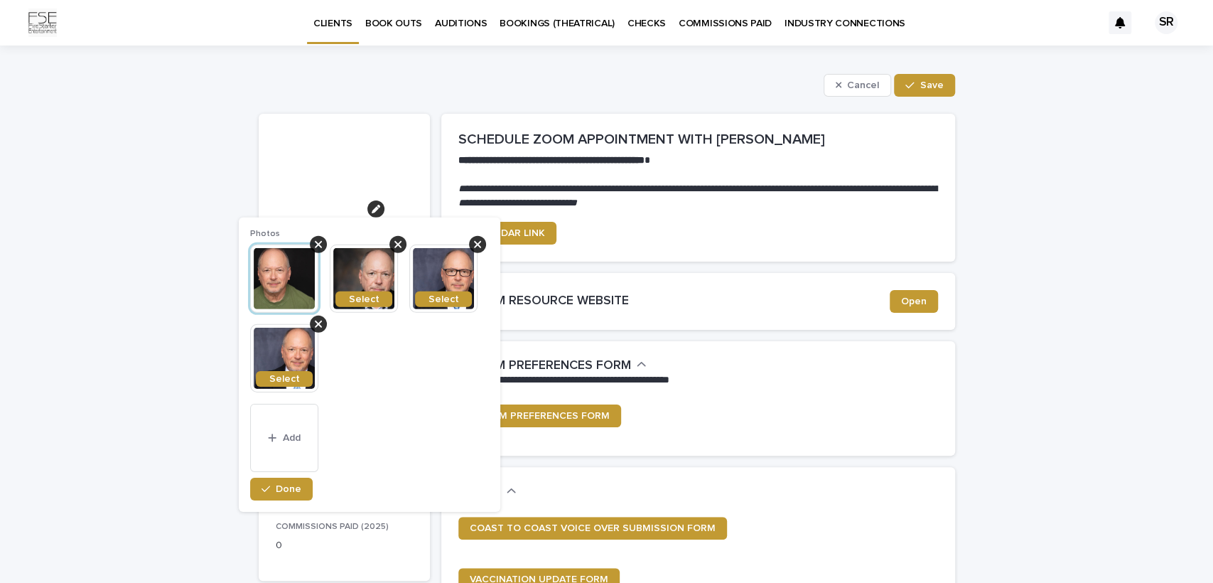
click at [346, 173] on div at bounding box center [341, 174] width 87 height 87
click at [347, 168] on div at bounding box center [341, 174] width 87 height 87
click at [921, 83] on span "Save" at bounding box center [931, 85] width 23 height 10
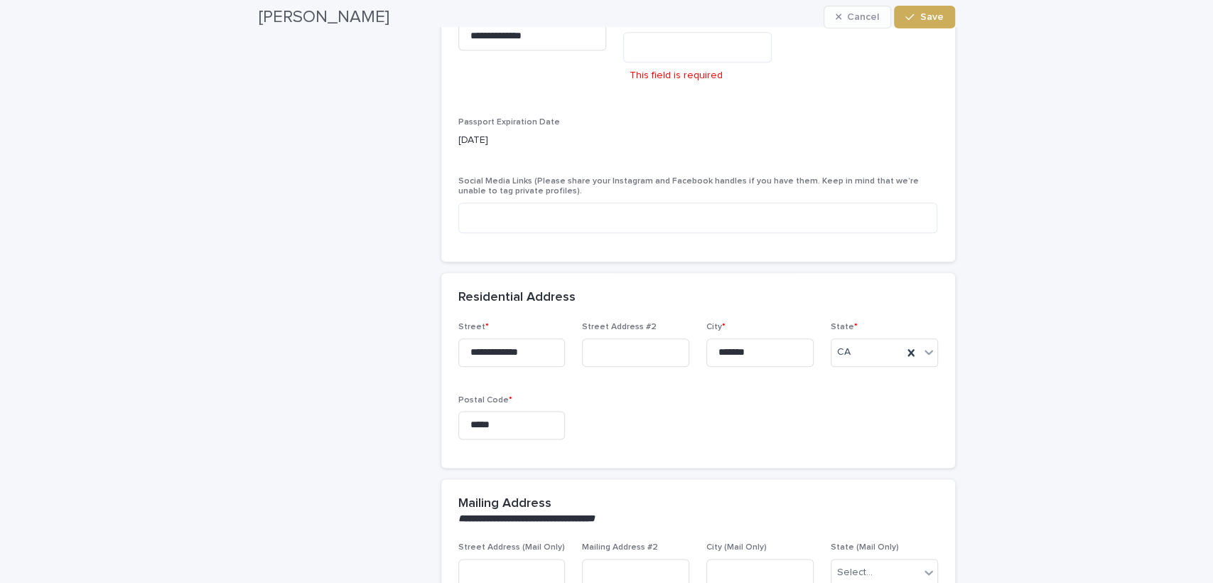
scroll to position [991, 0]
click at [921, 84] on div "**********" at bounding box center [698, 88] width 480 height 311
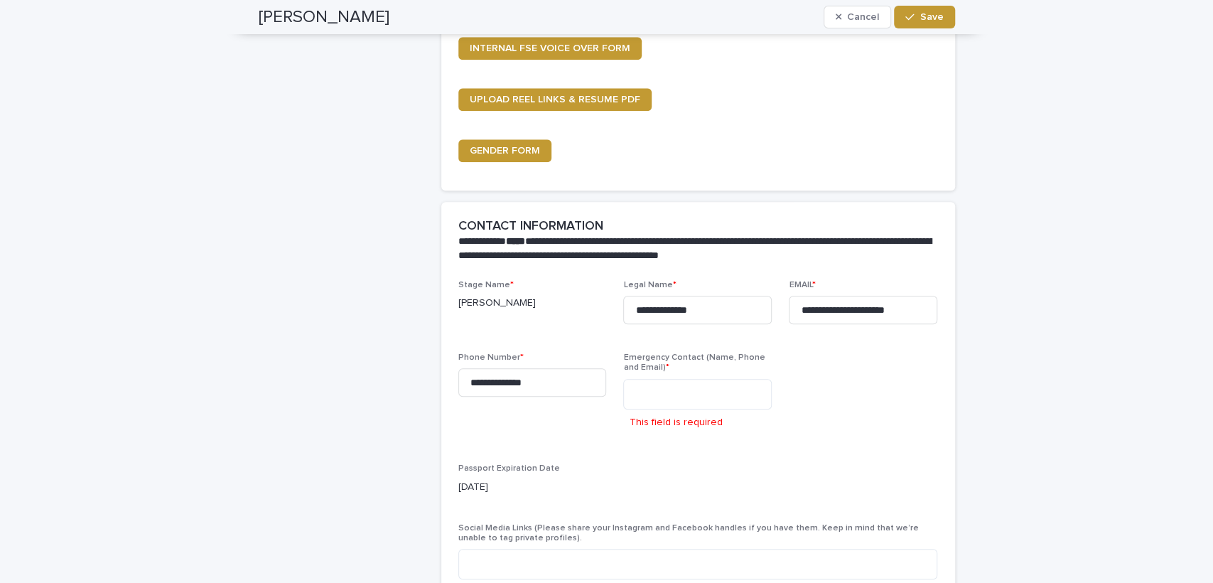
scroll to position [644, 0]
click at [672, 394] on textarea at bounding box center [697, 394] width 149 height 31
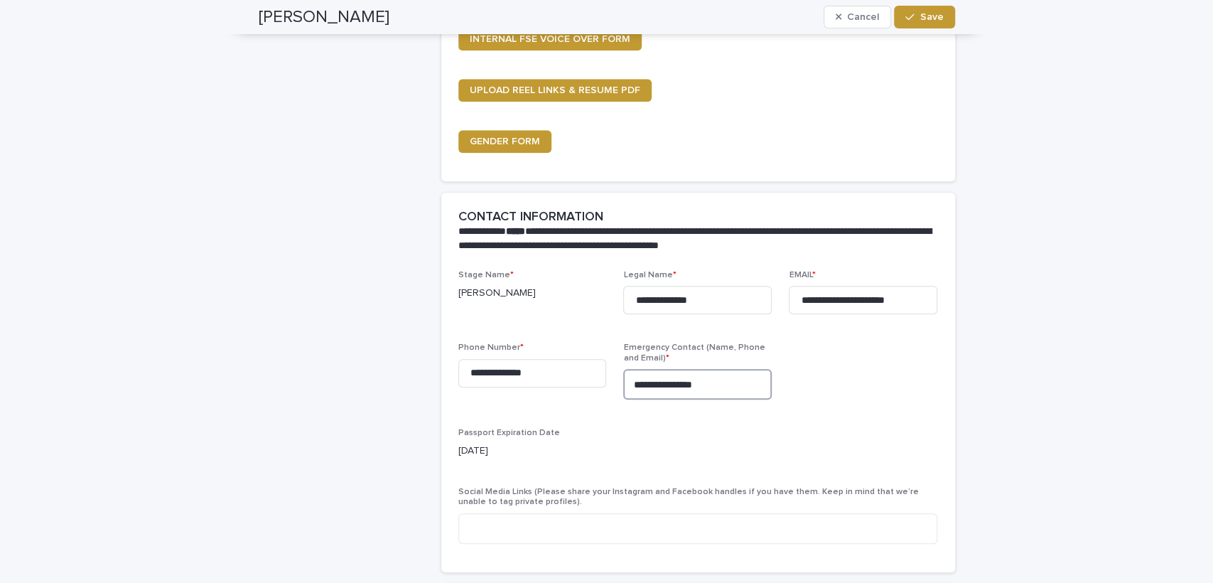
scroll to position [614, 0]
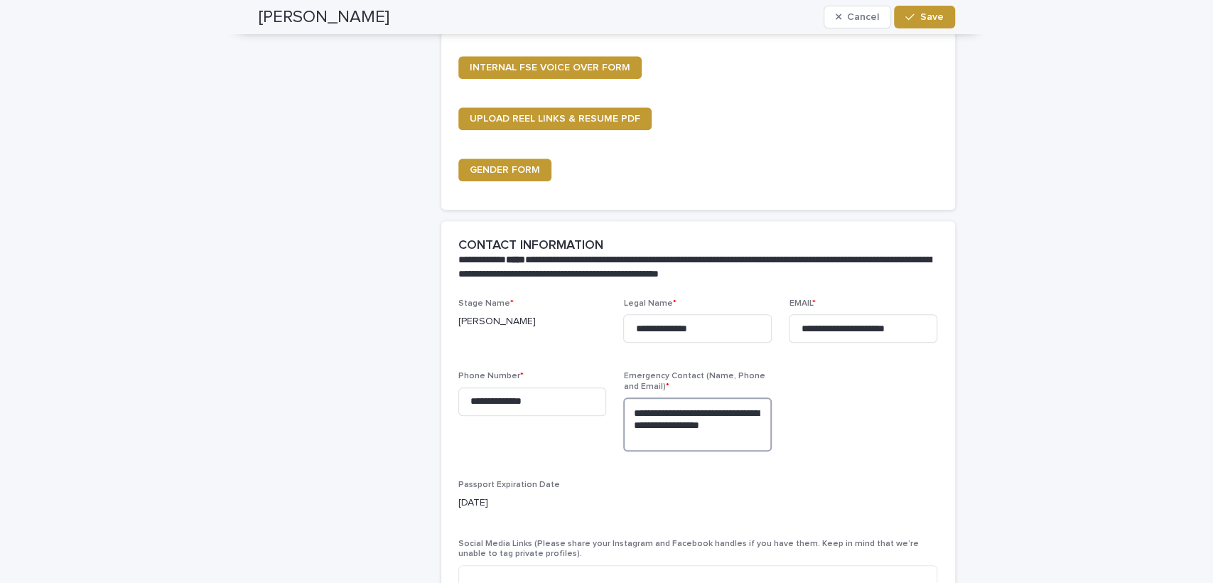
type textarea "**********"
click at [914, 13] on button "Save" at bounding box center [924, 17] width 60 height 23
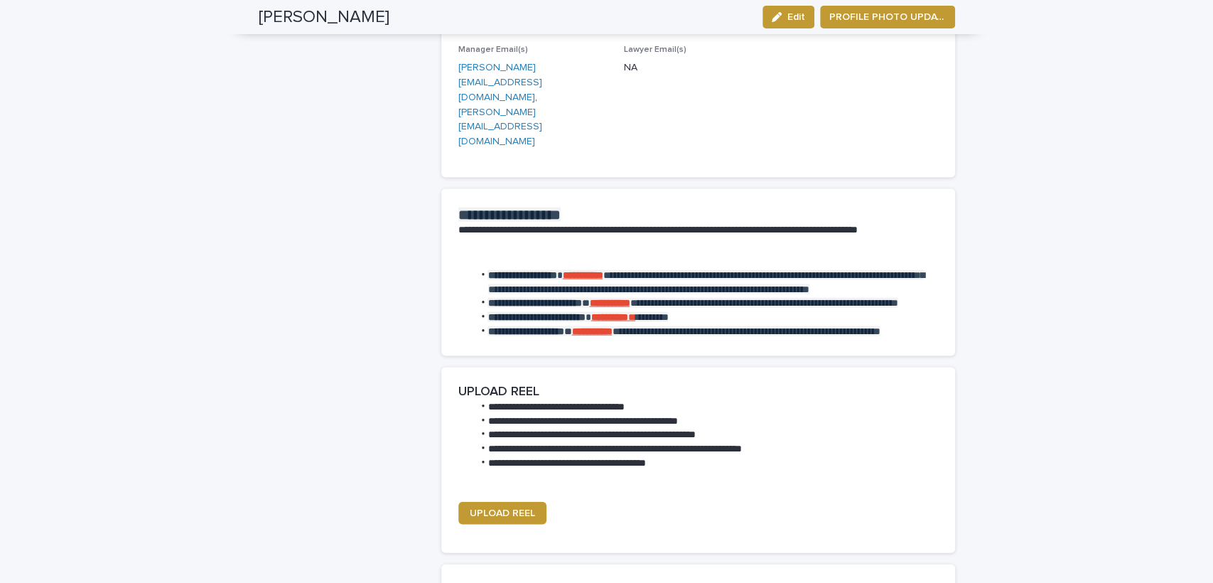
scroll to position [1909, 0]
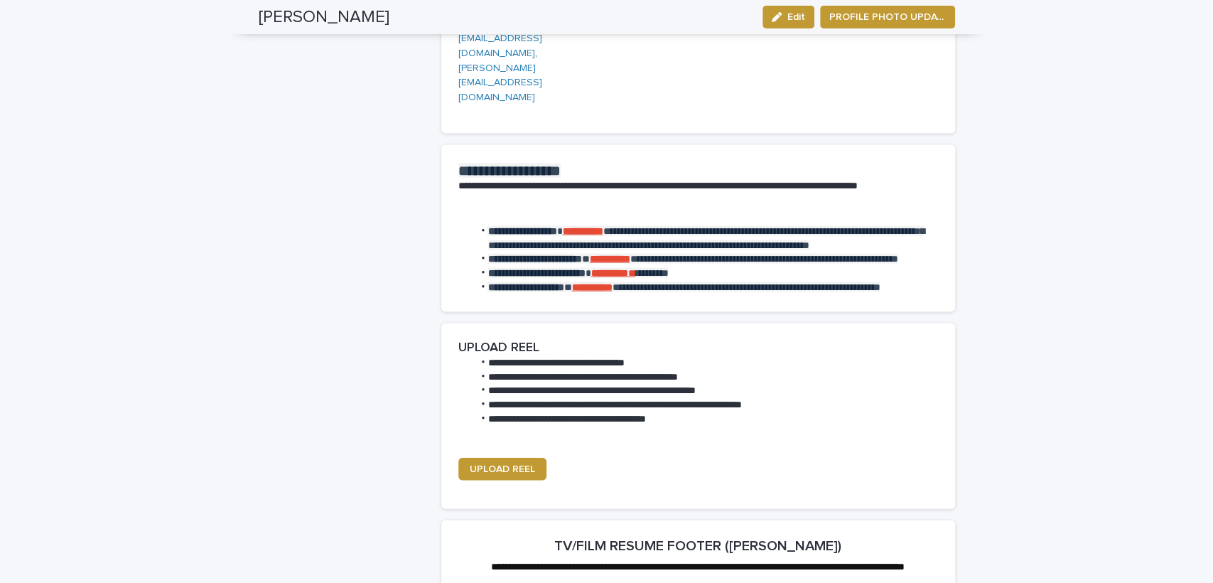
click at [501, 458] on link "UPLOAD REEL" at bounding box center [502, 469] width 88 height 23
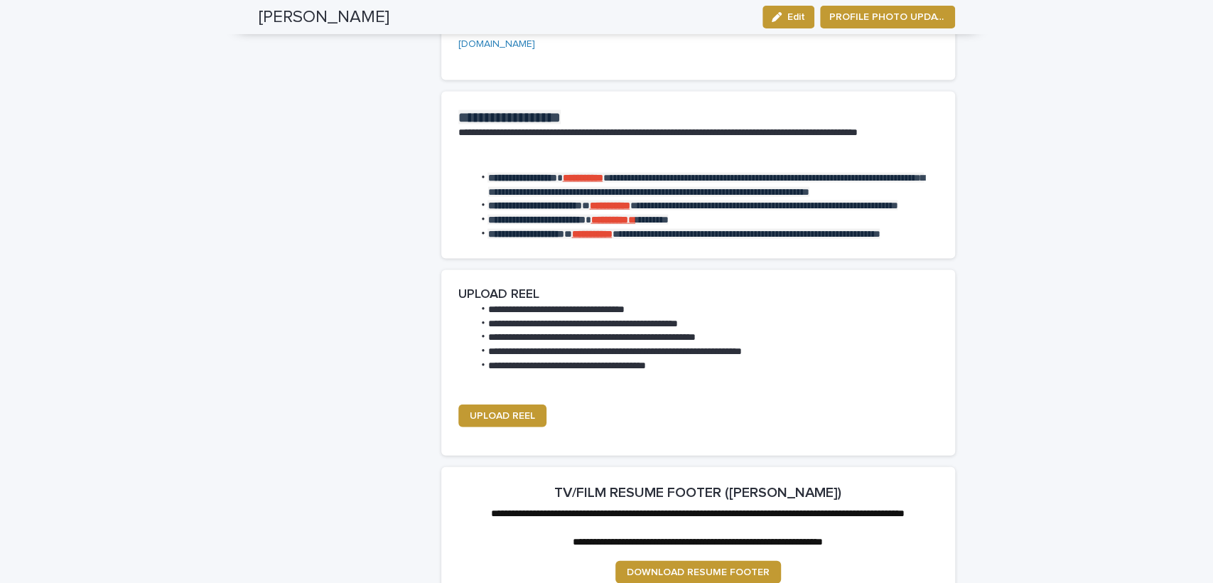
scroll to position [2026, 0]
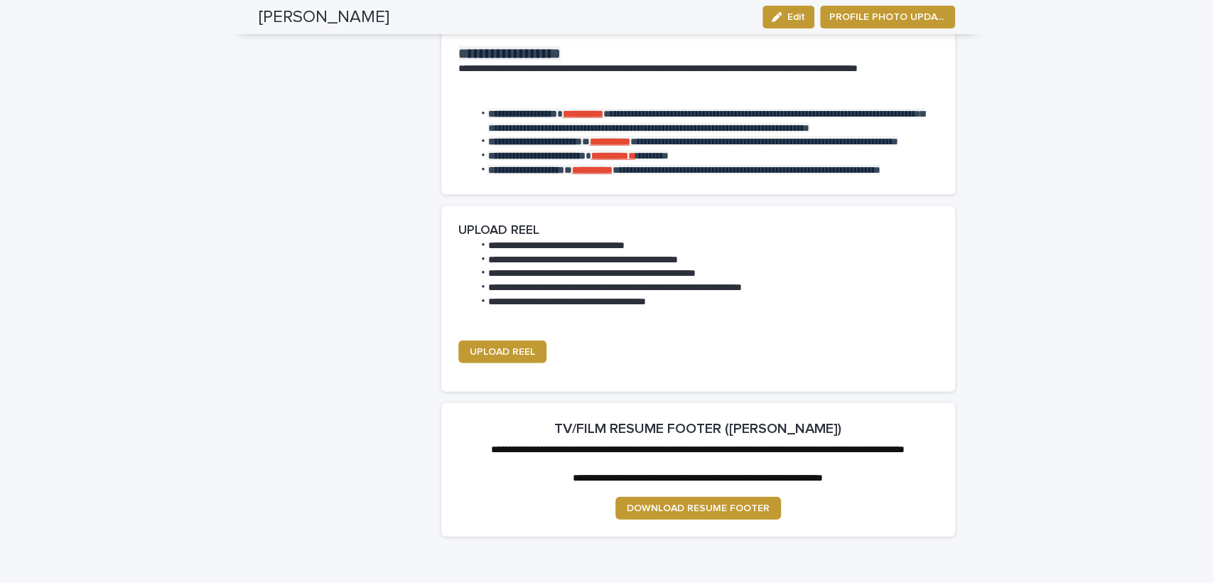
click at [693, 503] on span "DOWNLOAD RESUME FOOTER" at bounding box center [698, 508] width 143 height 10
click at [722, 497] on link "DOWNLOAD RESUME FOOTER" at bounding box center [698, 508] width 166 height 23
